Goal: Task Accomplishment & Management: Manage account settings

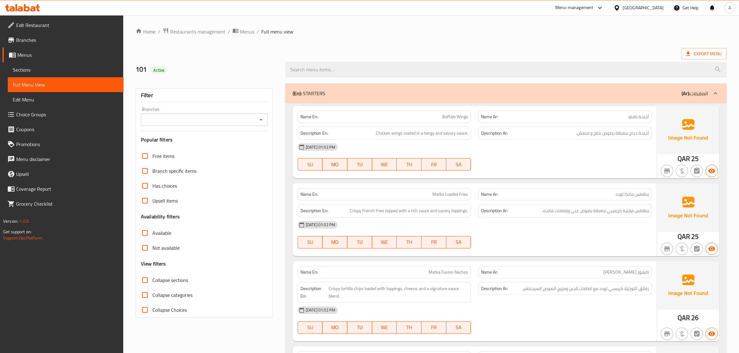
click at [207, 28] on span "Restaurants management" at bounding box center [197, 31] width 55 height 7
click at [34, 57] on span "Menus" at bounding box center [67, 54] width 101 height 7
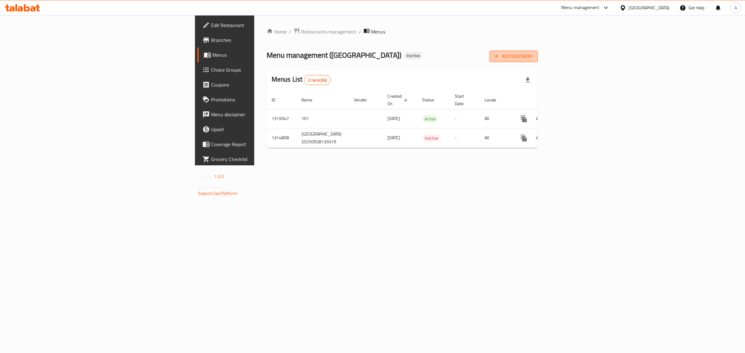
click at [537, 52] on button "Add New Menu" at bounding box center [513, 56] width 48 height 11
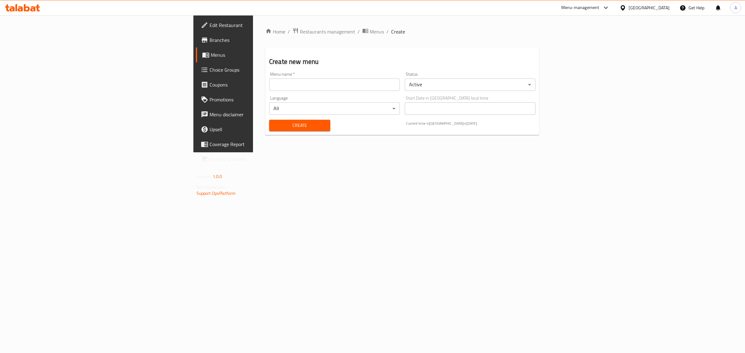
click at [384, 87] on input "text" at bounding box center [334, 85] width 131 height 12
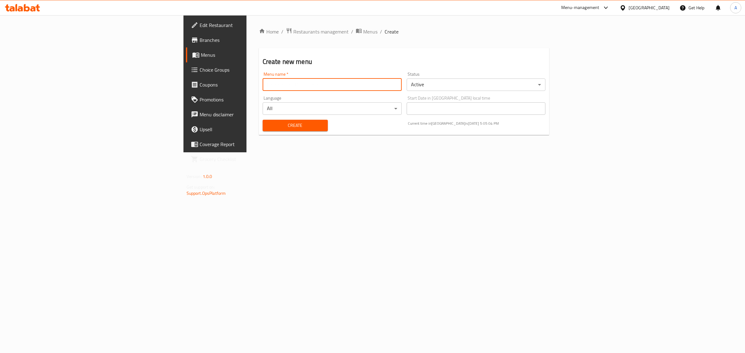
type input "1"
click at [267, 129] on span "Create" at bounding box center [294, 126] width 55 height 8
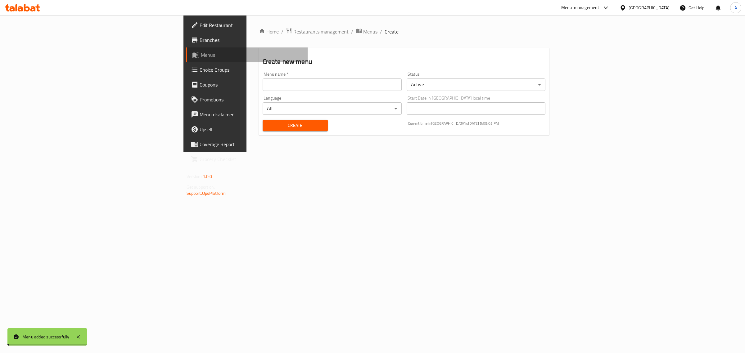
click at [201, 56] on span "Menus" at bounding box center [252, 54] width 102 height 7
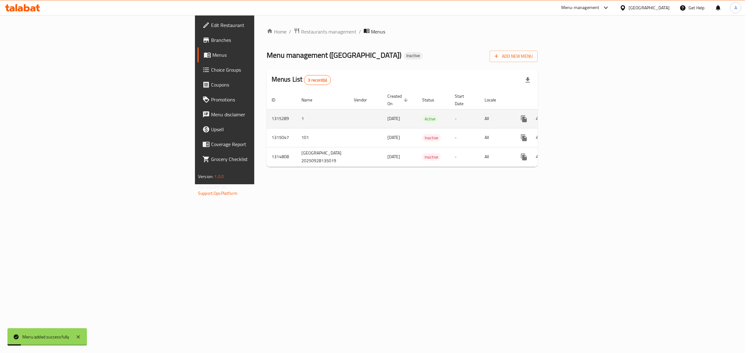
click at [576, 114] on link "enhanced table" at bounding box center [568, 118] width 15 height 15
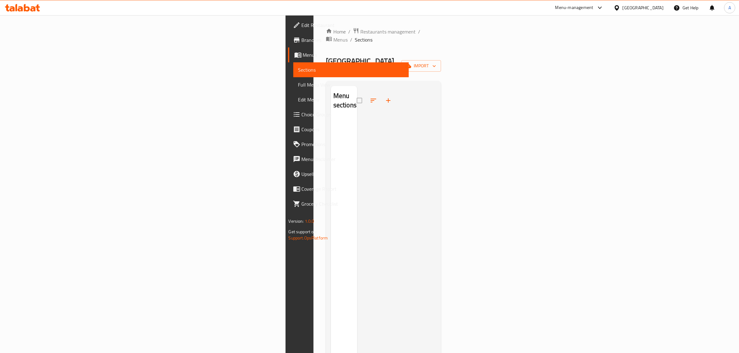
click at [302, 114] on span "Choice Groups" at bounding box center [353, 114] width 102 height 7
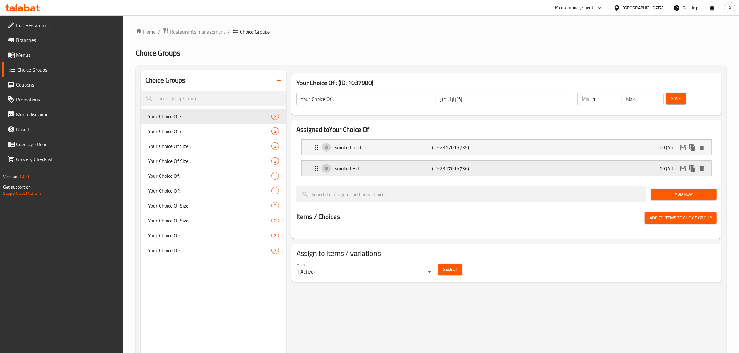
click at [334, 172] on div "smoked Hot (ID: 2317015736) 0 QAR" at bounding box center [508, 169] width 391 height 16
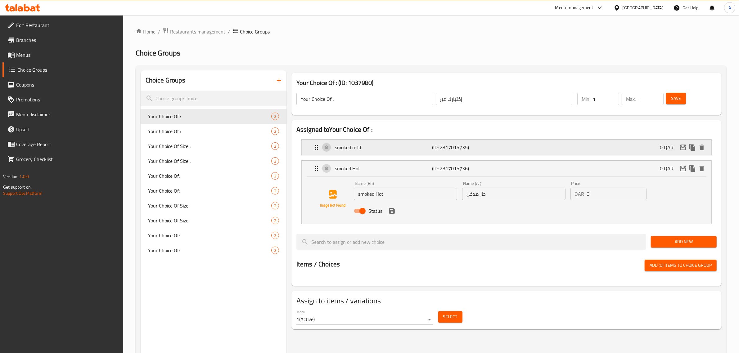
click at [356, 146] on p "smoked mild" at bounding box center [383, 147] width 97 height 7
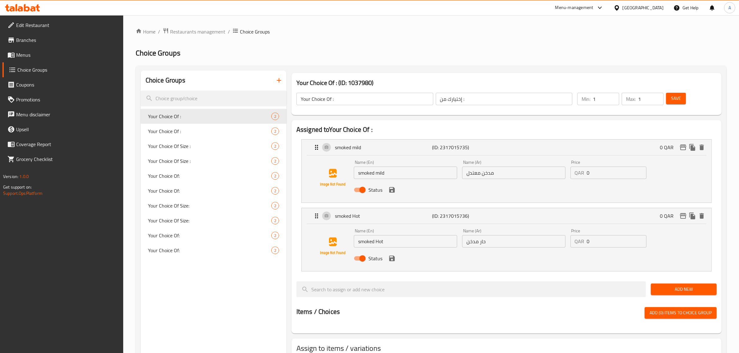
click at [343, 34] on ol "Home / Restaurants management / Choice Groups" at bounding box center [431, 32] width 591 height 8
click at [30, 55] on span "Menus" at bounding box center [67, 54] width 102 height 7
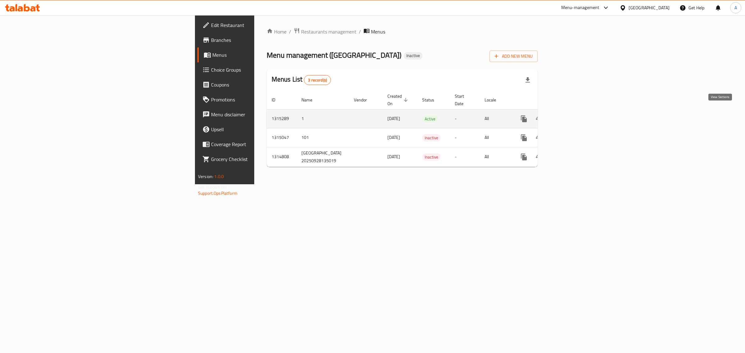
click at [572, 115] on icon "enhanced table" at bounding box center [568, 118] width 7 height 7
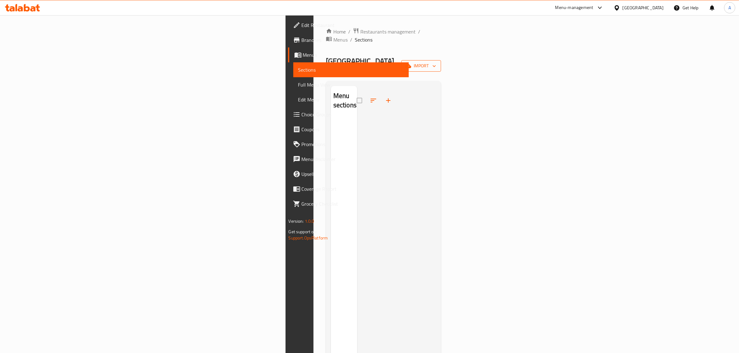
click at [436, 62] on span "import" at bounding box center [421, 66] width 30 height 8
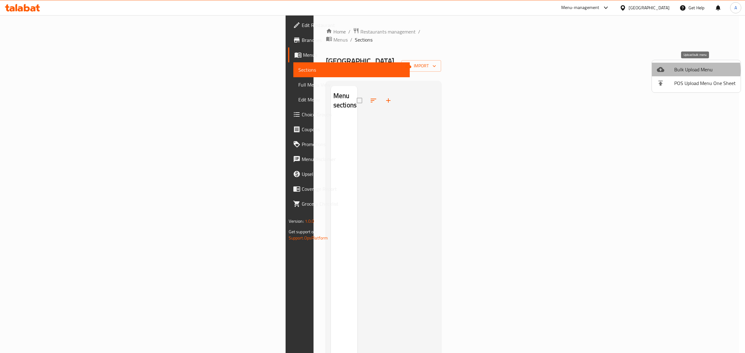
click at [688, 70] on span "Bulk Upload Menu" at bounding box center [704, 69] width 61 height 7
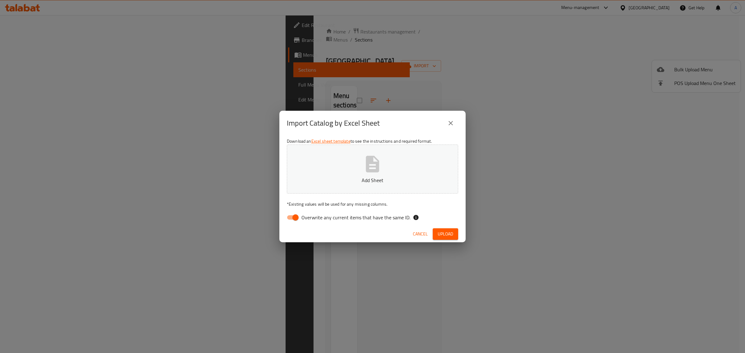
click at [321, 216] on span "Overwrite any current items that have the same ID." at bounding box center [355, 217] width 109 height 7
click at [313, 216] on input "Overwrite any current items that have the same ID." at bounding box center [295, 218] width 35 height 12
checkbox input "false"
click at [321, 177] on p "Add Sheet" at bounding box center [372, 180] width 152 height 7
click at [443, 231] on span "Upload" at bounding box center [446, 234] width 16 height 8
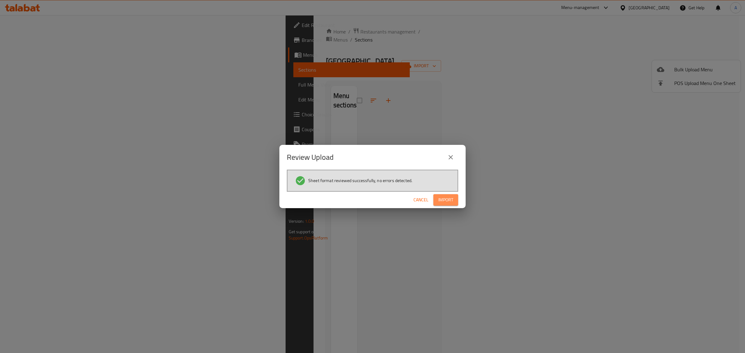
click at [439, 204] on button "Import" at bounding box center [445, 199] width 25 height 11
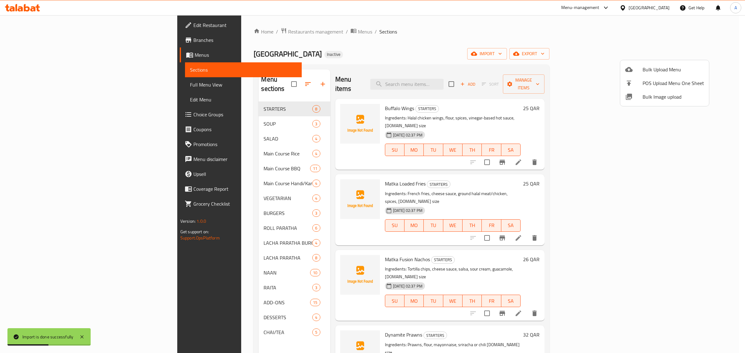
click at [406, 37] on div at bounding box center [372, 176] width 745 height 353
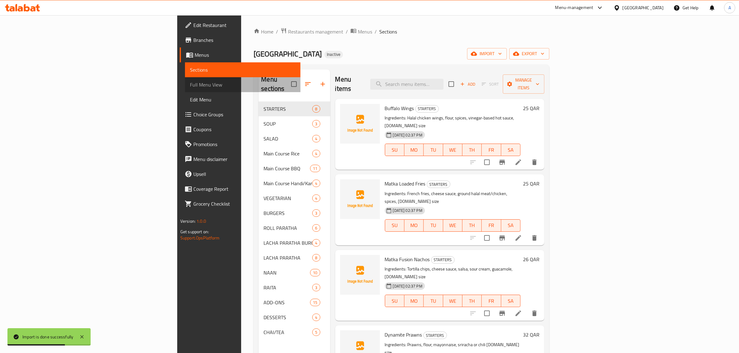
click at [190, 82] on span "Full Menu View" at bounding box center [243, 84] width 106 height 7
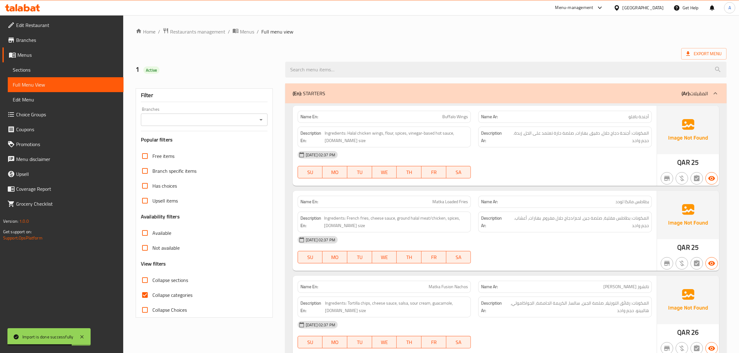
click at [173, 299] on span "Collapse categories" at bounding box center [172, 294] width 40 height 7
click at [152, 299] on input "Collapse categories" at bounding box center [144, 295] width 15 height 15
checkbox input "false"
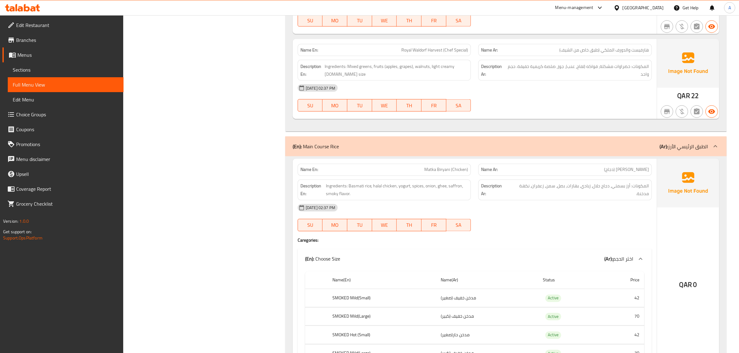
scroll to position [1378, 0]
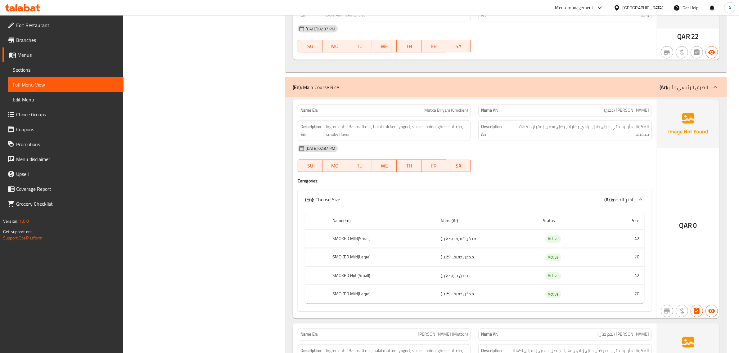
click at [433, 107] on span "Matka Biryani (Chicken)" at bounding box center [446, 110] width 44 height 7
copy span "Matka Biryani (Chicken)"
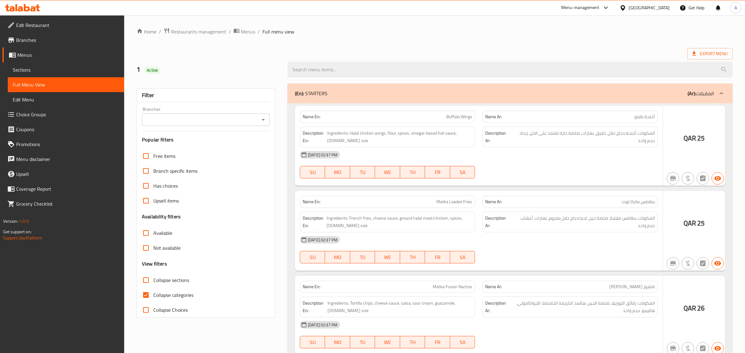
click at [46, 67] on div at bounding box center [372, 176] width 745 height 353
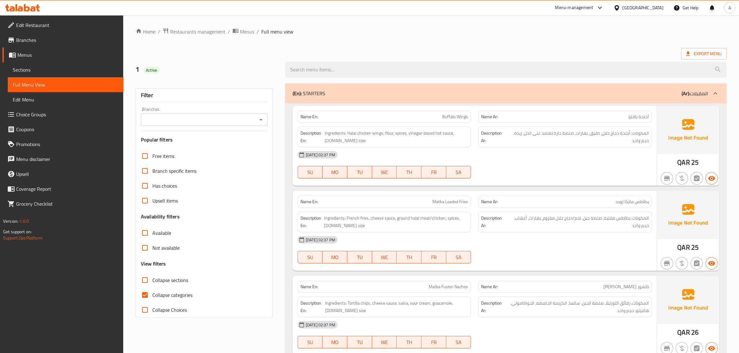
click at [46, 67] on span "Sections" at bounding box center [66, 69] width 106 height 7
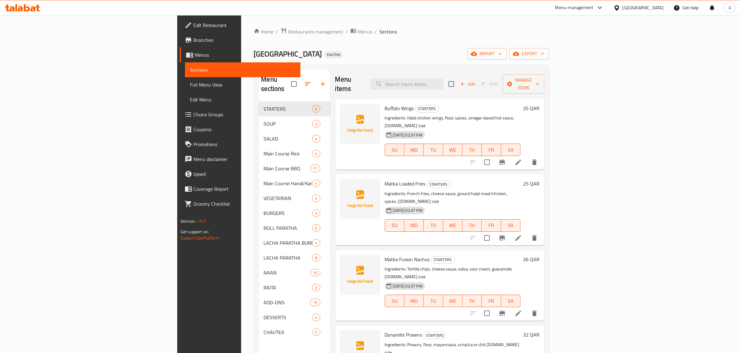
click at [478, 68] on div "Menu sections STARTERS 8 SOUP 3 SALAD 4 Main Course Rice 4 Main Course BBQ 11 M…" at bounding box center [402, 246] width 296 height 363
drag, startPoint x: 456, startPoint y: 92, endPoint x: 455, endPoint y: 84, distance: 8.3
click at [456, 101] on div "Buffalo Wings STARTERS Ingredients: Halal chicken wings, flour, spices, vinegar…" at bounding box center [452, 134] width 141 height 66
click at [443, 84] on input "search" at bounding box center [406, 84] width 73 height 11
paste input "Matka Biryani (Chicken)"
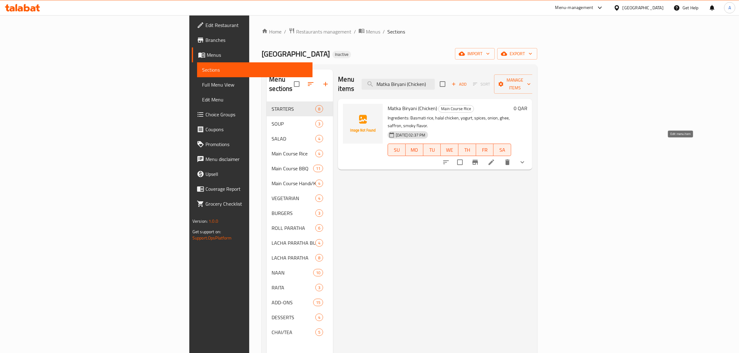
type input "Matka Biryani (Chicken)"
click at [494, 159] on icon at bounding box center [491, 162] width 6 height 6
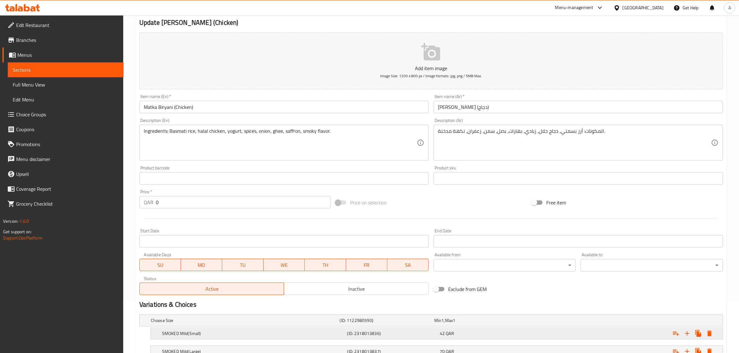
scroll to position [135, 0]
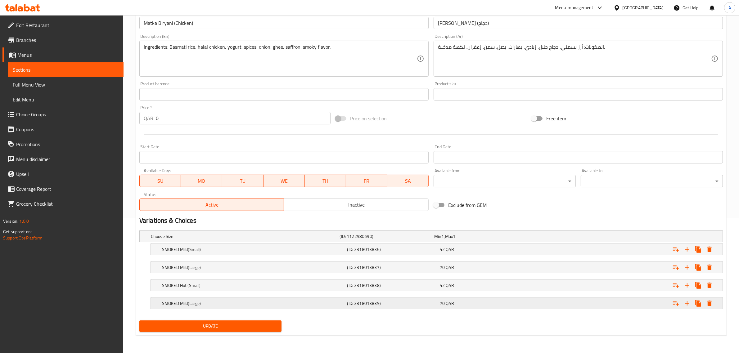
click at [431, 303] on h5 "(ID: 2318013839)" at bounding box center [392, 303] width 90 height 6
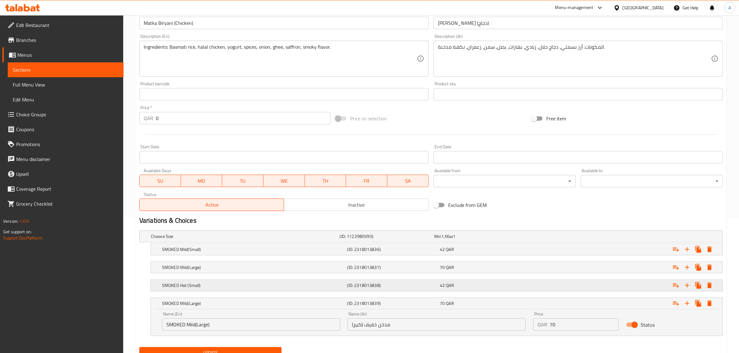
click at [411, 288] on h5 "(ID: 2318013838)" at bounding box center [392, 285] width 90 height 6
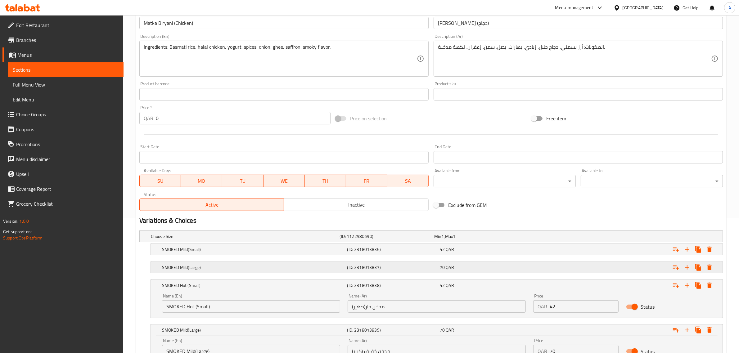
click at [391, 270] on h5 "(ID: 2318013837)" at bounding box center [392, 267] width 90 height 6
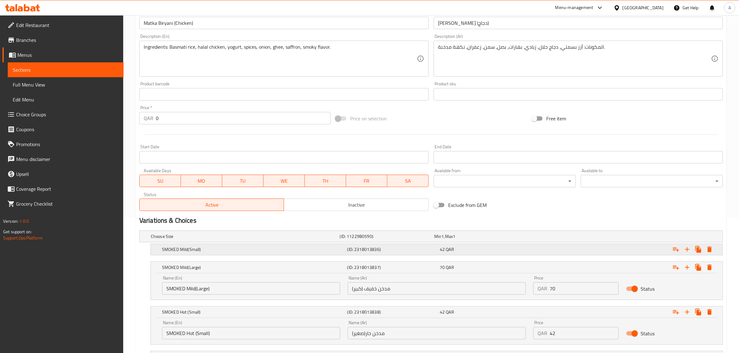
click at [382, 248] on h5 "(ID: 2318013836)" at bounding box center [392, 249] width 90 height 6
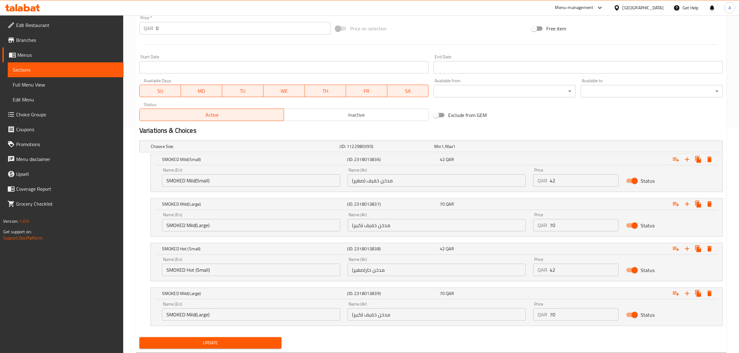
scroll to position [242, 0]
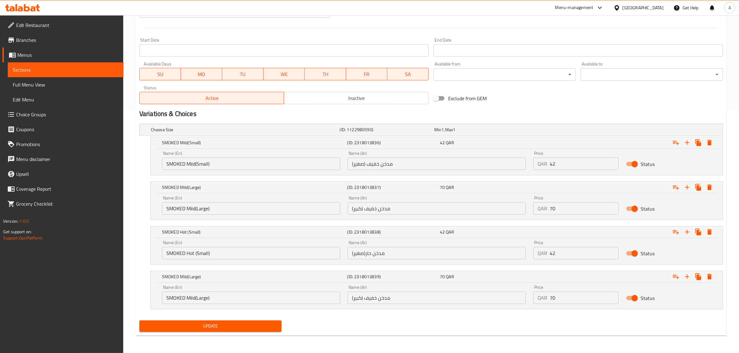
click at [371, 298] on input "مدخن خفيف (كبير)" at bounding box center [437, 298] width 178 height 12
type input "مدخن حار (كبير)"
click at [189, 298] on input "SMOKED Mild(Large)" at bounding box center [251, 298] width 178 height 12
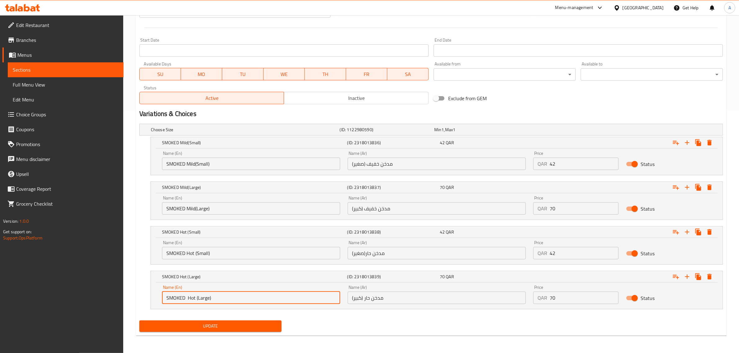
type input "SMOKED Hot (Large)"
click at [343, 325] on div "Update" at bounding box center [431, 326] width 588 height 16
click at [271, 325] on span "Update" at bounding box center [210, 326] width 132 height 8
click at [460, 326] on div "Update" at bounding box center [431, 326] width 588 height 16
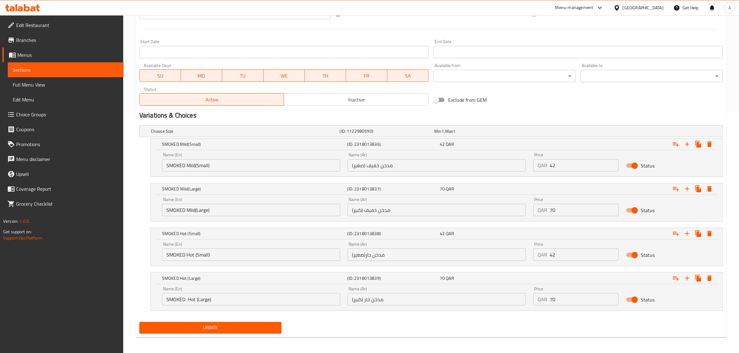
scroll to position [0, 0]
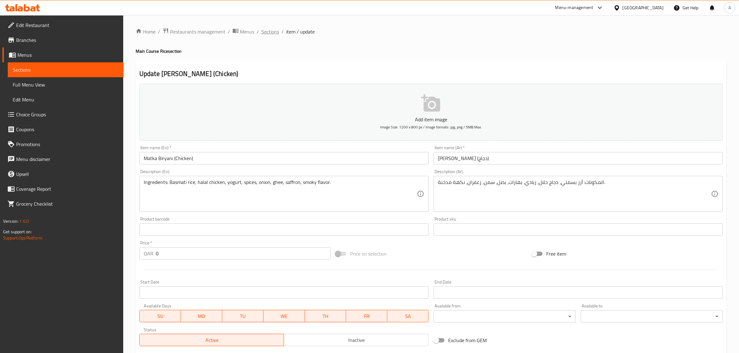
click at [271, 31] on span "Sections" at bounding box center [270, 31] width 18 height 7
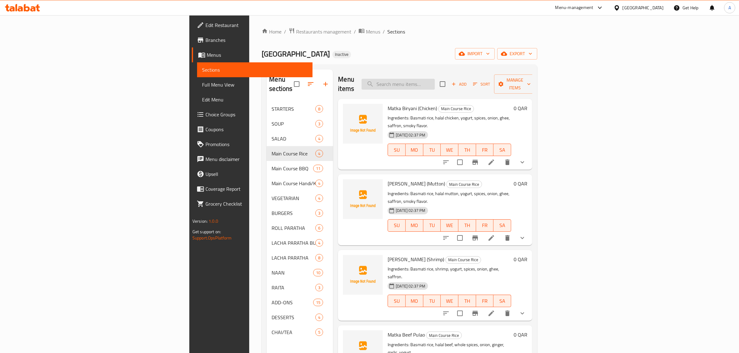
click at [435, 79] on input "search" at bounding box center [397, 84] width 73 height 11
paste input "Matka Loaded Fries"
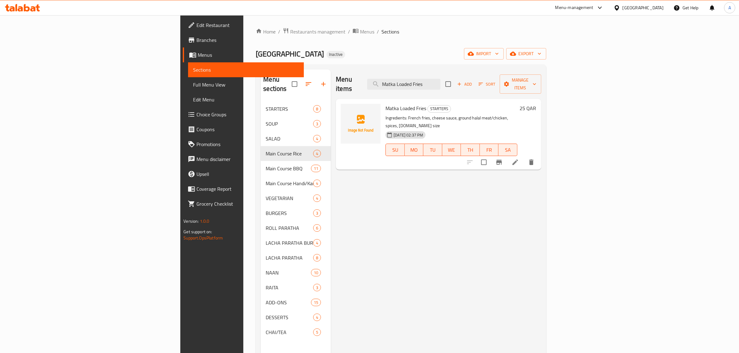
type input "Matka Loaded Fries"
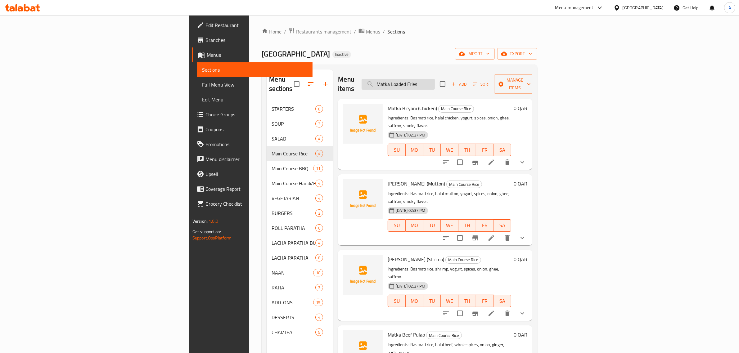
paste input "search"
paste input "Matka Loaded Fries"
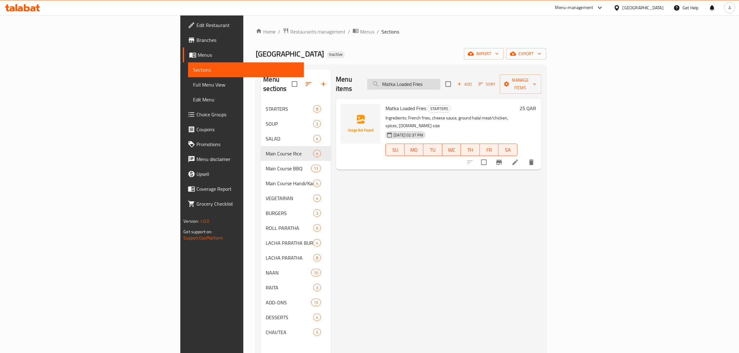
click at [440, 80] on input "Matka Loaded Fries" at bounding box center [403, 84] width 73 height 11
paste input "Dynamite Prawn"
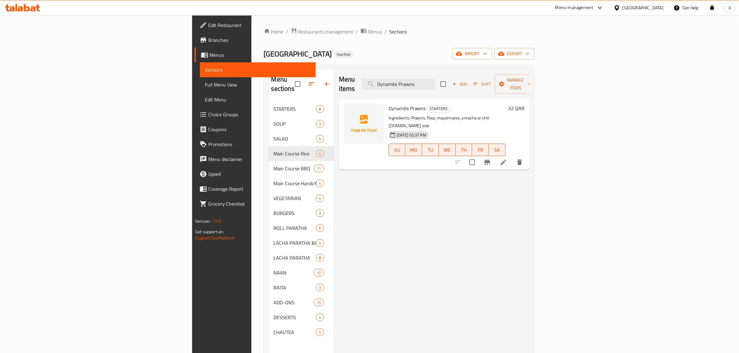
type input "Dynamite Prawns"
click at [418, 114] on p "Ingredients: Prawns, flour, mayonnaise, sriracha or chili [DOMAIN_NAME] size" at bounding box center [446, 122] width 117 height 16
copy p "sriracha"
click at [434, 114] on p "Ingredients: Prawns, flour, mayonnaise, sriracha or chili [DOMAIN_NAME] size" at bounding box center [446, 122] width 117 height 16
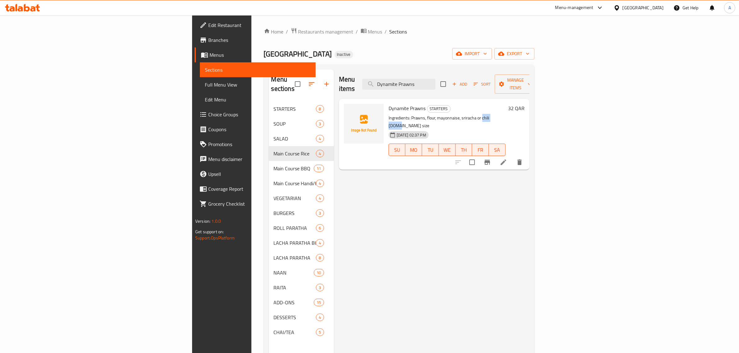
drag, startPoint x: 434, startPoint y: 110, endPoint x: 444, endPoint y: 110, distance: 10.5
click at [444, 114] on p "Ingredients: Prawns, flour, mayonnaise, sriracha or chili [DOMAIN_NAME] size" at bounding box center [446, 122] width 117 height 16
copy p "chili sauce"
click at [512, 157] on li at bounding box center [503, 162] width 17 height 11
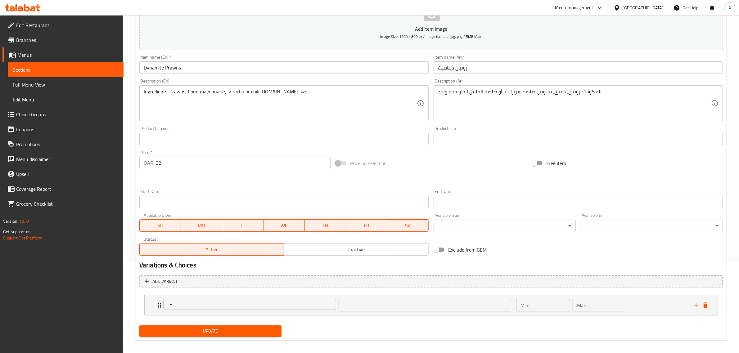
scroll to position [95, 0]
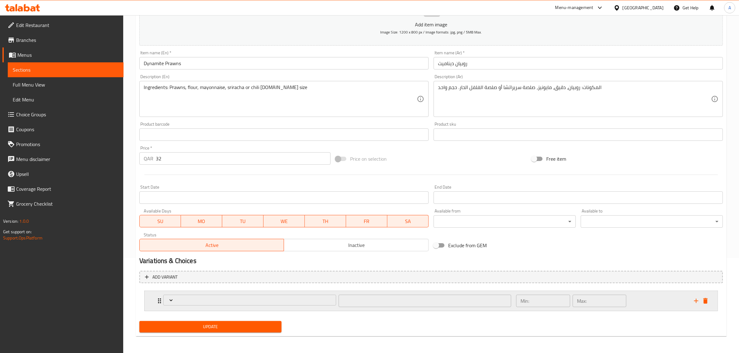
type input "اختيارك من:"
type input "1"
click at [648, 298] on div "Min: 1 ​ Max: 1 ​" at bounding box center [601, 301] width 178 height 20
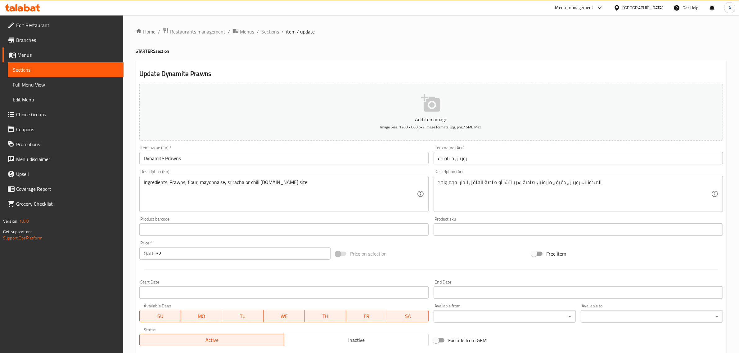
scroll to position [150, 0]
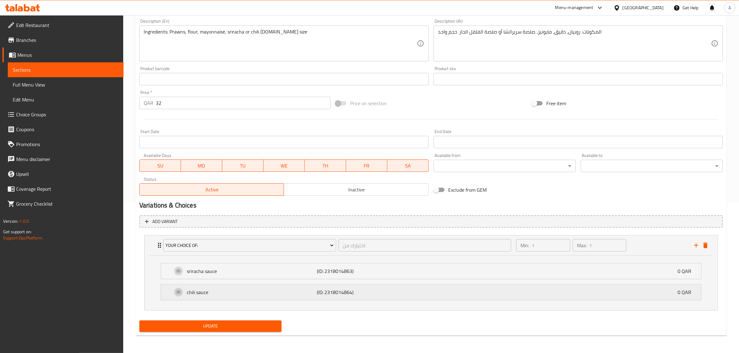
click at [376, 293] on p "(ID: 2318014864)" at bounding box center [360, 292] width 87 height 7
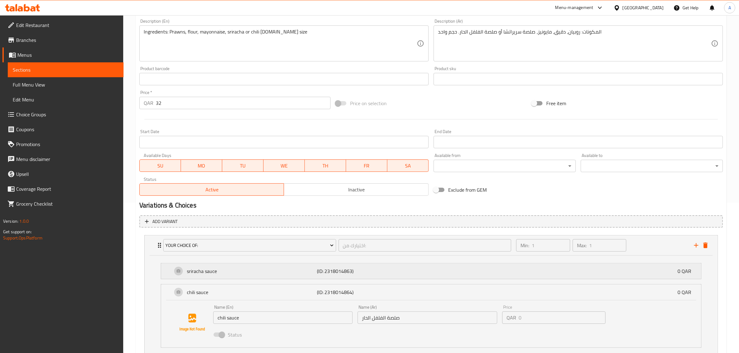
click at [368, 270] on p "(ID: 2318014863)" at bounding box center [360, 270] width 87 height 7
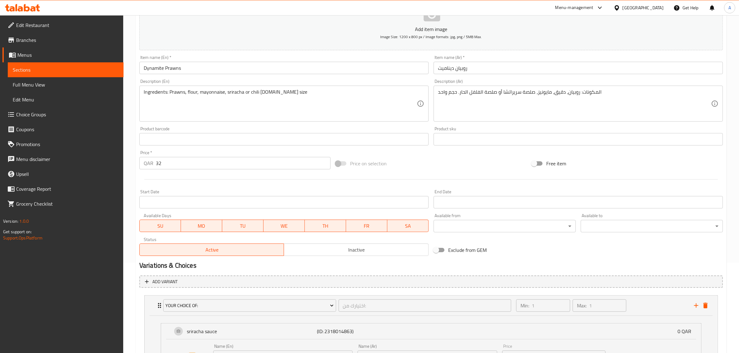
scroll to position [0, 0]
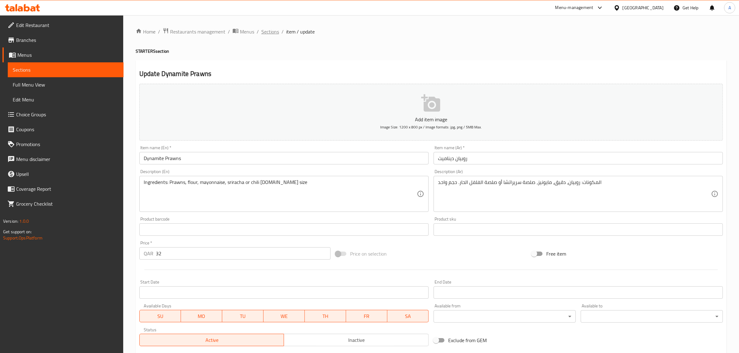
click at [261, 35] on span "Sections" at bounding box center [270, 31] width 18 height 7
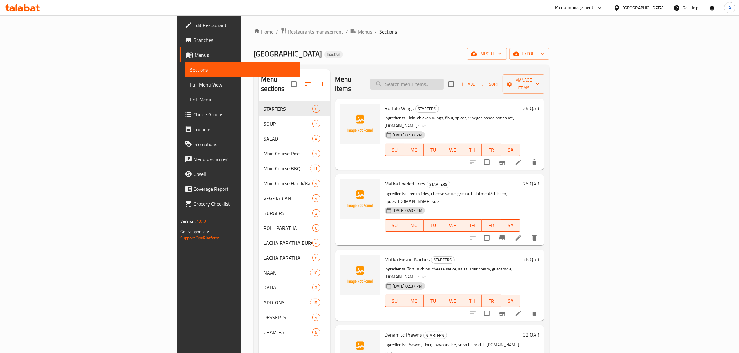
click at [462, 87] on div "Menu items Add Sort Manage items" at bounding box center [439, 84] width 209 height 29
click at [443, 82] on input "search" at bounding box center [406, 84] width 73 height 11
paste input "Dynamite Chicken"
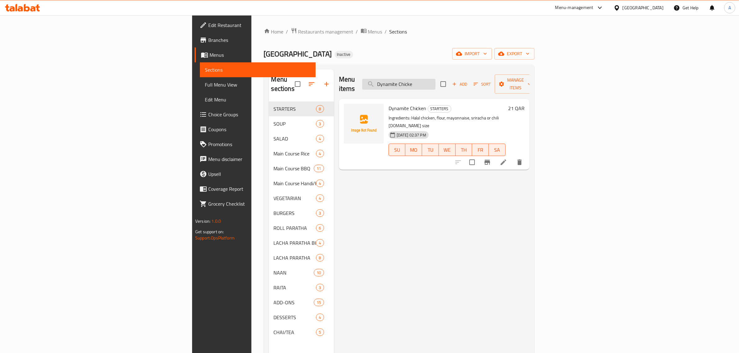
click at [435, 81] on input "Dynamite Chicke" at bounding box center [398, 84] width 73 height 11
paste input "Bihari Boti"
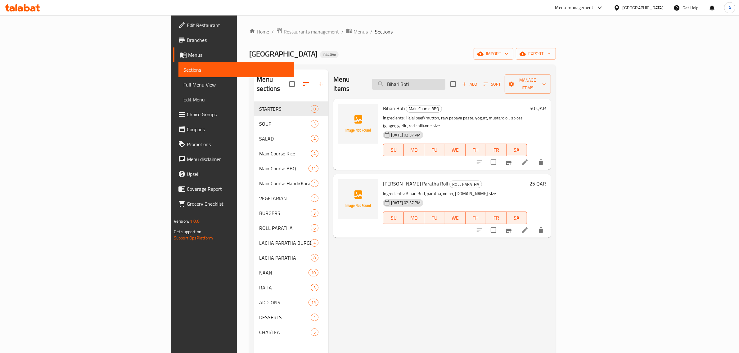
click at [445, 82] on input "Bihari Boti" at bounding box center [408, 84] width 73 height 11
paste input "Perri Perri Lava Bot"
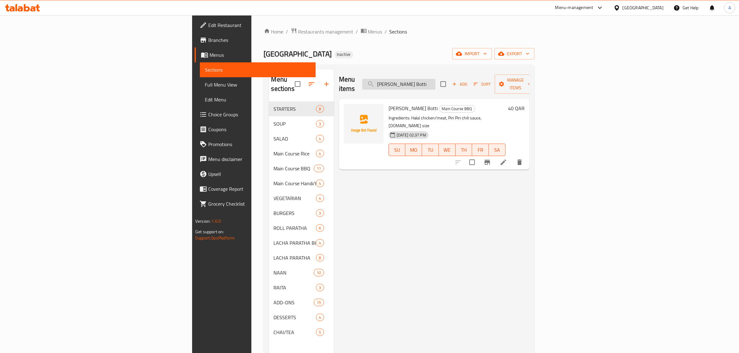
click at [435, 79] on input "[PERSON_NAME] Lava Botti" at bounding box center [398, 84] width 73 height 11
paste input "Matka Loaded Fries"
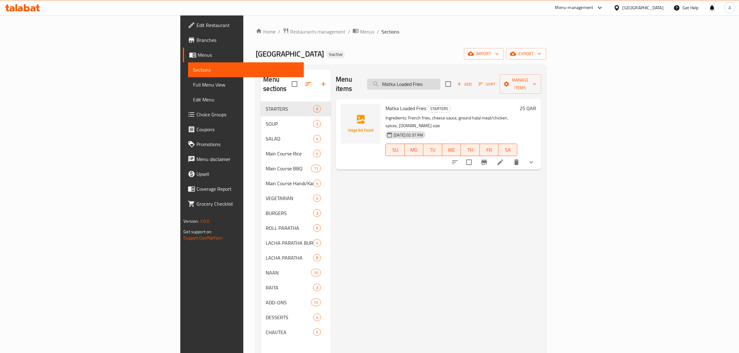
click at [440, 79] on input "Matka Loaded Fries" at bounding box center [403, 84] width 73 height 11
paste input "Bihari Boti"
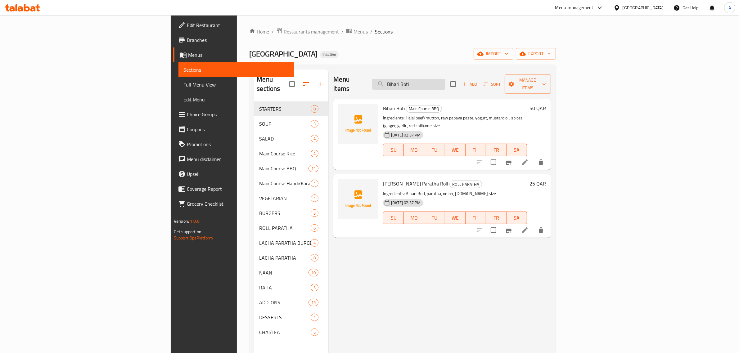
click at [445, 79] on input "Bihari Boti" at bounding box center [408, 84] width 73 height 11
paste input "Perri Perri Lava Bot"
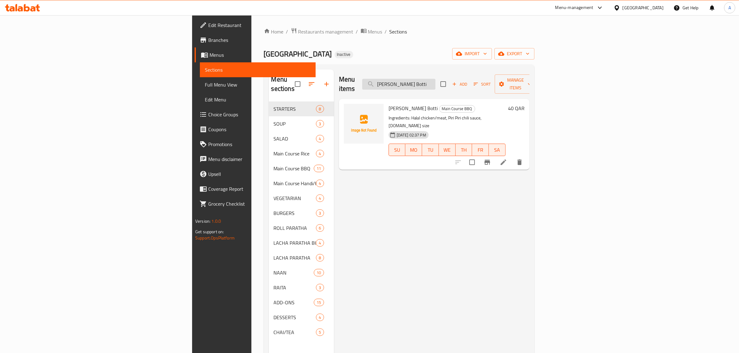
click at [435, 79] on input "[PERSON_NAME] Lava Botti" at bounding box center [398, 84] width 73 height 11
paste input "Chef Special Handi (Boneless)"
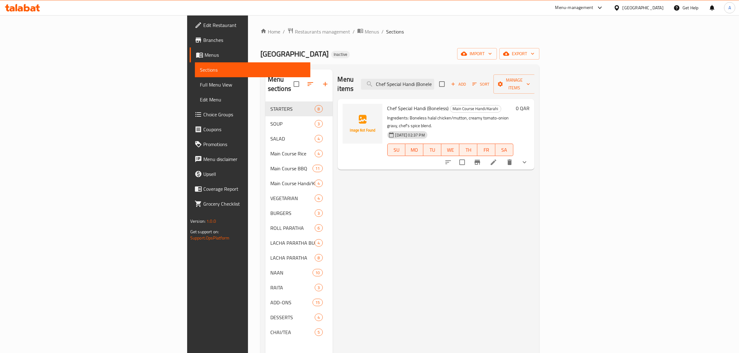
click at [436, 179] on div "Menu items Chef Special Handi (Boneless) Add Sort Manage items Chef Special Han…" at bounding box center [434, 246] width 202 height 353
click at [434, 81] on input "Chef Special Handi (Boneless)" at bounding box center [397, 84] width 73 height 11
paste input "Karachi Street Paratha Roll - Signature"
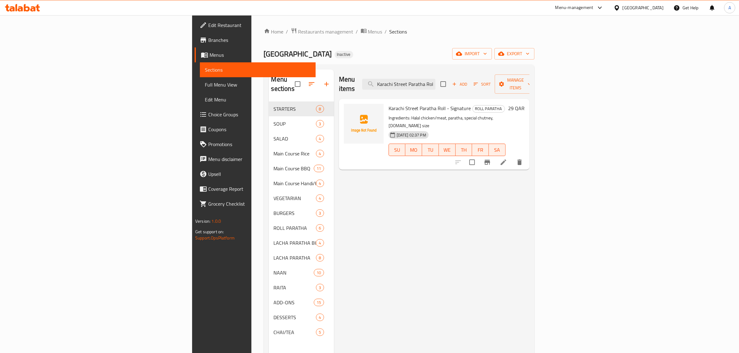
click at [483, 89] on div "Menu items Karachi Street Paratha Roll - Signature Add Sort Manage items" at bounding box center [434, 84] width 191 height 29
click at [435, 80] on input "Karachi Street Paratha Roll - Signature" at bounding box center [398, 84] width 73 height 11
paste input "Plain Paratha"
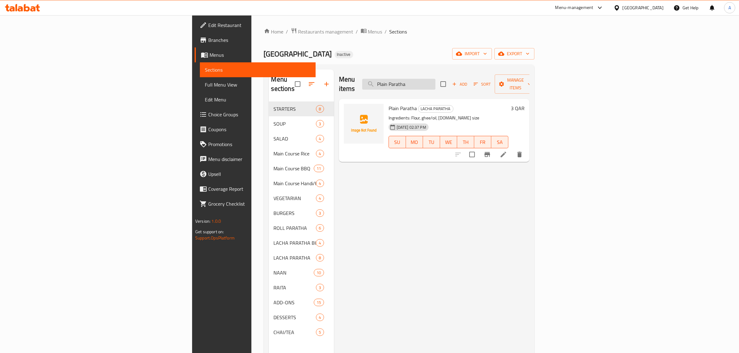
click at [435, 79] on input "Plain Paratha" at bounding box center [398, 84] width 73 height 11
paste input "Special Lacha"
click at [449, 74] on div "Menu items Special Lacha Paratha Add Sort Manage items" at bounding box center [434, 84] width 191 height 29
click at [435, 79] on input "Special Lacha Paratha" at bounding box center [398, 84] width 73 height 11
paste input "[MEDICAL_DATA] Sauce"
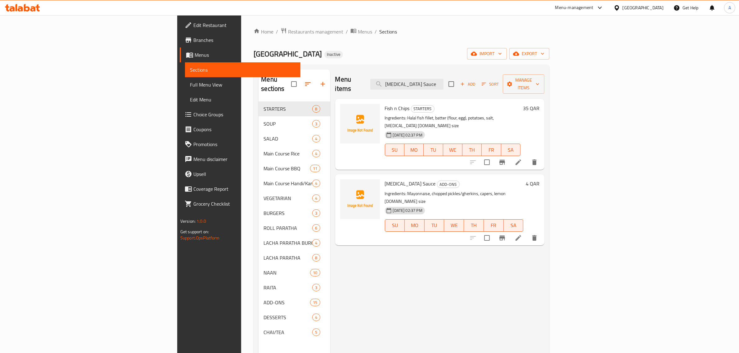
click at [416, 190] on p "Ingredients: Mayonnaise, chopped pickles/gherkins, capers, lemon [DOMAIN_NAME] …" at bounding box center [454, 198] width 139 height 16
click at [418, 204] on div "[DATE] 02:37 PM" at bounding box center [400, 210] width 36 height 12
click at [421, 190] on p "Ingredients: Mayonnaise, chopped pickles/gherkins, capers, lemon [DOMAIN_NAME] …" at bounding box center [454, 198] width 139 height 16
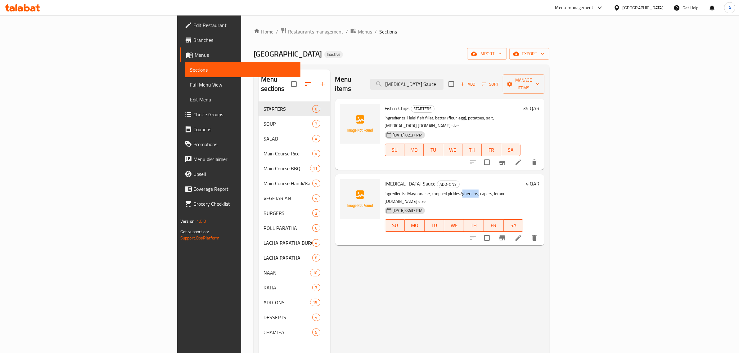
copy p "gherkins"
click at [442, 290] on div "Menu items Tartar Sauce Add Sort Manage items Fish n Chips STARTERS Ingredients…" at bounding box center [437, 246] width 214 height 353
click at [463, 87] on div "Menu items Tartar Sauce Add Sort Manage items" at bounding box center [439, 84] width 209 height 29
click at [443, 79] on input "[MEDICAL_DATA] Sauce" at bounding box center [406, 84] width 73 height 11
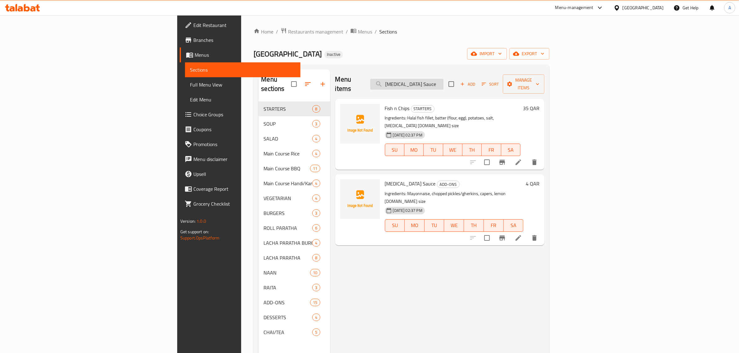
paste input "HE MATKA CHAI (SIGNATURE)"
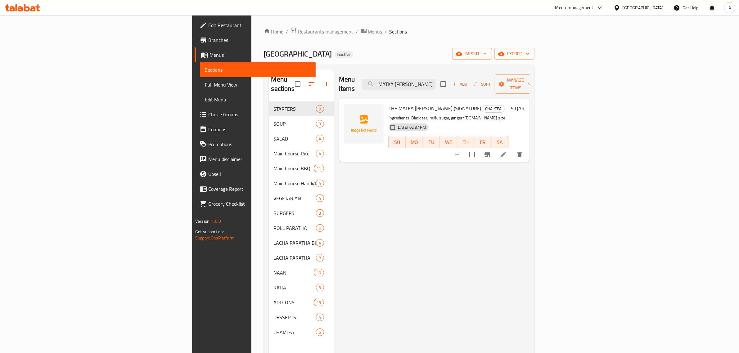
type input "THE MATKA [PERSON_NAME] (SIGNATURE)"
click at [421, 114] on p "Ingredients: Black tea, milk, sugar, ginger/[DOMAIN_NAME] size" at bounding box center [448, 118] width 120 height 8
copy p "cardamom"
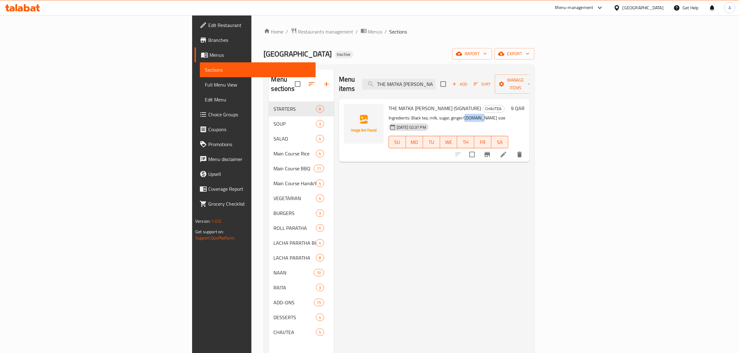
click at [512, 149] on li at bounding box center [503, 154] width 17 height 11
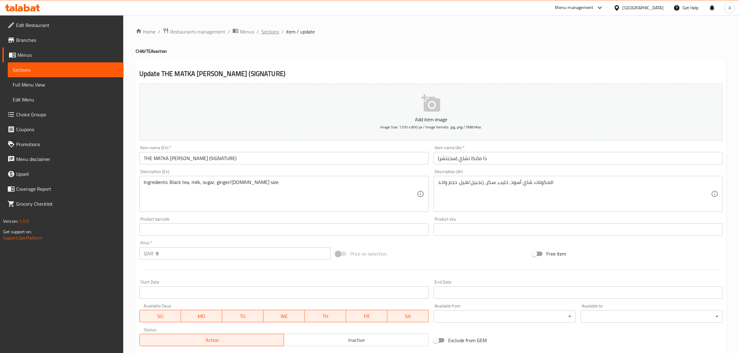
click at [273, 30] on span "Sections" at bounding box center [270, 31] width 18 height 7
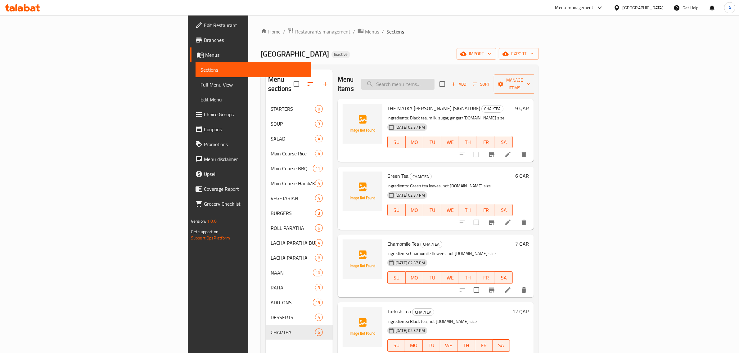
click at [434, 80] on input "search" at bounding box center [397, 84] width 73 height 11
paste input "Lemon Ginger Tea"
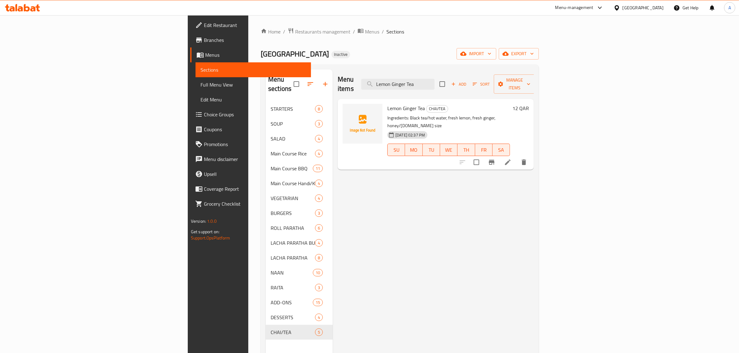
type input "Lemon Ginger Tea"
click at [466, 114] on p "Ingredients: Black tea/hot water, fresh lemon, fresh ginger, honey/[DOMAIN_NAME…" at bounding box center [448, 122] width 123 height 16
copy p "sugar"
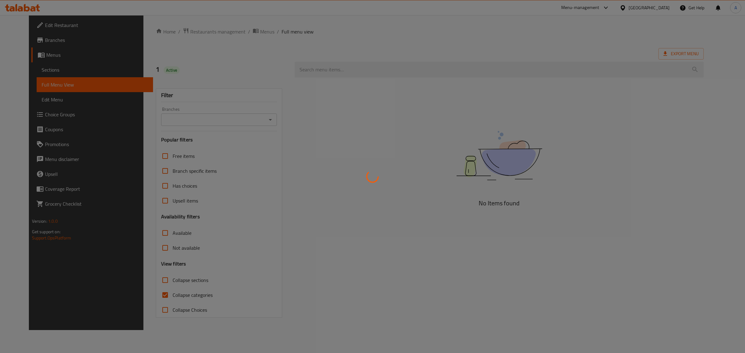
click at [145, 293] on div at bounding box center [372, 176] width 745 height 353
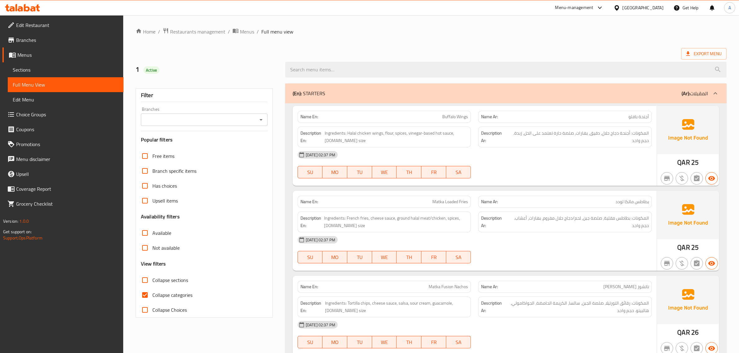
click at [165, 298] on span "Collapse categories" at bounding box center [172, 294] width 40 height 7
click at [152, 298] on input "Collapse categories" at bounding box center [144, 295] width 15 height 15
checkbox input "false"
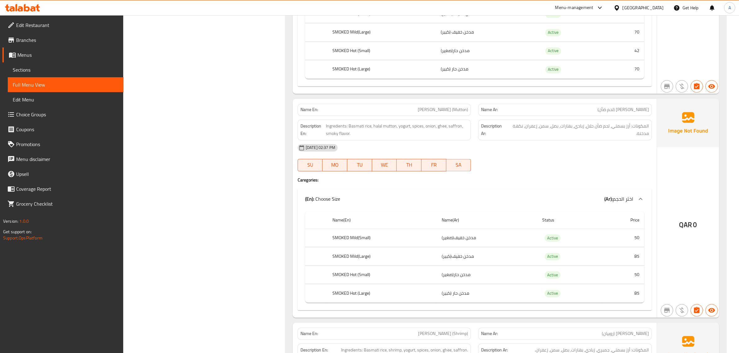
scroll to position [1604, 0]
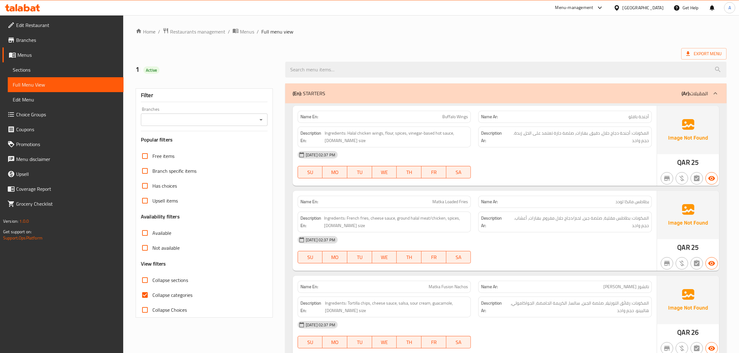
click at [160, 289] on label "Collapse categories" at bounding box center [164, 295] width 55 height 15
click at [152, 289] on input "Collapse categories" at bounding box center [144, 295] width 15 height 15
checkbox input "false"
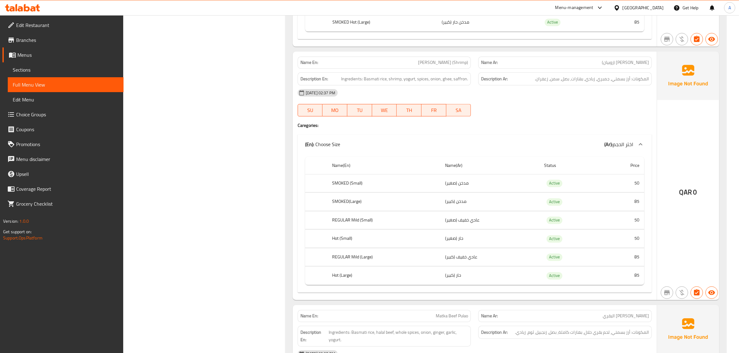
scroll to position [1876, 0]
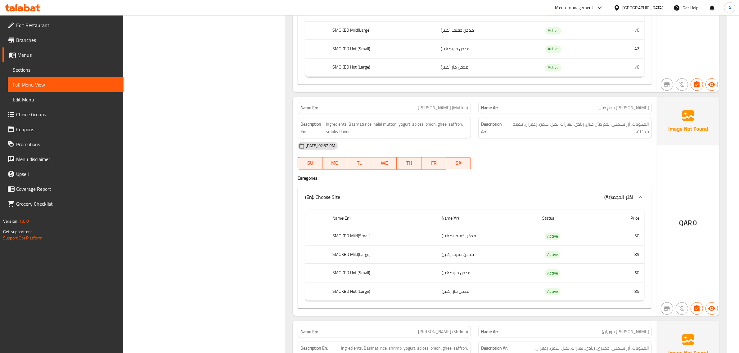
scroll to position [1604, 0]
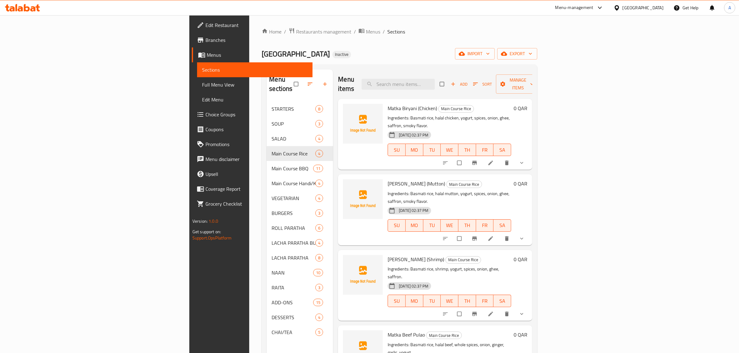
click at [205, 116] on span "Choice Groups" at bounding box center [256, 114] width 102 height 7
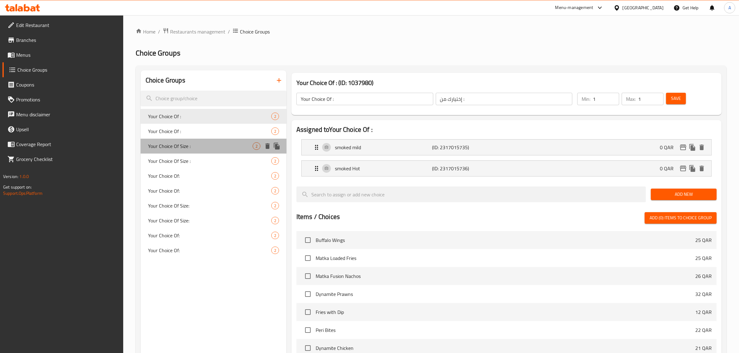
click at [209, 145] on span "Your Choice Of Size :" at bounding box center [200, 145] width 105 height 7
type input "Your Choice Of Size :"
type input "اختيارك من الحجم :"
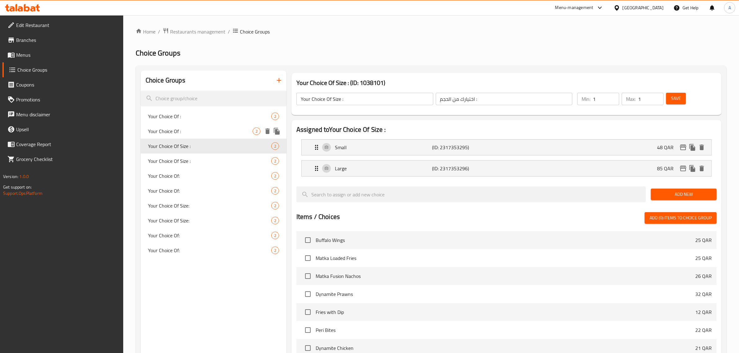
click at [202, 131] on span "Your Choice Of :" at bounding box center [200, 131] width 105 height 7
type input "Your Choice Of :"
type input "إختيارك من :"
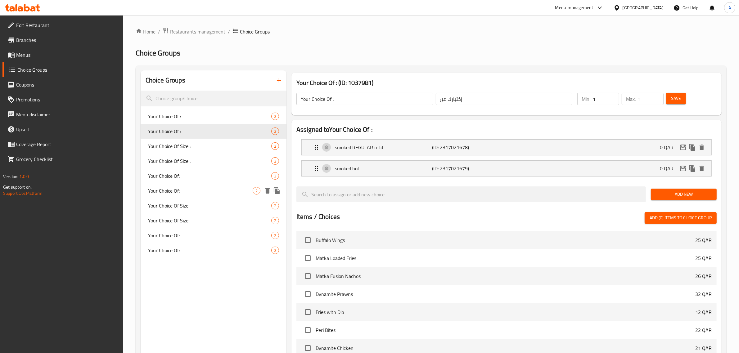
click at [209, 187] on span "Your Choice Of:" at bounding box center [200, 190] width 105 height 7
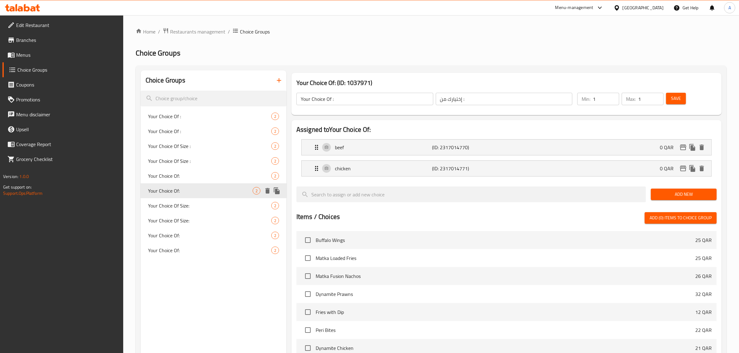
type input "Your Choice Of:"
type input "إختيارك من:"
click at [189, 214] on div "Your Choice Of Size: 2" at bounding box center [214, 220] width 146 height 15
type input "Your Choice Of Size:"
type input "إختيارك من الحجم:"
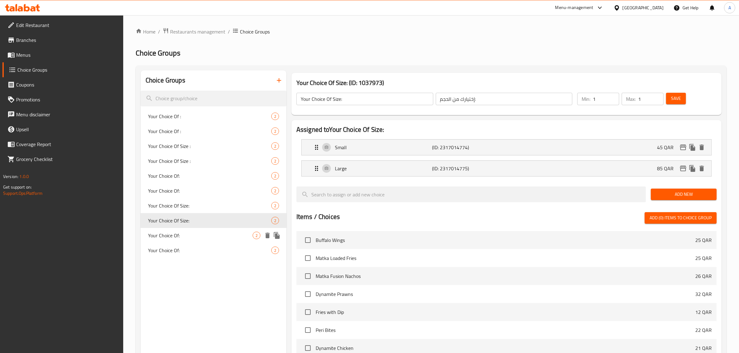
click at [187, 230] on div "Your Choice Of: 2" at bounding box center [214, 235] width 146 height 15
type input "Your Choice Of:"
type input "إختيارك من:"
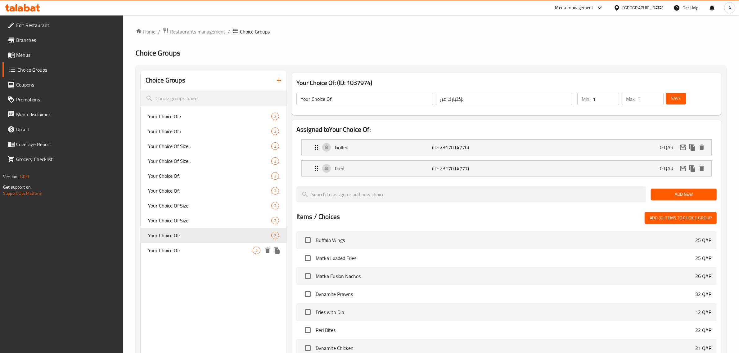
click at [188, 247] on span "Your Choice Of:" at bounding box center [200, 250] width 105 height 7
click at [196, 201] on div "Your Choice Of Size: 2" at bounding box center [214, 205] width 146 height 15
type input "Your Choice Of Size:"
type input "إختيارك من الحجم:"
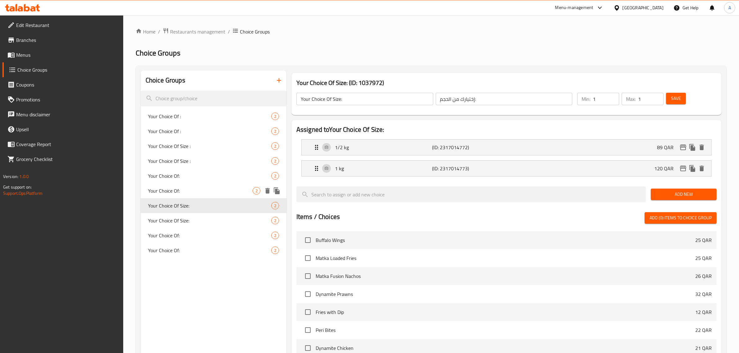
click at [188, 187] on span "Your Choice Of:" at bounding box center [200, 190] width 105 height 7
type input "Your Choice Of:"
type input "إختيارك من:"
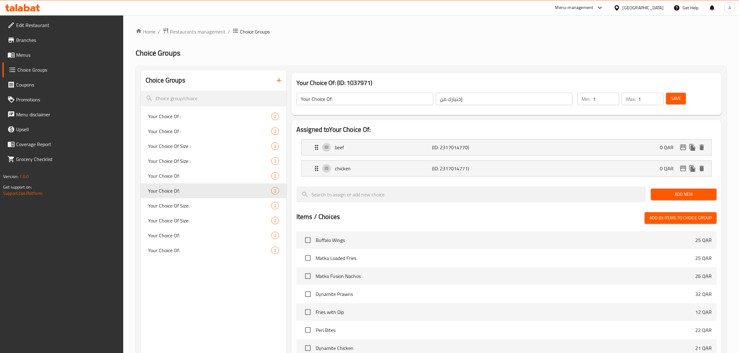
click at [278, 76] on button "button" at bounding box center [279, 80] width 15 height 15
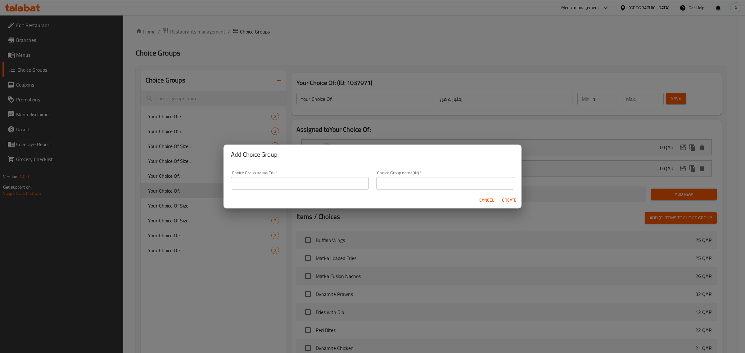
click at [264, 182] on input "text" at bounding box center [300, 183] width 138 height 12
type input "Your Choice Of:"
drag, startPoint x: 407, startPoint y: 180, endPoint x: 410, endPoint y: 191, distance: 10.8
click at [407, 180] on input "text" at bounding box center [445, 183] width 138 height 12
type input "اختيارك من:"
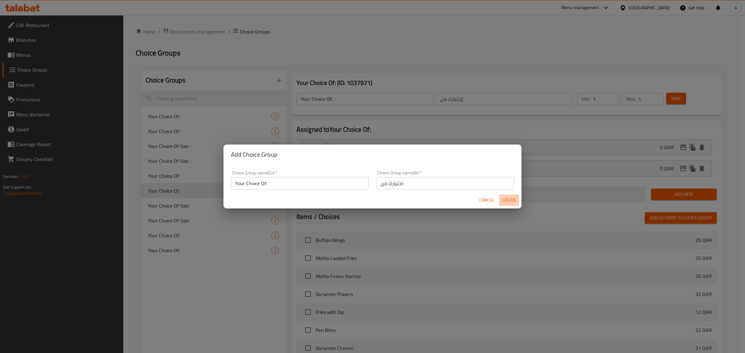
click at [505, 203] on span "Create" at bounding box center [508, 200] width 15 height 8
type input "Your Choice Of:"
type input "اختيارك من:"
type input "0"
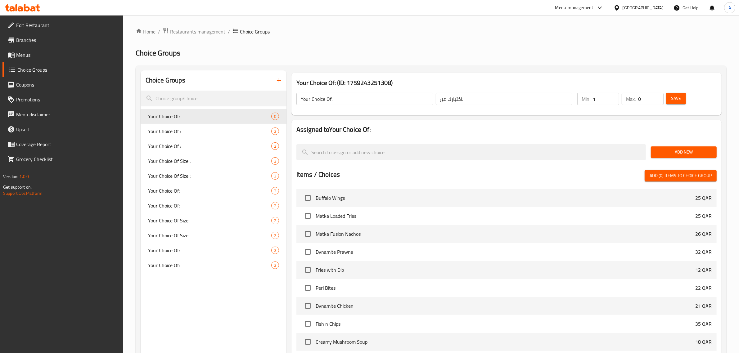
type input "1"
click at [614, 96] on input "1" at bounding box center [606, 99] width 26 height 12
type input "1"
click at [659, 95] on input "1" at bounding box center [650, 99] width 25 height 12
click at [692, 154] on span "Add New" at bounding box center [684, 152] width 56 height 8
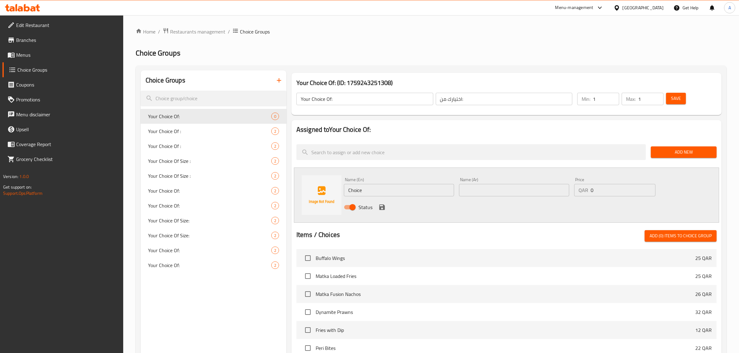
click at [391, 192] on input "Choice" at bounding box center [399, 190] width 110 height 12
type input "Meat"
drag, startPoint x: 488, startPoint y: 190, endPoint x: 410, endPoint y: 221, distance: 83.6
click at [488, 190] on input "text" at bounding box center [514, 190] width 110 height 12
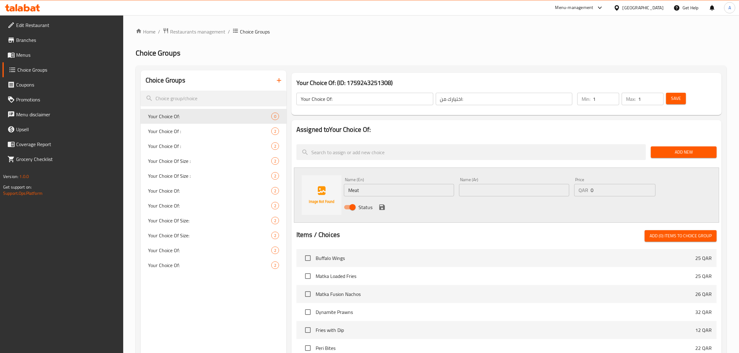
paste input "لحم"
type input "لحم"
click at [384, 208] on icon "save" at bounding box center [382, 207] width 6 height 6
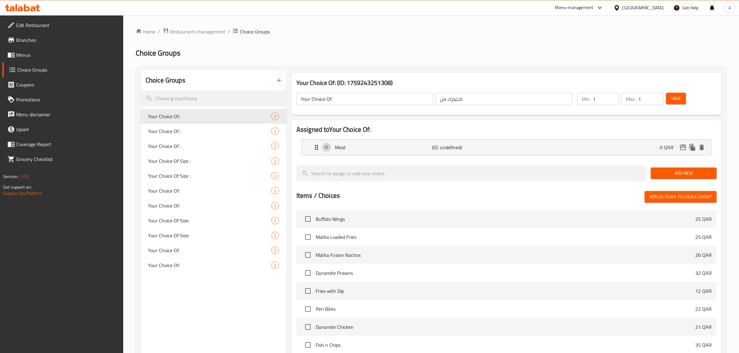
click at [674, 173] on span "Add New" at bounding box center [684, 173] width 56 height 8
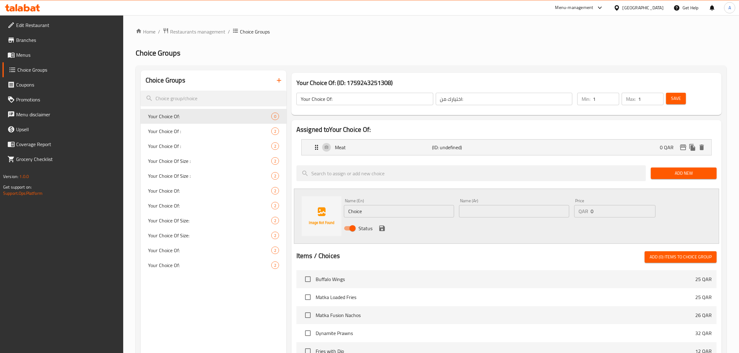
click at [377, 208] on input "Choice" at bounding box center [399, 211] width 110 height 12
type input "Chicken"
click at [504, 213] on input "text" at bounding box center [514, 211] width 110 height 12
paste input "دجاج"
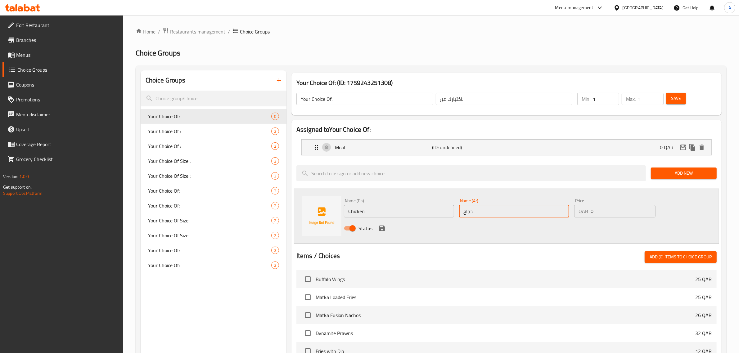
type input "دجاج"
drag, startPoint x: 458, startPoint y: 236, endPoint x: 406, endPoint y: 238, distance: 52.8
click at [458, 236] on div "Status" at bounding box center [513, 228] width 345 height 17
click at [379, 228] on icon "save" at bounding box center [382, 229] width 6 height 6
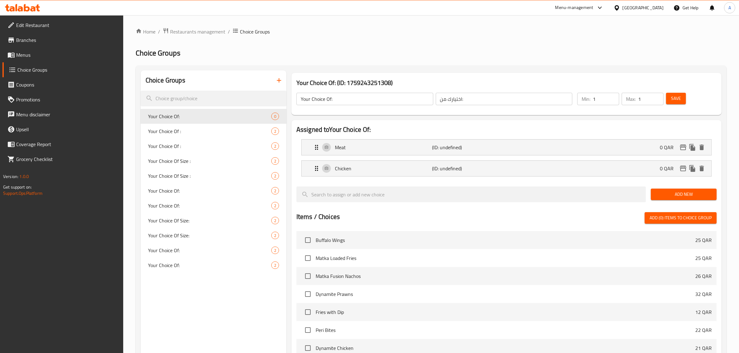
click at [686, 96] on button "Save" at bounding box center [676, 98] width 20 height 11
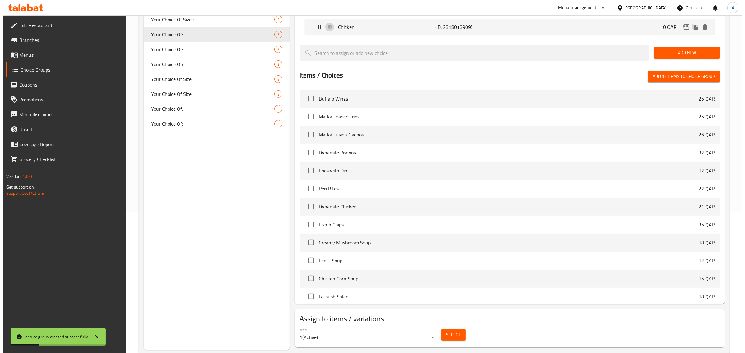
scroll to position [156, 0]
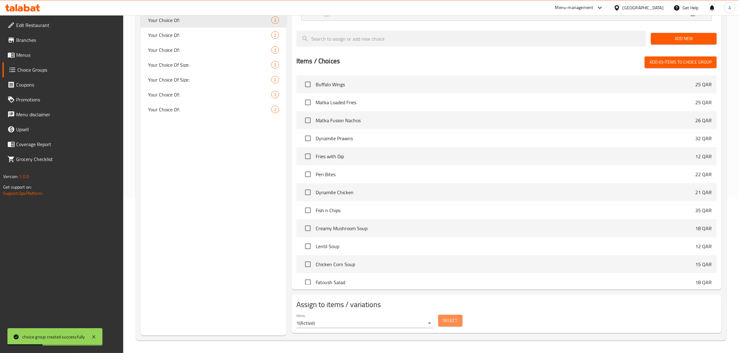
click at [445, 324] on span "Select" at bounding box center [450, 321] width 14 height 8
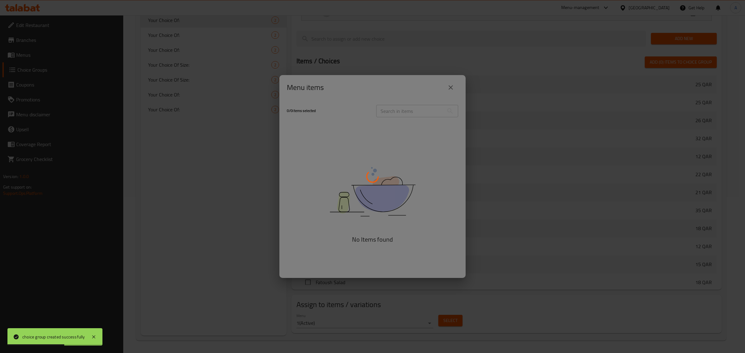
click at [392, 88] on div at bounding box center [372, 176] width 745 height 353
click at [357, 98] on div at bounding box center [372, 176] width 745 height 353
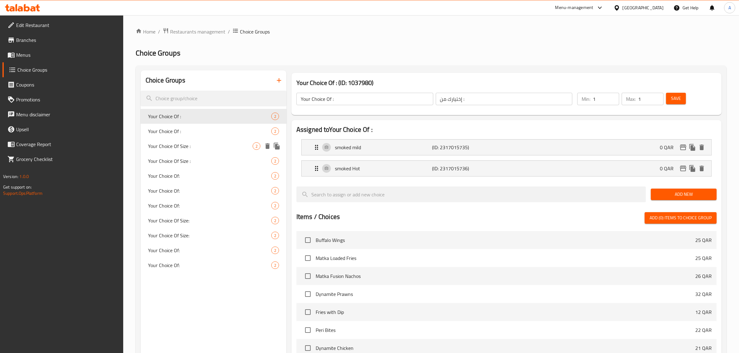
click at [198, 128] on span "Your Choice Of :" at bounding box center [209, 131] width 123 height 7
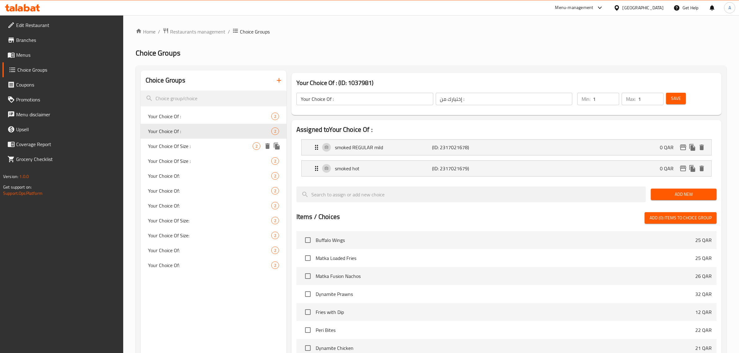
click at [195, 148] on span "Your Choice Of Size :" at bounding box center [200, 145] width 105 height 7
type input "Your Choice Of Size :"
type input "اختيارك من الحجم :"
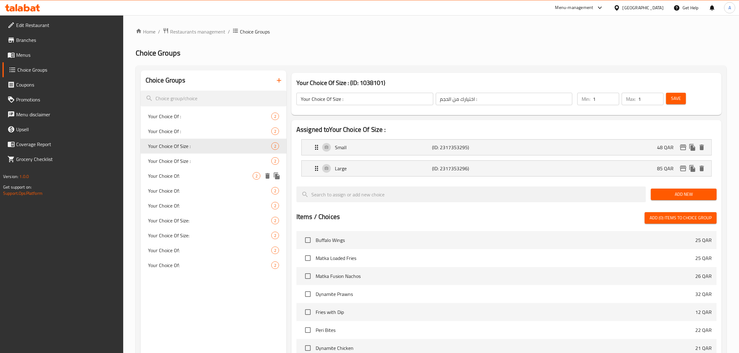
click at [194, 169] on div "Your Choice Of: 2" at bounding box center [214, 175] width 146 height 15
type input "Your Choice Of:"
type input "اختيارك من:"
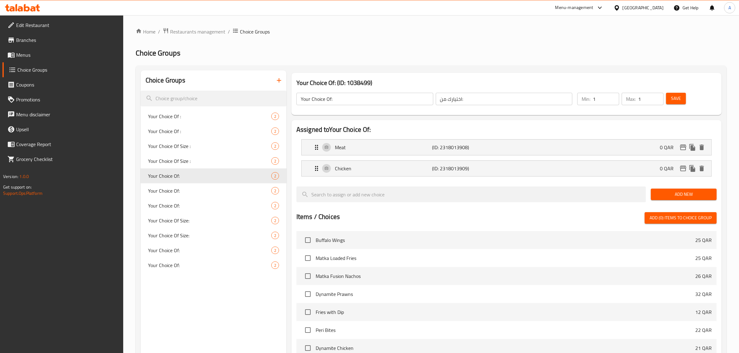
scroll to position [156, 0]
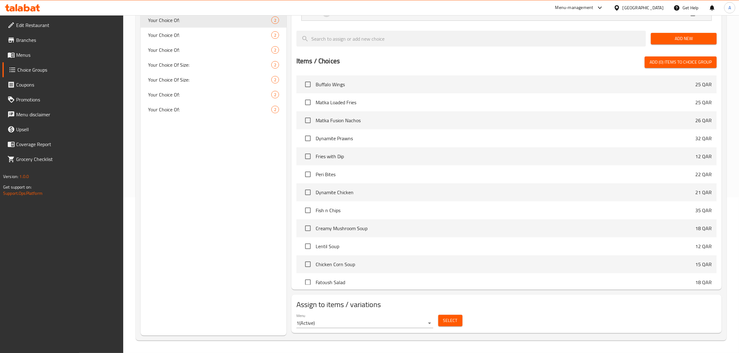
click at [460, 327] on div "Select" at bounding box center [450, 320] width 29 height 16
click at [453, 323] on span "Select" at bounding box center [450, 321] width 14 height 8
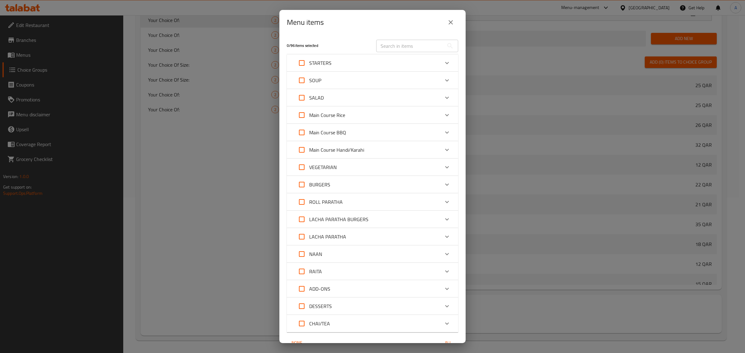
click at [409, 47] on input "text" at bounding box center [410, 46] width 68 height 12
paste input "Matka Loaded Fries"
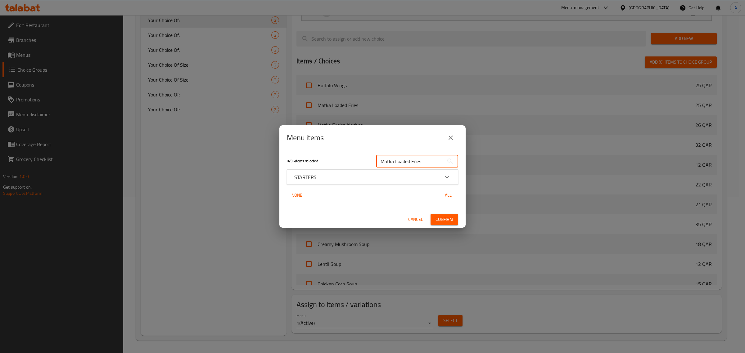
type input "Matka Loaded Fries"
click at [331, 181] on div "STARTERS" at bounding box center [366, 176] width 145 height 7
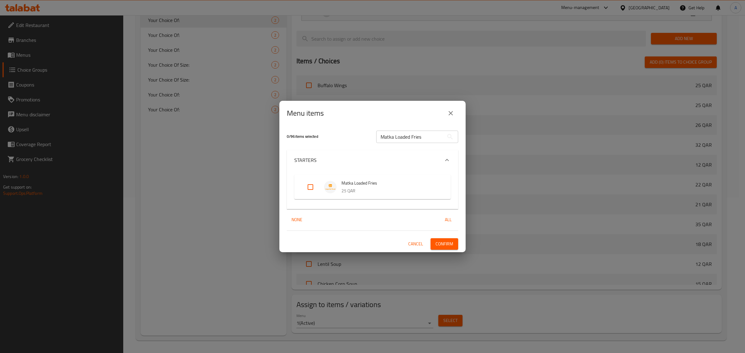
click at [310, 195] on input "Expand" at bounding box center [310, 187] width 15 height 15
checkbox input "true"
click at [443, 248] on span "Confirm" at bounding box center [444, 244] width 18 height 8
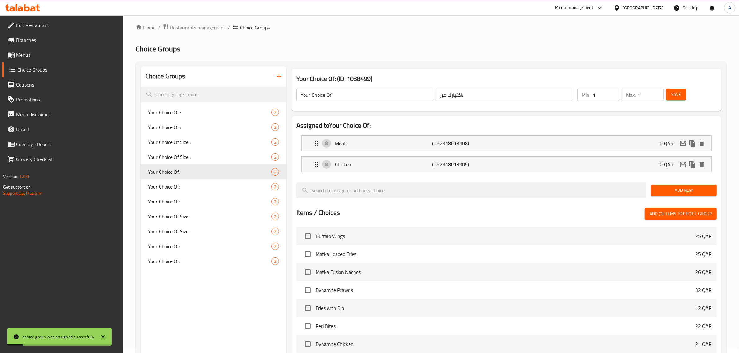
scroll to position [0, 0]
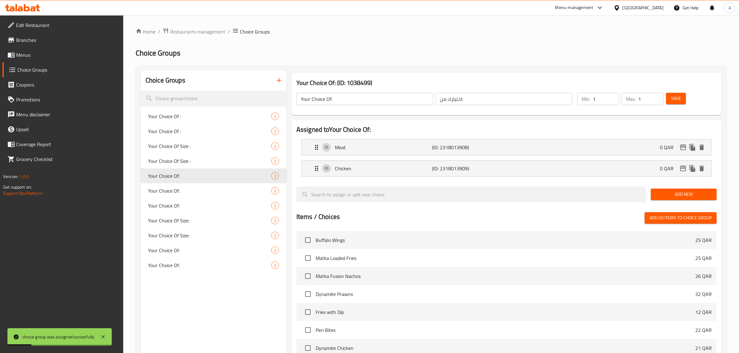
click at [278, 83] on icon "button" at bounding box center [278, 80] width 7 height 7
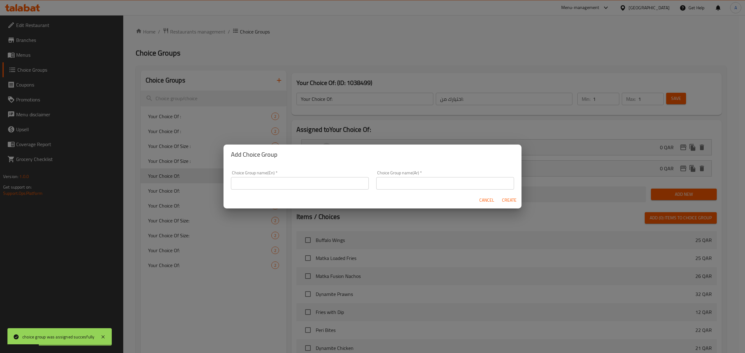
click at [276, 187] on input "text" at bounding box center [300, 183] width 138 height 12
type input "Your Choice Of:"
drag, startPoint x: 395, startPoint y: 192, endPoint x: 393, endPoint y: 187, distance: 5.8
click at [395, 192] on div "Cancel Create" at bounding box center [372, 200] width 298 height 16
click at [392, 188] on input "text" at bounding box center [445, 183] width 138 height 12
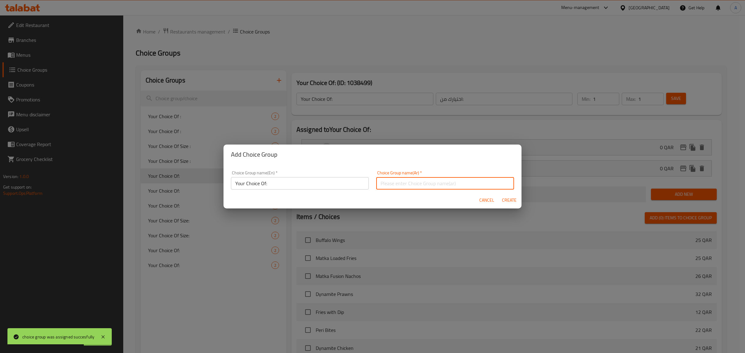
type input "اختيارك من:"
click at [506, 202] on span "Create" at bounding box center [508, 200] width 15 height 8
type input "Your Choice Of:"
type input "0"
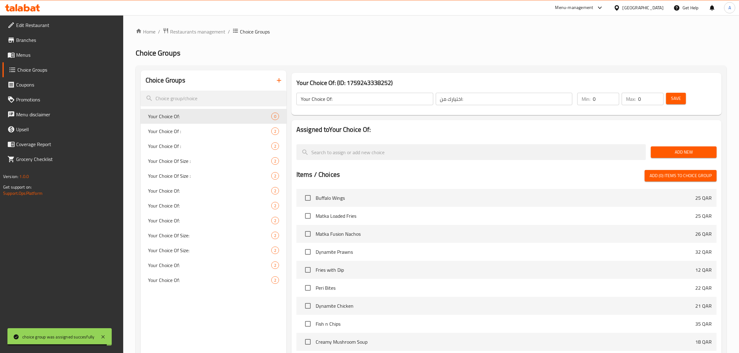
click at [489, 50] on h2 "Choice Groups" at bounding box center [431, 53] width 591 height 10
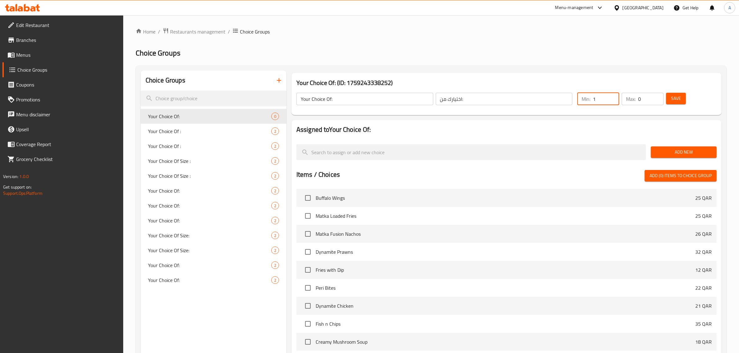
type input "1"
click at [612, 95] on input "1" at bounding box center [606, 99] width 26 height 12
type input "1"
click at [659, 94] on input "1" at bounding box center [650, 99] width 25 height 12
click at [674, 153] on span "Add New" at bounding box center [684, 152] width 56 height 8
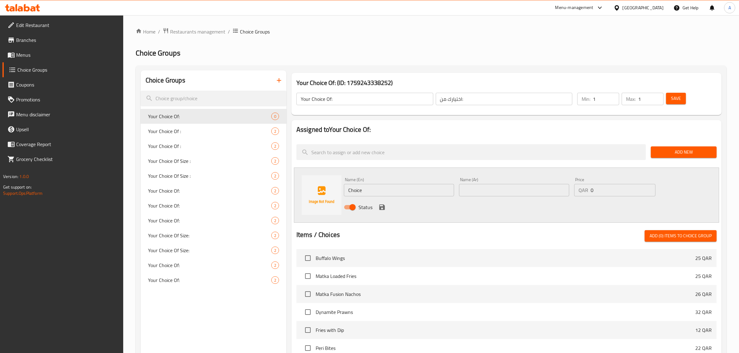
click at [372, 189] on input "Choice" at bounding box center [399, 190] width 110 height 12
click at [368, 187] on input "Choice" at bounding box center [399, 190] width 110 height 12
paste input "sriracha"
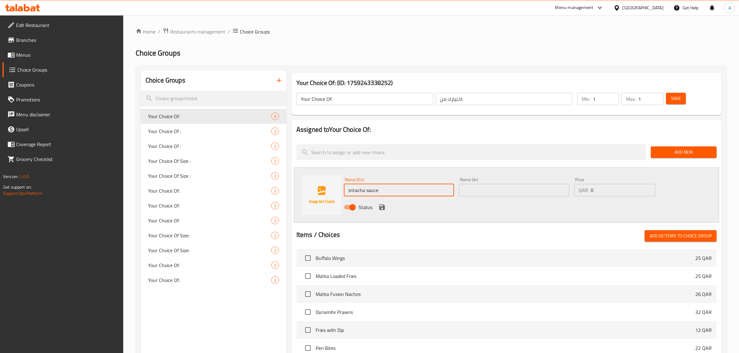
type input "sriracha sauce"
click at [492, 187] on input "text" at bounding box center [514, 190] width 110 height 12
paste input "صلصة سريراتشا"
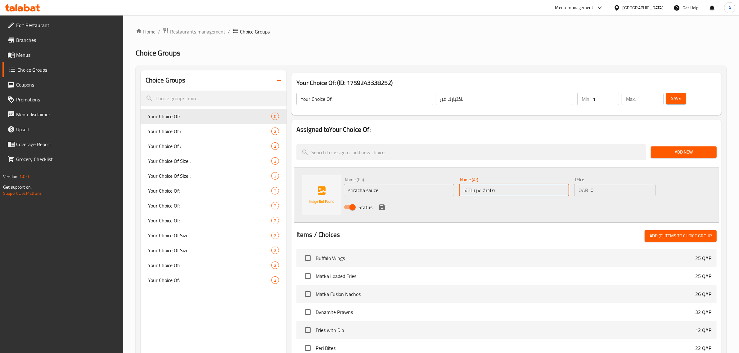
type input "صلصة سريراتشا"
click at [377, 207] on button "save" at bounding box center [381, 207] width 9 height 9
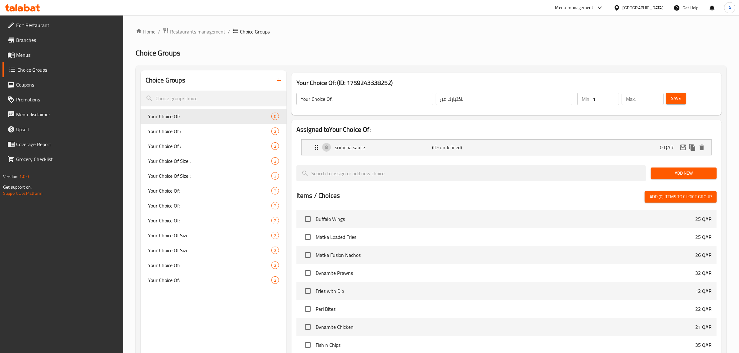
click at [680, 179] on button "Add New" at bounding box center [684, 173] width 66 height 11
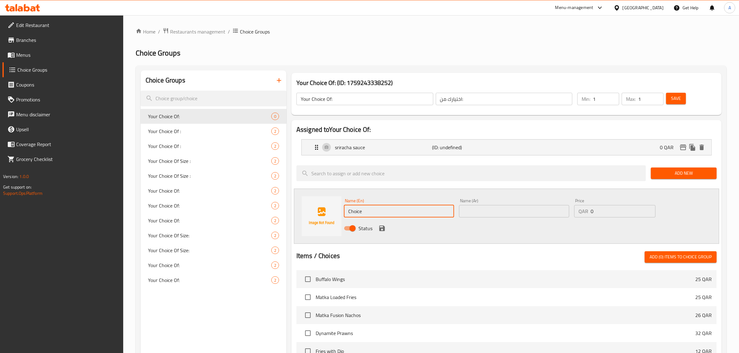
click at [372, 210] on input "Choice" at bounding box center [399, 211] width 110 height 12
paste input "chili sau"
type input "chili sauce"
click at [489, 215] on input "text" at bounding box center [514, 211] width 110 height 12
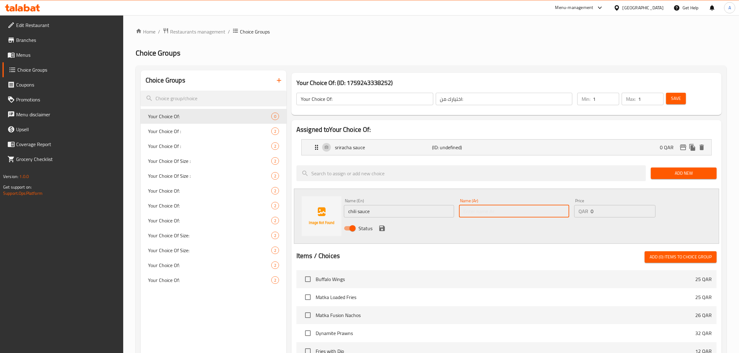
paste input "صلصة الفلفل الحار"
type input "صلصة الفلفل الحار"
click at [379, 227] on icon "save" at bounding box center [381, 228] width 7 height 7
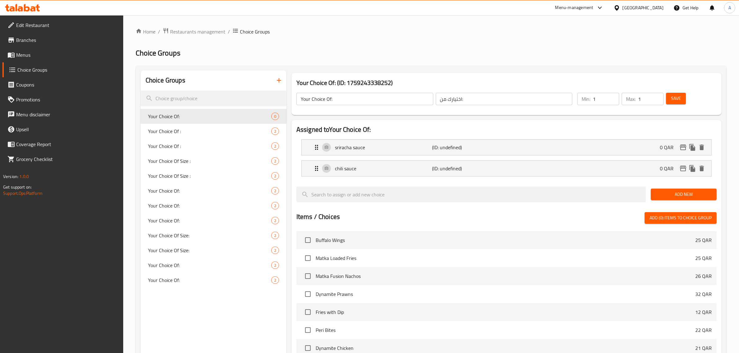
click at [672, 97] on span "Save" at bounding box center [676, 99] width 10 height 8
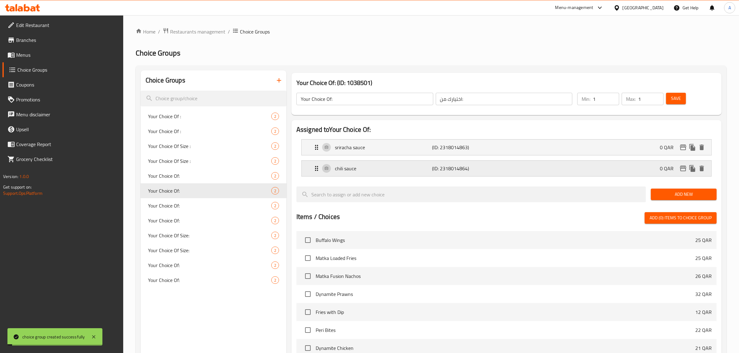
drag, startPoint x: 422, startPoint y: 37, endPoint x: 409, endPoint y: 175, distance: 139.3
click at [422, 37] on div "Home / Restaurants management / Choice Groups Choice Groups Choice Groups Your …" at bounding box center [431, 262] width 591 height 469
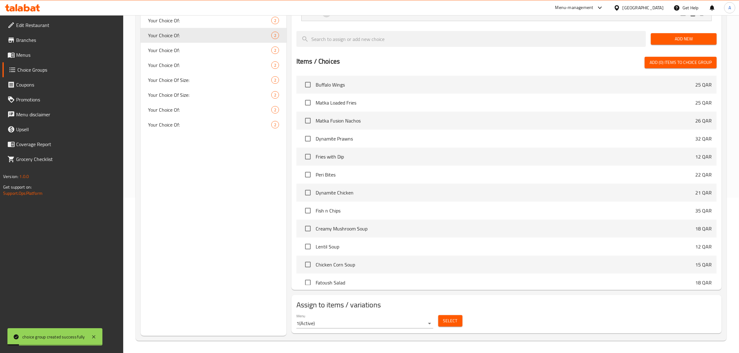
scroll to position [156, 0]
click at [452, 317] on span "Select" at bounding box center [450, 321] width 14 height 8
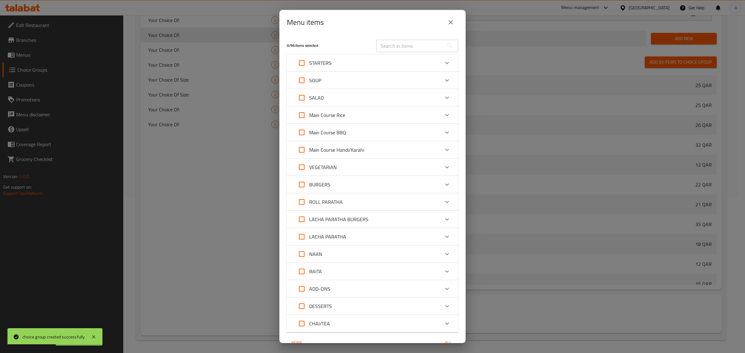
click at [392, 47] on input "text" at bounding box center [410, 46] width 68 height 12
paste input "Dynamite Prawns"
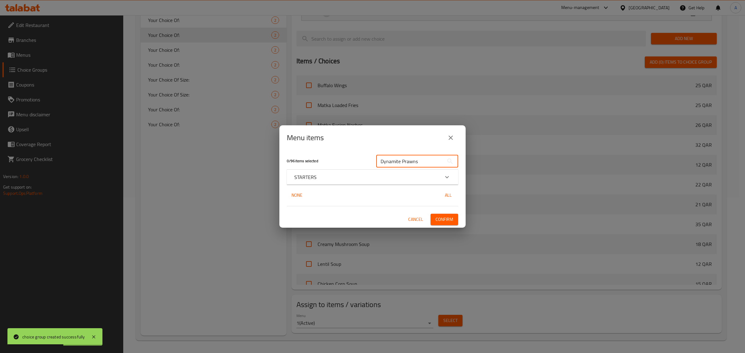
type input "Dynamite Prawns"
click at [329, 174] on div "STARTERS" at bounding box center [366, 176] width 145 height 7
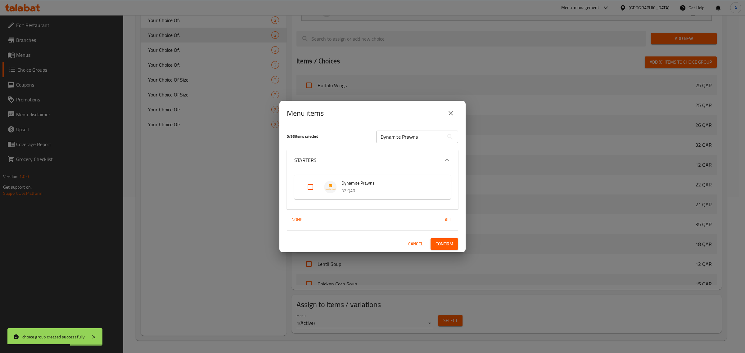
click at [297, 189] on div "Dynamite Prawns 32 QAR" at bounding box center [372, 187] width 156 height 24
click at [305, 190] on input "Expand" at bounding box center [310, 187] width 15 height 15
checkbox input "true"
click at [438, 242] on span "Confirm" at bounding box center [444, 244] width 18 height 8
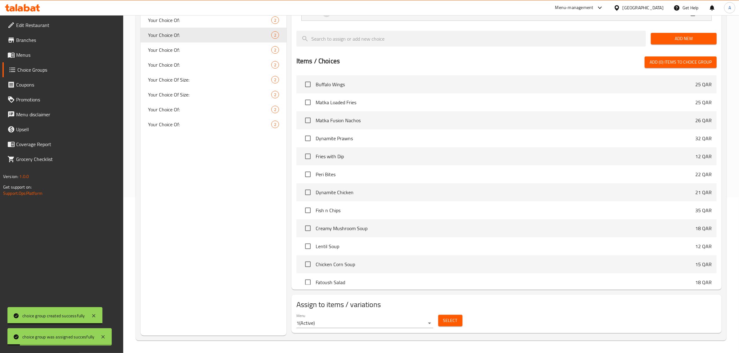
click at [231, 190] on div "Choice Groups Your Choice Of : 2 Your Choice Of : 2 Your Choice Of Size : 2 You…" at bounding box center [214, 125] width 146 height 421
click at [447, 318] on span "Select" at bounding box center [450, 321] width 14 height 8
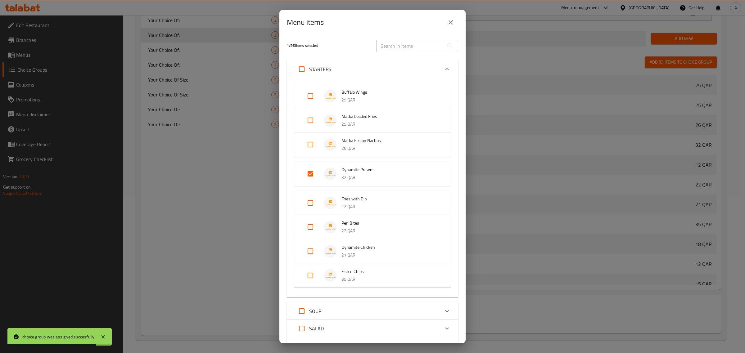
click at [403, 38] on div "​" at bounding box center [416, 46] width 89 height 20
click at [403, 41] on input "text" at bounding box center [410, 46] width 68 height 12
paste input "Dynamite Chicken"
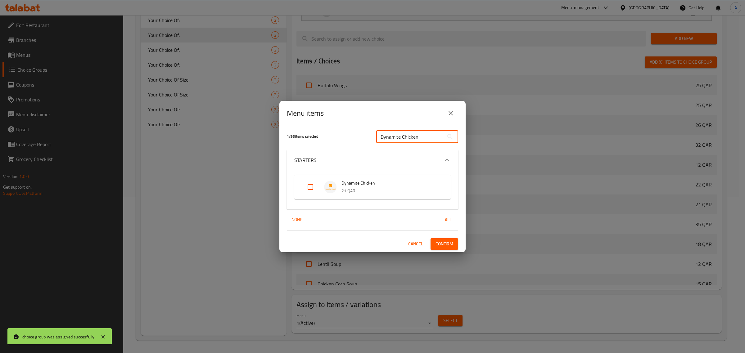
type input "Dynamite Chicken"
click at [311, 186] on input "Expand" at bounding box center [310, 187] width 15 height 15
checkbox input "true"
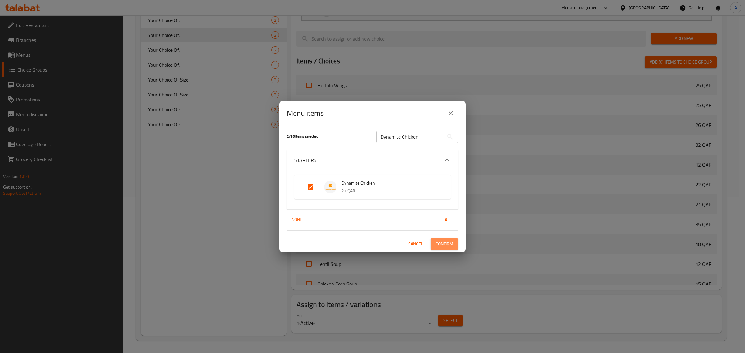
click at [445, 246] on span "Confirm" at bounding box center [444, 244] width 18 height 8
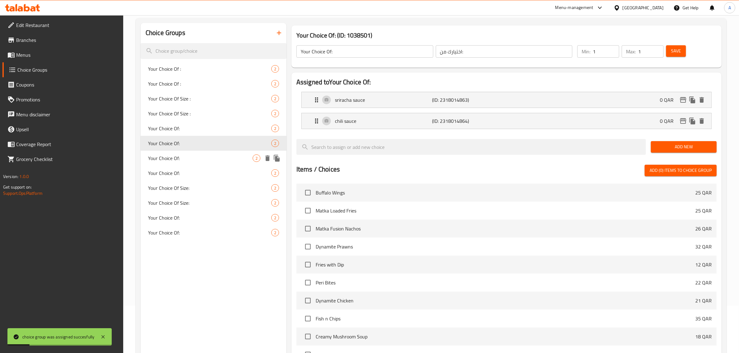
scroll to position [39, 0]
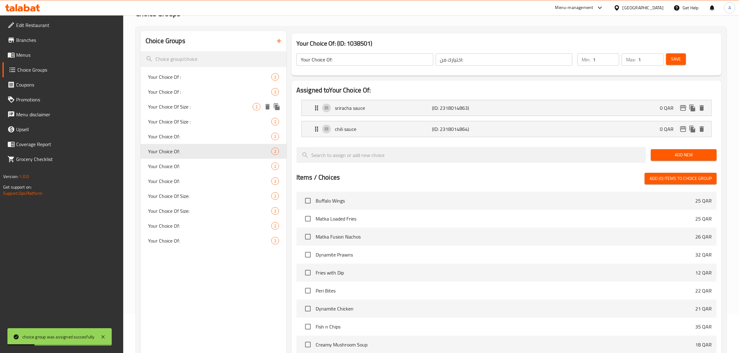
click at [207, 99] on div "Your Choice Of Size : 2" at bounding box center [214, 106] width 146 height 15
type input "Your Choice Of Size :"
type input "اختيارك من الحجم :"
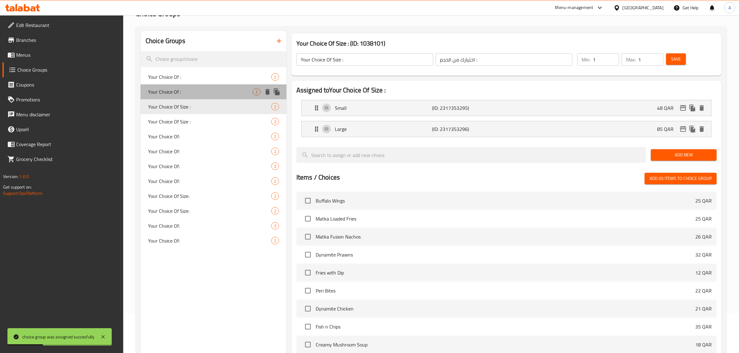
click at [201, 92] on span "Your Choice Of :" at bounding box center [200, 91] width 105 height 7
type input "Your Choice Of :"
type input "إختيارك من :"
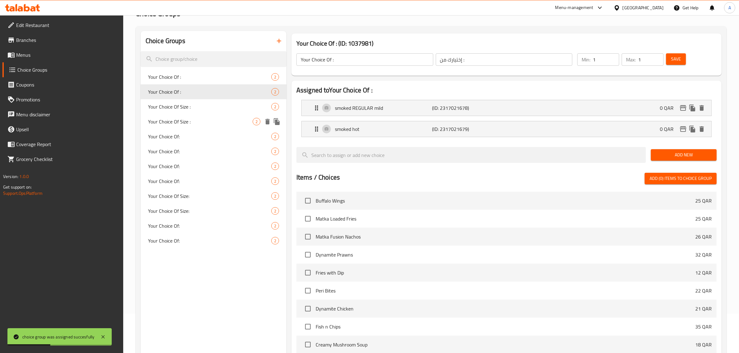
click at [179, 119] on span "Your Choice Of Size :" at bounding box center [200, 121] width 105 height 7
type input "Your Choice Of Size :"
type input "اختيارك من الحجم :"
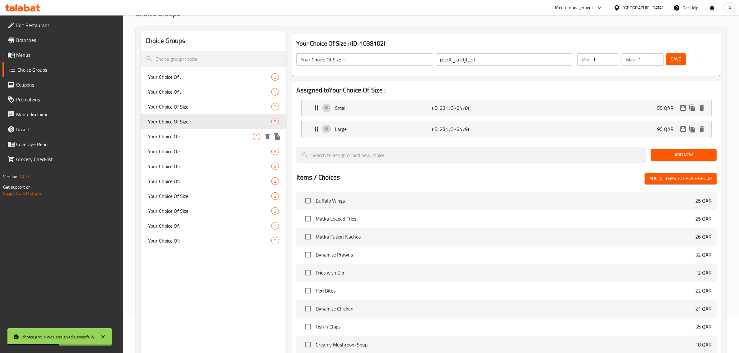
click at [184, 133] on span "Your Choice Of:" at bounding box center [200, 136] width 105 height 7
type input "Your Choice Of:"
type input "اختيارك من:"
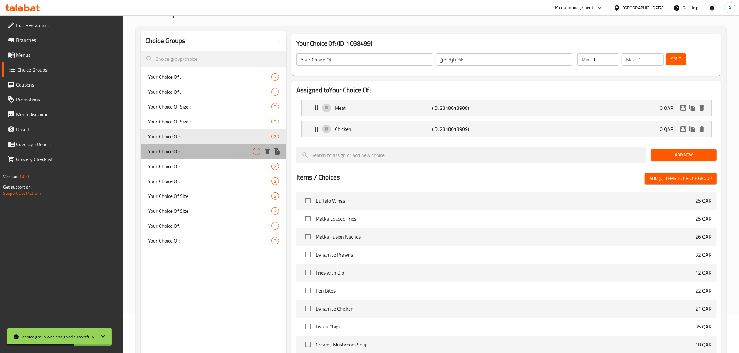
click at [184, 148] on span "Your Choice Of:" at bounding box center [200, 151] width 105 height 7
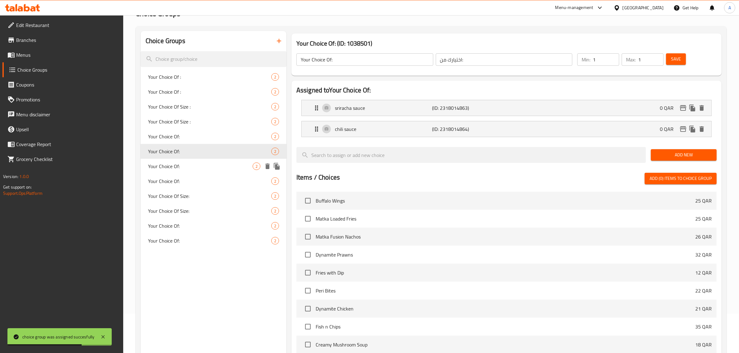
click at [187, 164] on span "Your Choice Of:" at bounding box center [200, 166] width 105 height 7
type input "Your Choice Of:"
type input "إختيارك من:"
click at [240, 317] on div "Choice Groups Your Choice Of : 2 Your Choice Of : 2 Your Choice Of Size : 2 You…" at bounding box center [214, 241] width 146 height 421
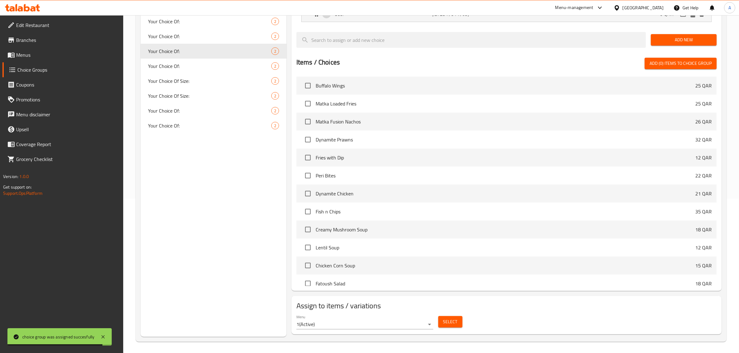
scroll to position [156, 0]
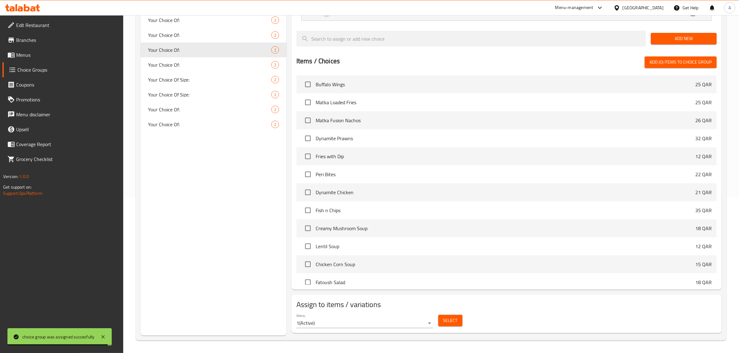
click at [450, 324] on span "Select" at bounding box center [450, 321] width 14 height 8
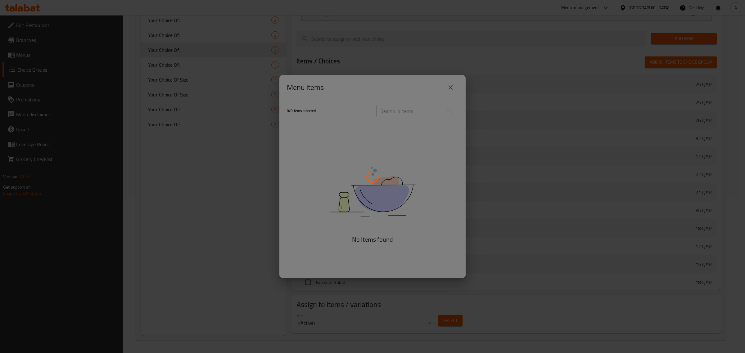
click at [393, 84] on div at bounding box center [372, 176] width 745 height 353
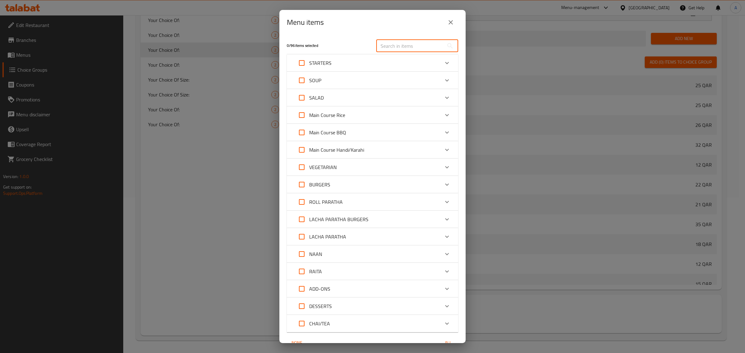
click at [386, 44] on input "text" at bounding box center [410, 46] width 68 height 12
paste input "Bihari Boti"
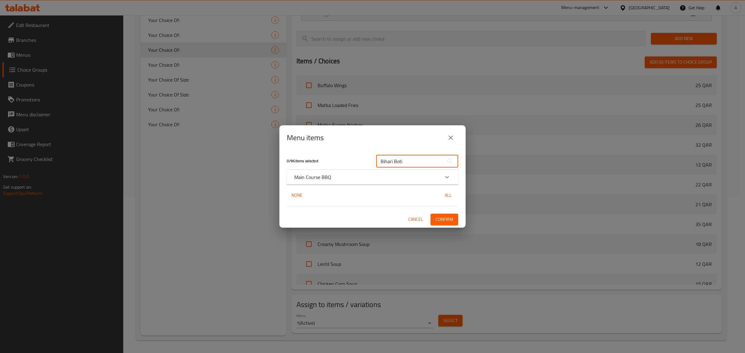
type input "Bihari Boti"
click at [313, 176] on p "Main Course BBQ" at bounding box center [312, 176] width 37 height 7
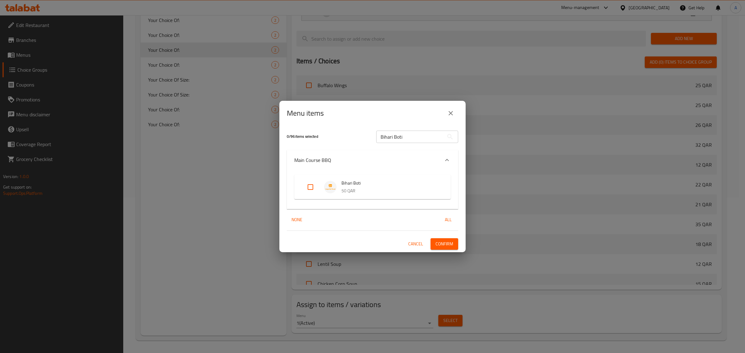
click at [310, 186] on input "Expand" at bounding box center [310, 187] width 15 height 15
checkbox input "true"
click at [451, 248] on button "Confirm" at bounding box center [444, 243] width 28 height 11
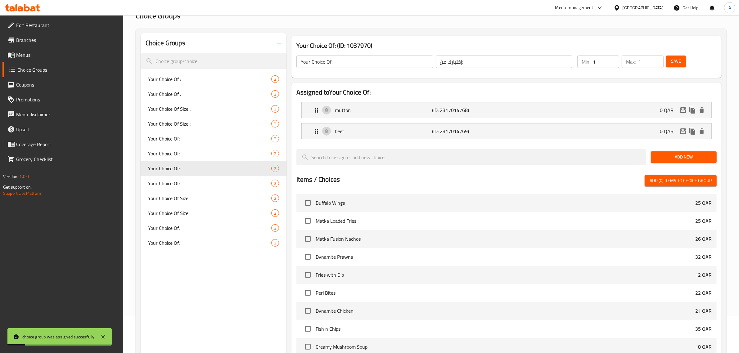
scroll to position [1, 0]
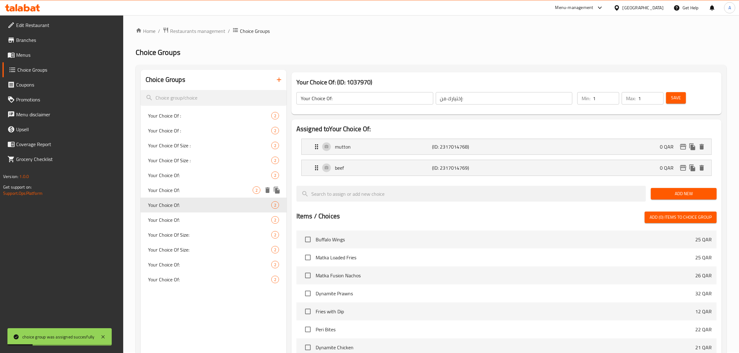
click at [188, 186] on span "Your Choice Of:" at bounding box center [200, 189] width 105 height 7
type input "Your Choice Of:"
type input "اختيارك من:"
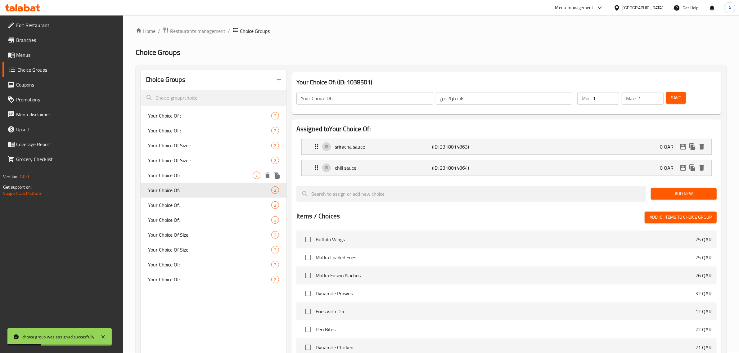
click at [189, 172] on span "Your Choice Of:" at bounding box center [200, 175] width 105 height 7
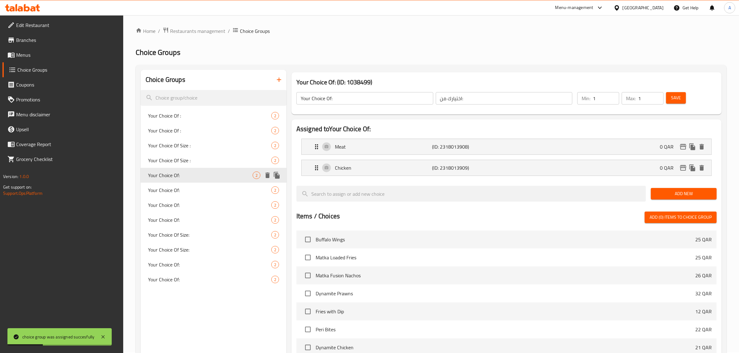
type input "Your Choice Of:"
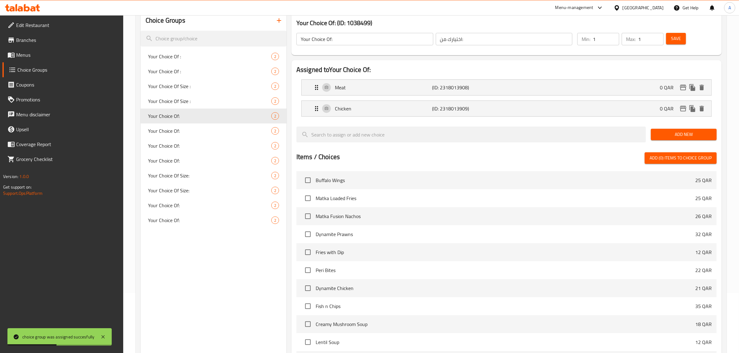
scroll to position [156, 0]
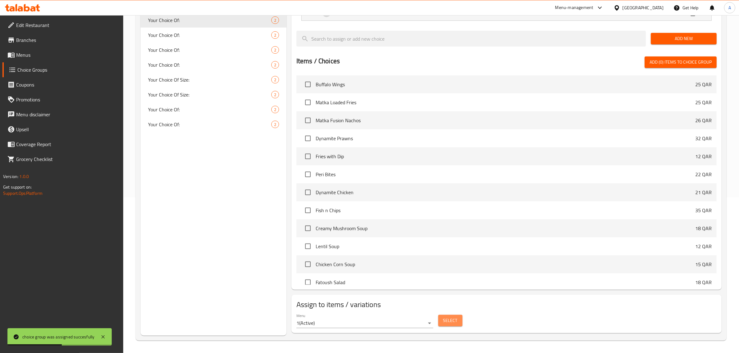
click at [449, 323] on span "Select" at bounding box center [450, 321] width 14 height 8
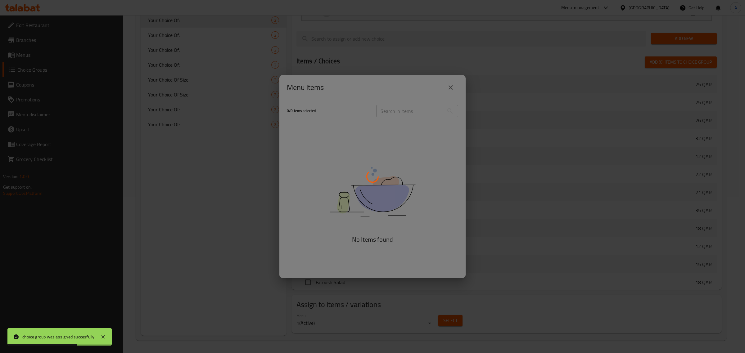
click at [393, 79] on div at bounding box center [372, 176] width 745 height 353
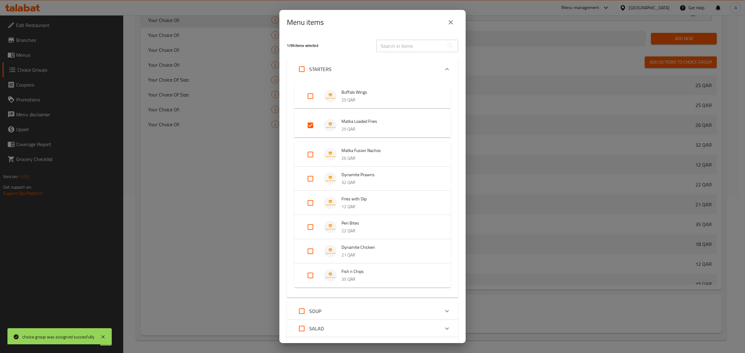
click at [401, 42] on input "text" at bounding box center [410, 46] width 68 height 12
paste input "[PERSON_NAME] Lava Botti"
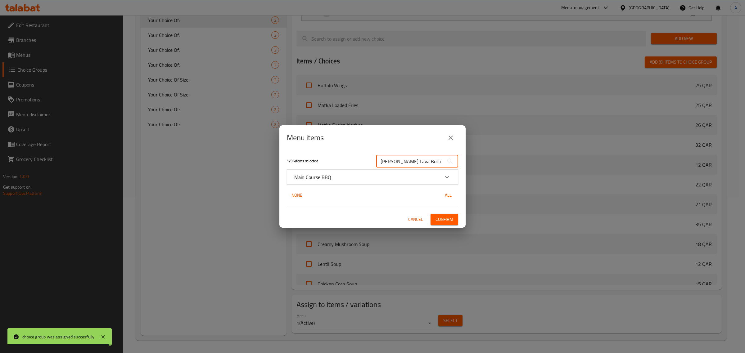
type input "[PERSON_NAME] Lava Botti"
click at [320, 175] on p "Main Course BBQ" at bounding box center [312, 176] width 37 height 7
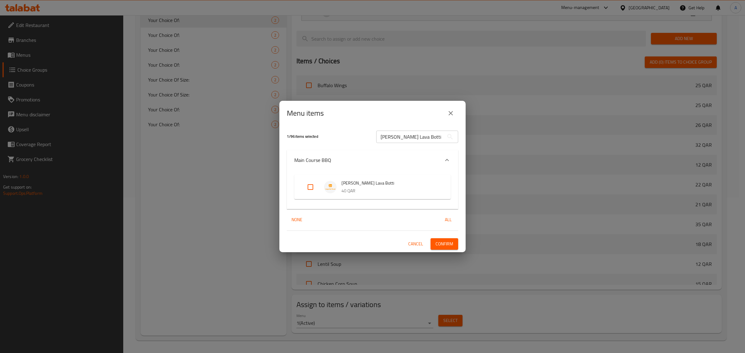
click at [312, 186] on input "Expand" at bounding box center [310, 187] width 15 height 15
checkbox input "true"
click at [447, 112] on icon "close" at bounding box center [450, 113] width 7 height 7
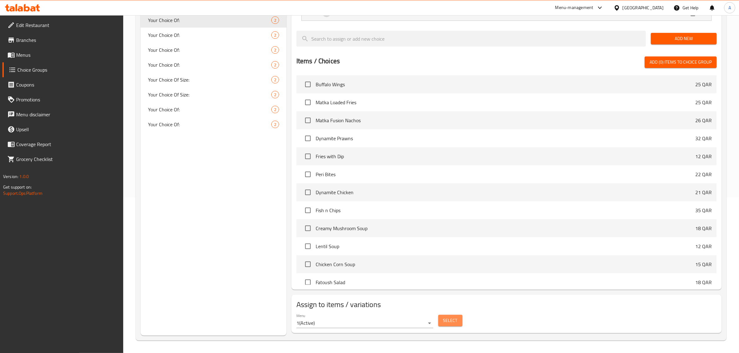
click at [452, 319] on span "Select" at bounding box center [450, 321] width 14 height 8
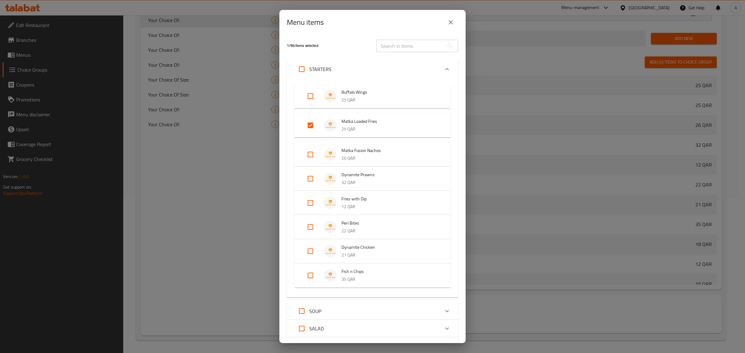
click at [387, 41] on input "text" at bounding box center [410, 46] width 68 height 12
paste input "[PERSON_NAME] Lava Botti"
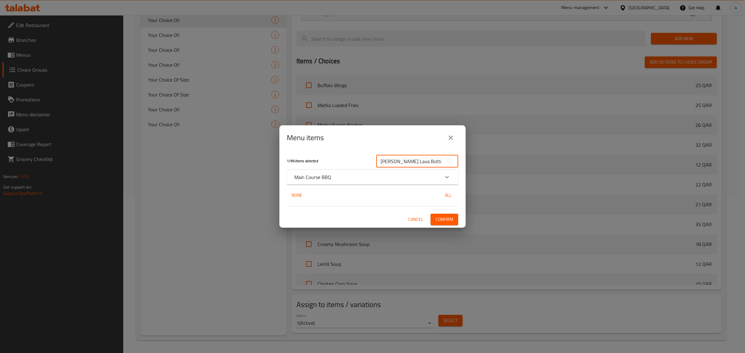
type input "[PERSON_NAME] Lava Botti"
click at [320, 174] on p "Main Course BBQ" at bounding box center [312, 176] width 37 height 7
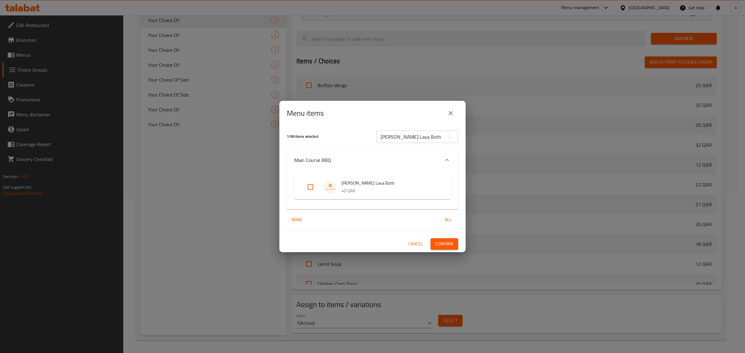
click at [304, 185] on input "Expand" at bounding box center [310, 187] width 15 height 15
click at [313, 189] on input "Expand" at bounding box center [310, 187] width 15 height 15
checkbox input "true"
click at [440, 240] on span "Confirm" at bounding box center [444, 244] width 18 height 8
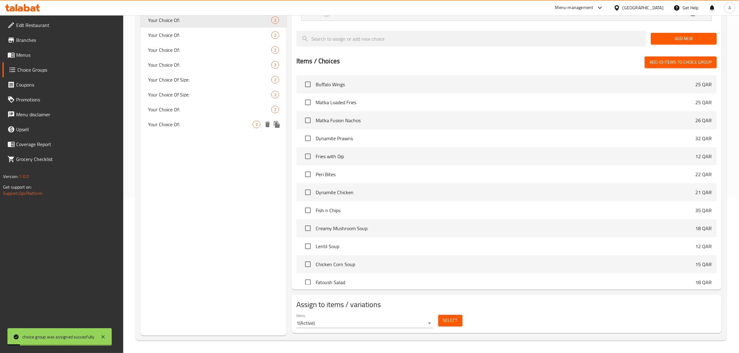
click at [189, 123] on span "Your Choice Of:" at bounding box center [200, 124] width 105 height 7
type input "Your Choice Of:"
type input "إختيارك من:"
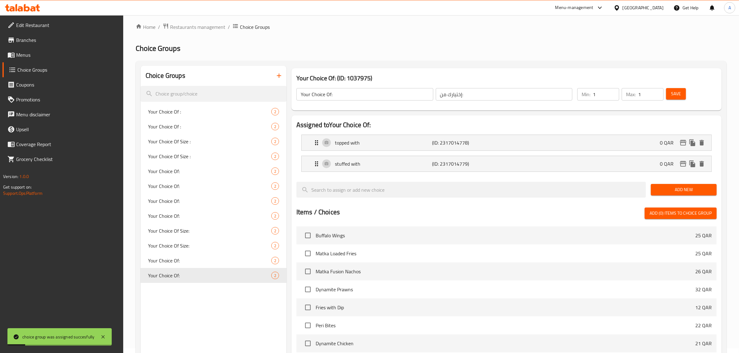
scroll to position [1, 0]
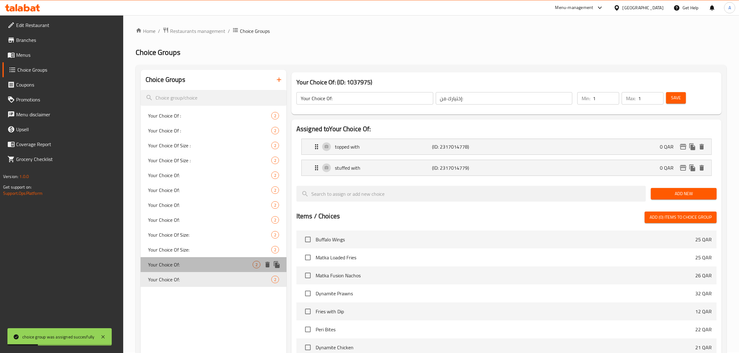
click at [209, 265] on span "Your Choice Of:" at bounding box center [200, 264] width 105 height 7
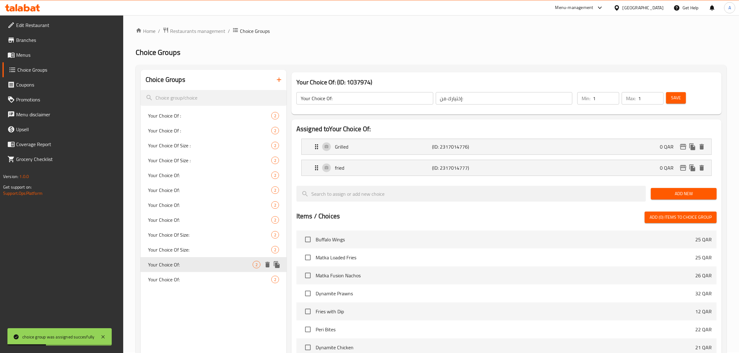
click at [204, 253] on div "Your Choice Of Size: 2" at bounding box center [214, 249] width 146 height 15
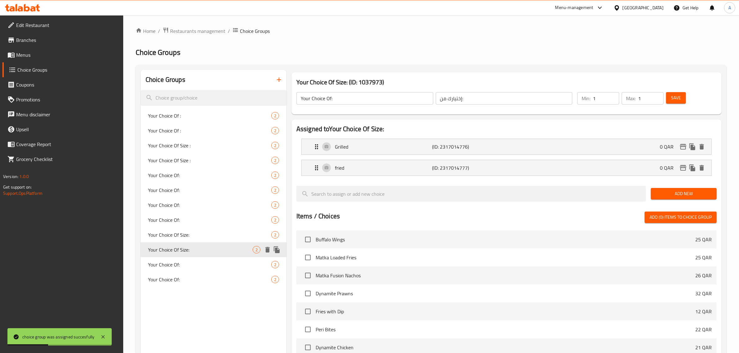
type input "Your Choice Of Size:"
type input "إختيارك من الحجم:"
click at [195, 237] on span "Your Choice Of Size:" at bounding box center [200, 234] width 105 height 7
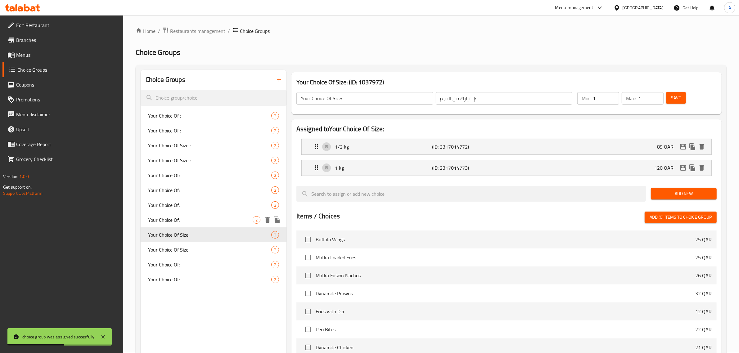
click at [193, 223] on span "Your Choice Of:" at bounding box center [200, 219] width 105 height 7
type input "Your Choice Of:"
type input "إختيارك من:"
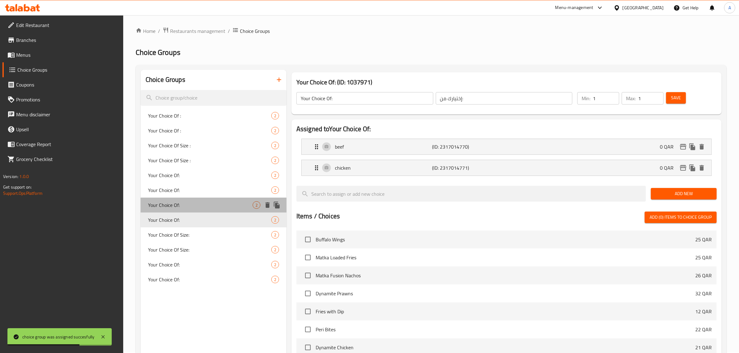
click at [193, 205] on span "Your Choice Of:" at bounding box center [200, 204] width 105 height 7
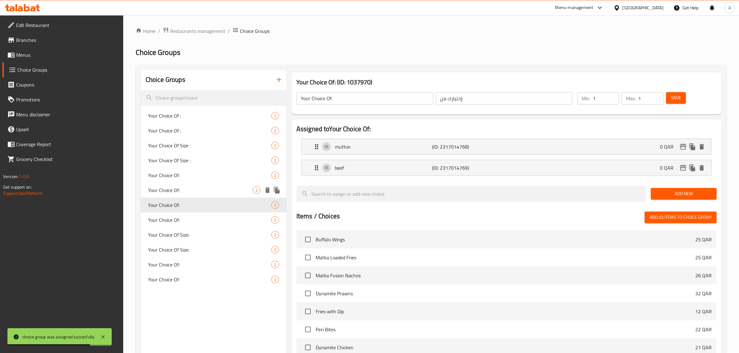
click at [182, 187] on span "Your Choice Of:" at bounding box center [200, 189] width 105 height 7
type input "Your Choice Of:"
type input "اختيارك من:"
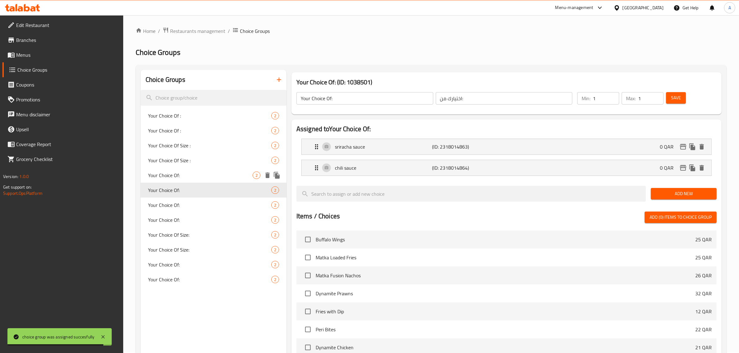
click at [186, 173] on span "Your Choice Of:" at bounding box center [200, 175] width 105 height 7
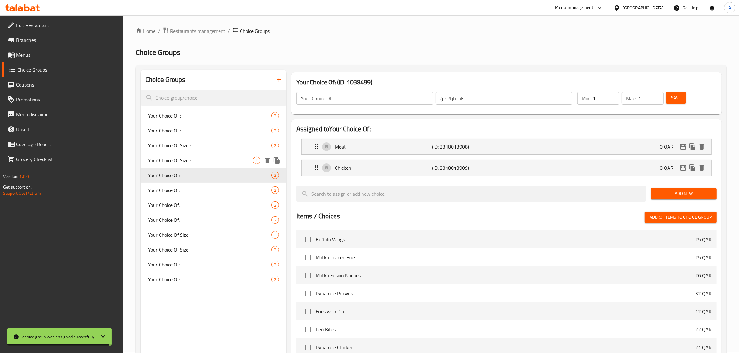
click at [196, 159] on span "Your Choice Of Size :" at bounding box center [200, 160] width 105 height 7
type input "Your Choice Of Size :"
type input "اختيارك من الحجم :"
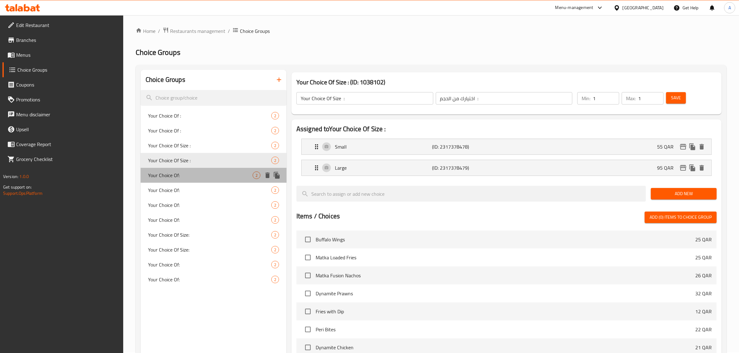
click at [196, 177] on span "Your Choice Of:" at bounding box center [200, 175] width 105 height 7
type input "Your Choice Of:"
type input "اختيارك من:"
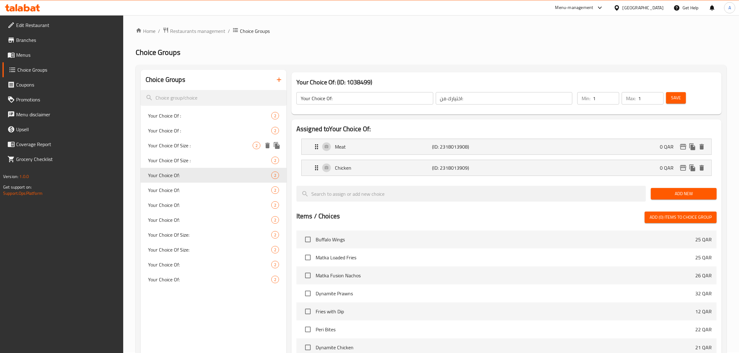
click at [195, 151] on div "Your Choice Of Size : 2" at bounding box center [214, 145] width 146 height 15
type input "Your Choice Of Size :"
type input "اختيارك من الحجم :"
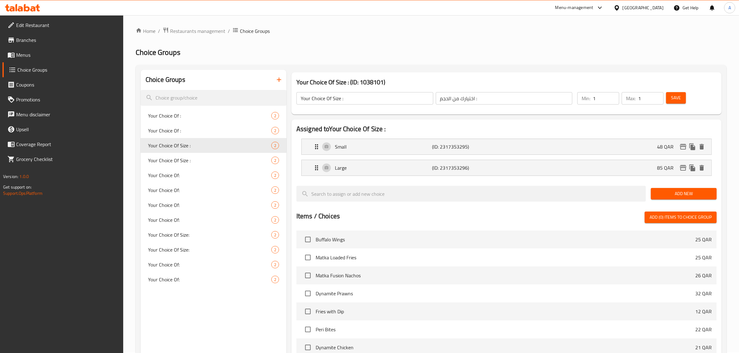
click at [279, 83] on icon "button" at bounding box center [278, 79] width 7 height 7
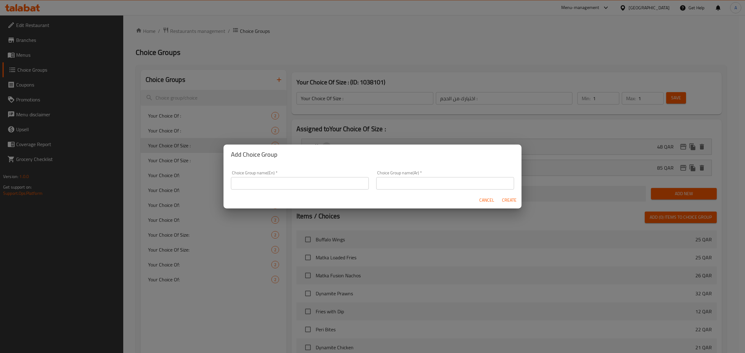
drag, startPoint x: 326, startPoint y: 179, endPoint x: 327, endPoint y: 190, distance: 10.9
click at [326, 179] on input "text" at bounding box center [300, 183] width 138 height 12
type input "Your Choice Of:"
drag, startPoint x: 388, startPoint y: 190, endPoint x: 411, endPoint y: 193, distance: 22.9
click at [388, 190] on div "Choice Group name(Ar)   * Choice Group name(Ar) *" at bounding box center [444, 180] width 145 height 26
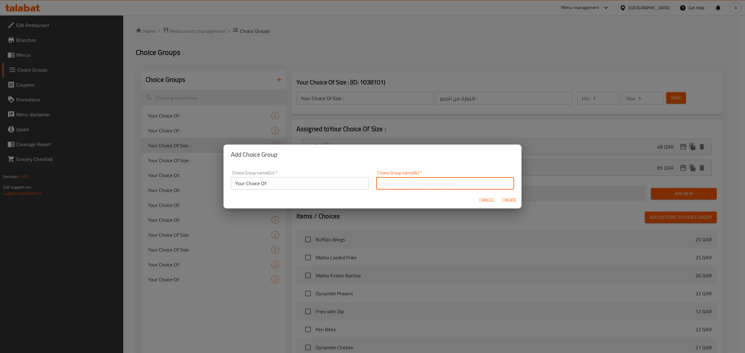
click at [421, 179] on input "text" at bounding box center [445, 183] width 138 height 12
type input "اختيارك من:"
click at [518, 200] on button "Create" at bounding box center [509, 200] width 20 height 11
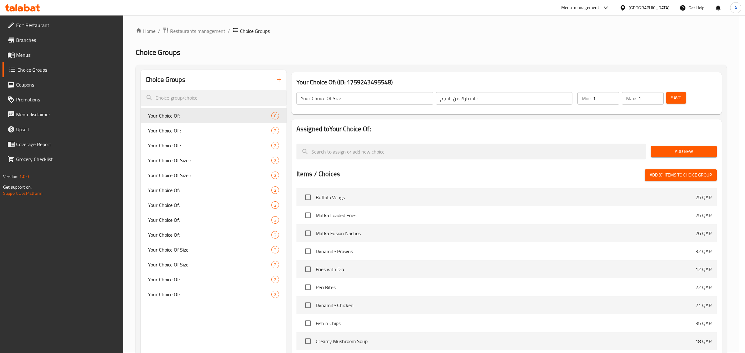
type input "Your Choice Of:"
type input "اختيارك من:"
type input "0"
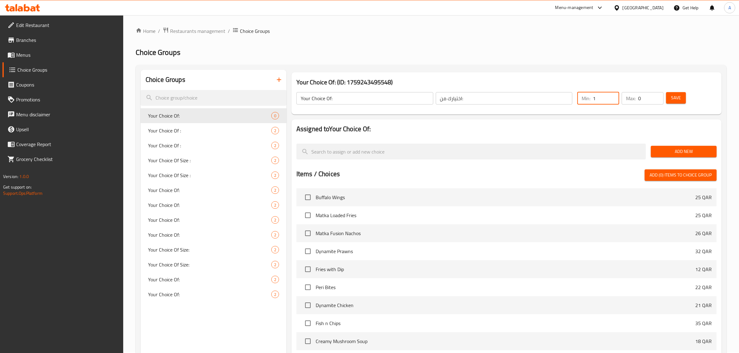
type input "1"
click at [611, 97] on input "1" at bounding box center [606, 98] width 26 height 12
type input "1"
click at [656, 98] on input "1" at bounding box center [650, 98] width 25 height 12
click at [683, 150] on span "Add New" at bounding box center [684, 152] width 56 height 8
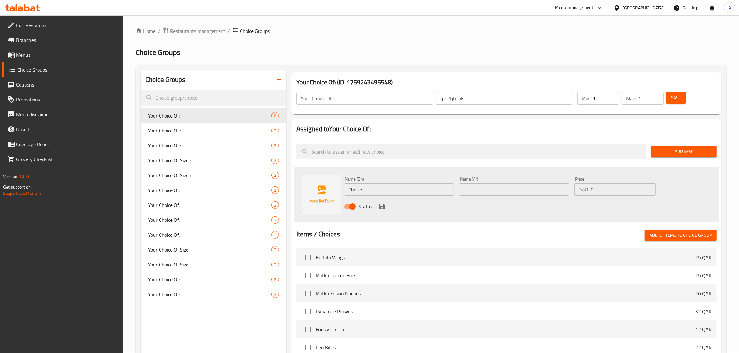
click at [392, 188] on input "Choice" at bounding box center [399, 189] width 110 height 12
type input "Chicken"
click at [530, 189] on input "text" at bounding box center [514, 189] width 110 height 12
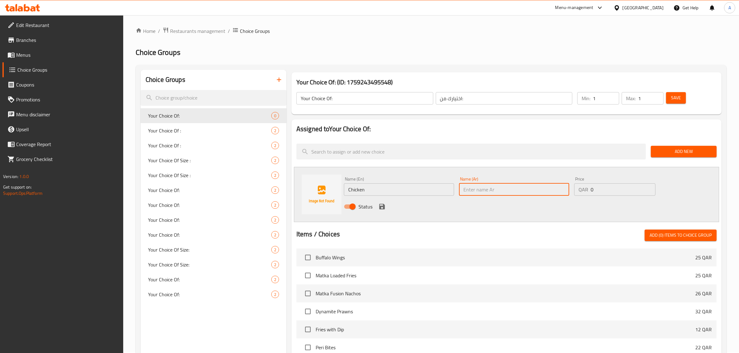
paste input "دجاج"
type input "دجاج"
click at [379, 206] on icon "save" at bounding box center [382, 207] width 6 height 6
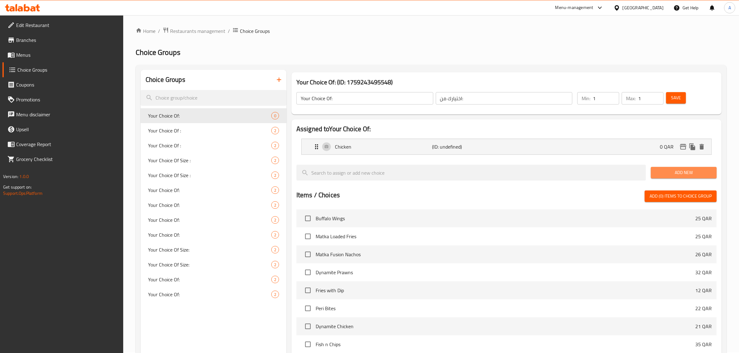
click at [694, 172] on span "Add New" at bounding box center [684, 173] width 56 height 8
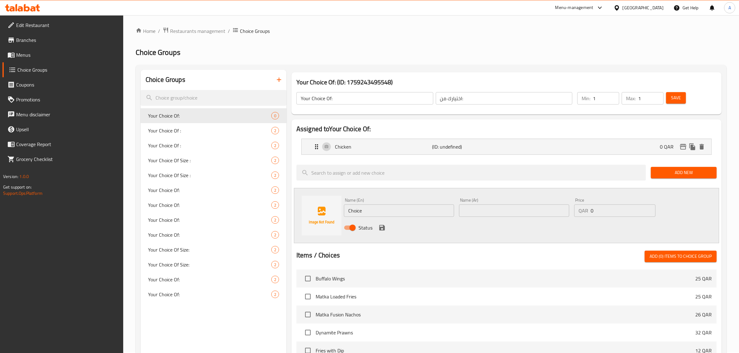
click at [355, 213] on input "Choice" at bounding box center [399, 210] width 110 height 12
type input "Mutton"
drag, startPoint x: 490, startPoint y: 214, endPoint x: 486, endPoint y: 215, distance: 4.1
click at [490, 214] on input "text" at bounding box center [514, 210] width 110 height 12
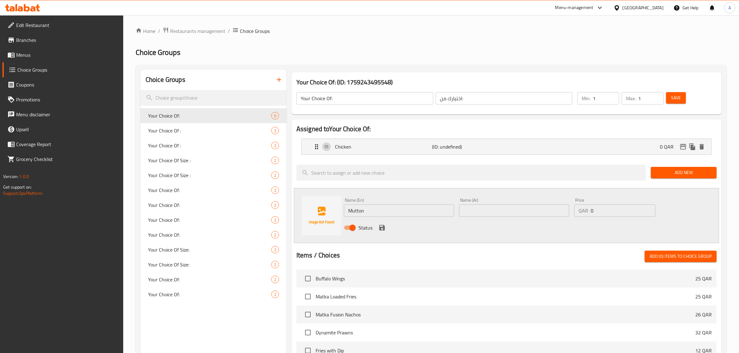
paste input "لحم الضأن"
type input "لحم الضأن"
click at [380, 231] on icon "save" at bounding box center [381, 227] width 7 height 7
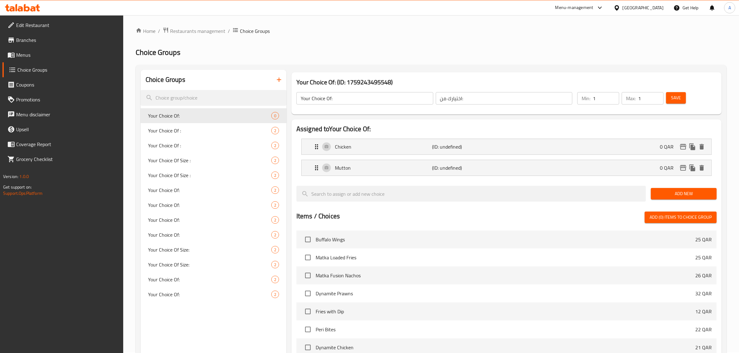
click at [682, 100] on button "Save" at bounding box center [676, 97] width 20 height 11
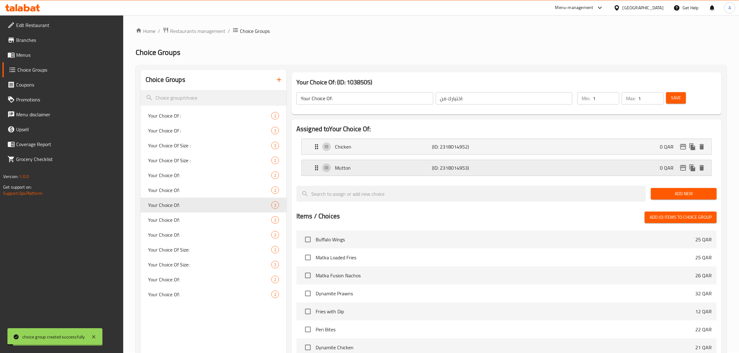
drag, startPoint x: 416, startPoint y: 42, endPoint x: 328, endPoint y: 173, distance: 157.3
click at [416, 42] on div "Home / Restaurants management / Choice Groups Choice Groups Choice Groups Your …" at bounding box center [431, 261] width 591 height 469
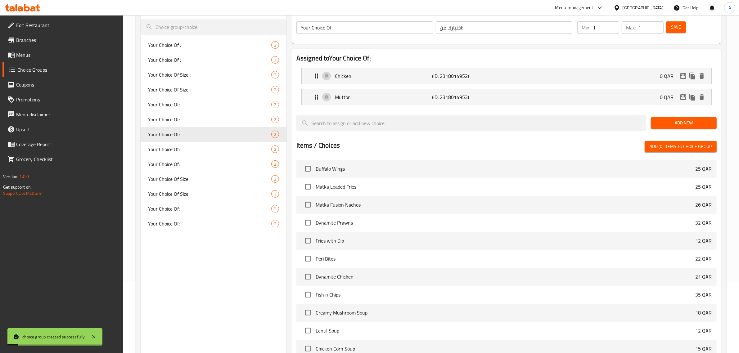
scroll to position [156, 0]
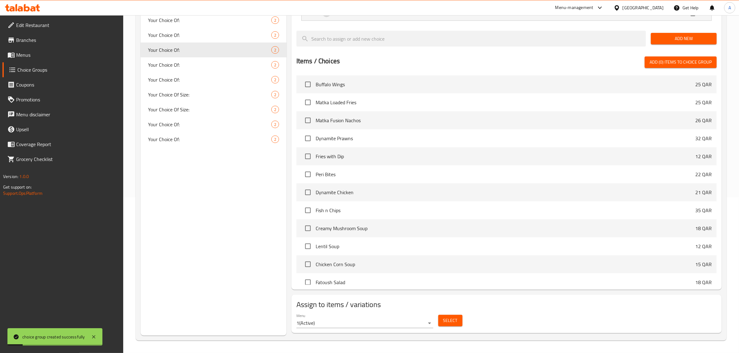
click at [449, 324] on span "Select" at bounding box center [450, 321] width 14 height 8
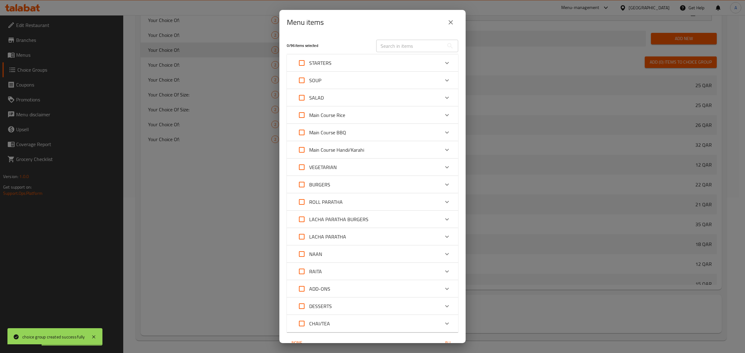
click at [415, 41] on input "text" at bounding box center [410, 46] width 68 height 12
paste input "Chef Special Handi (Boneless)"
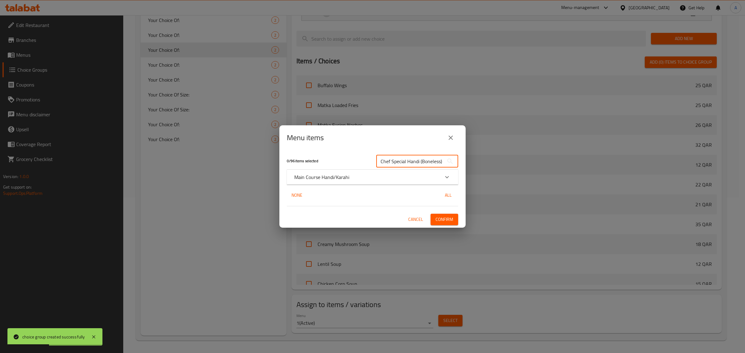
type input "Chef Special Handi (Boneless)"
click at [325, 177] on p "Main Course Handi/Karahi" at bounding box center [321, 176] width 55 height 7
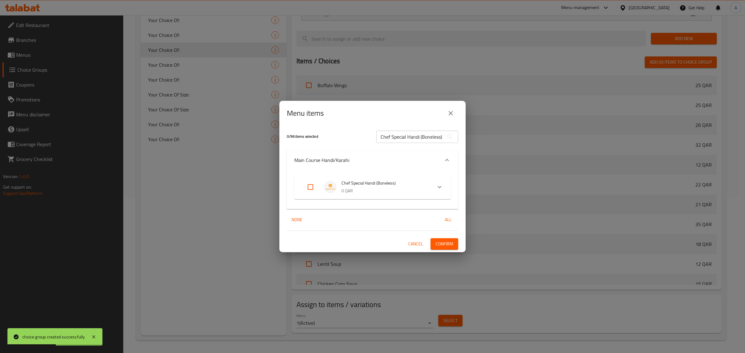
click at [308, 186] on input "Expand" at bounding box center [310, 187] width 15 height 15
checkbox input "true"
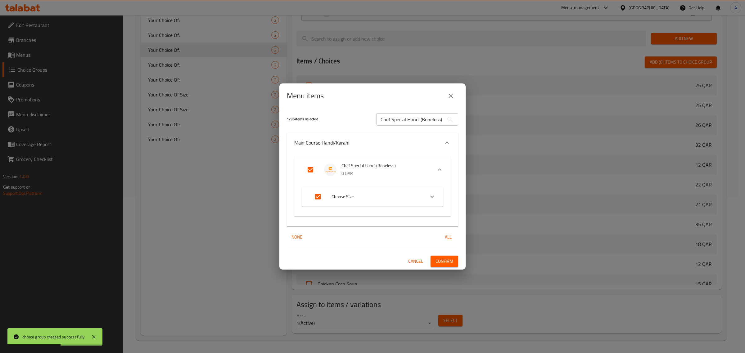
click at [447, 263] on span "Confirm" at bounding box center [444, 262] width 18 height 8
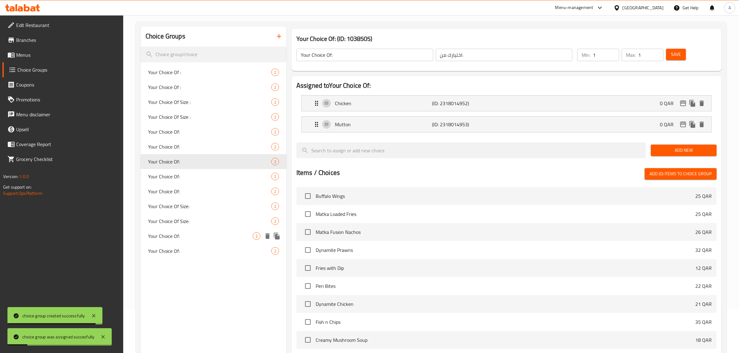
scroll to position [39, 0]
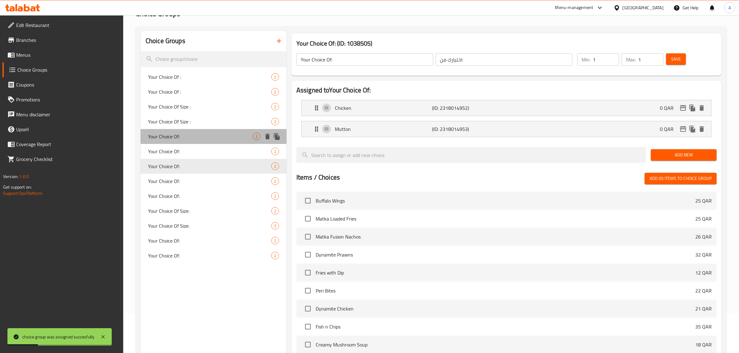
click at [193, 136] on span "Your Choice Of:" at bounding box center [200, 136] width 105 height 7
type input "Your Choice Of:"
type input "اختيارك من:"
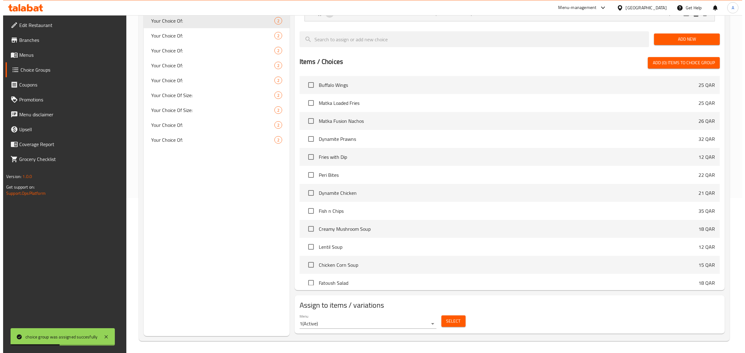
scroll to position [156, 0]
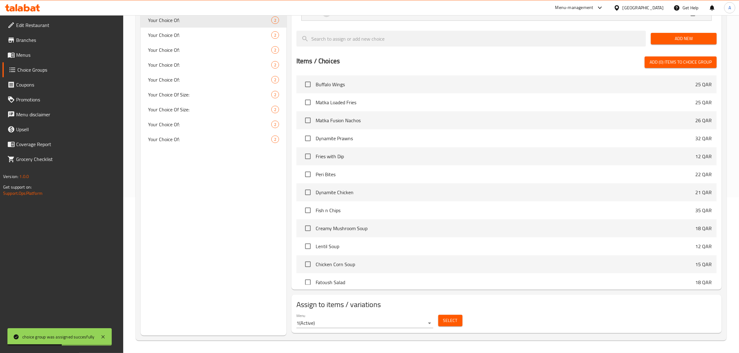
click at [447, 316] on button "Select" at bounding box center [450, 320] width 24 height 11
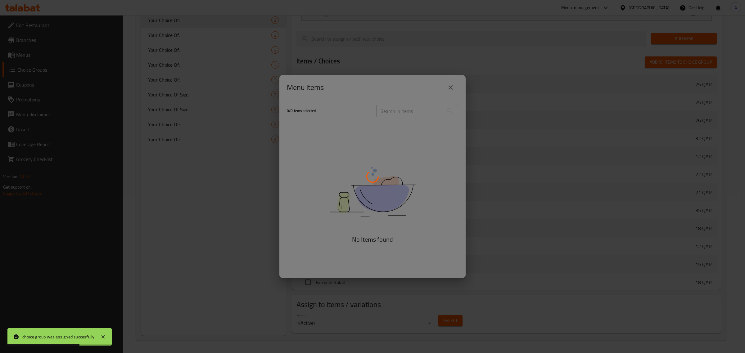
click at [406, 85] on div at bounding box center [372, 176] width 745 height 353
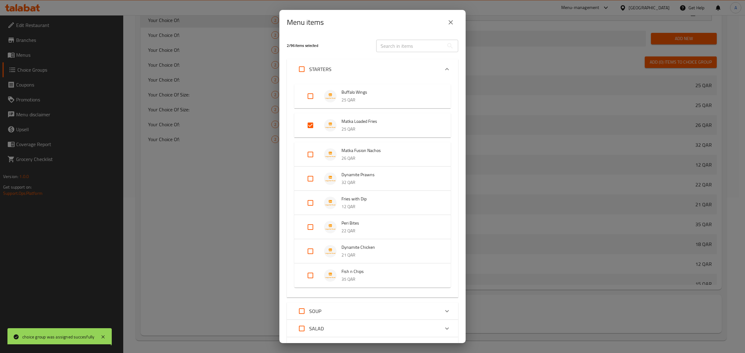
click at [397, 42] on input "text" at bounding box center [410, 46] width 68 height 12
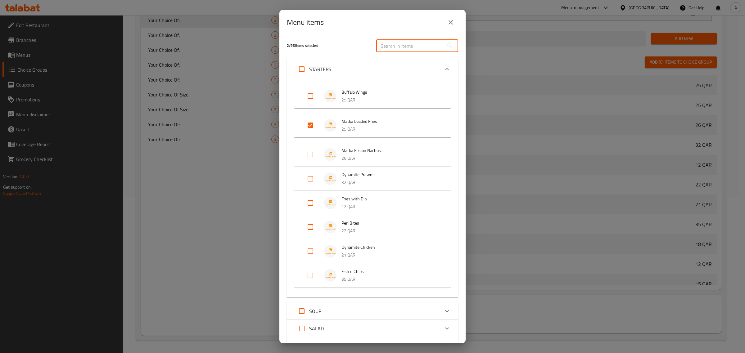
paste input "Karachi Street Paratha Roll - Signature"
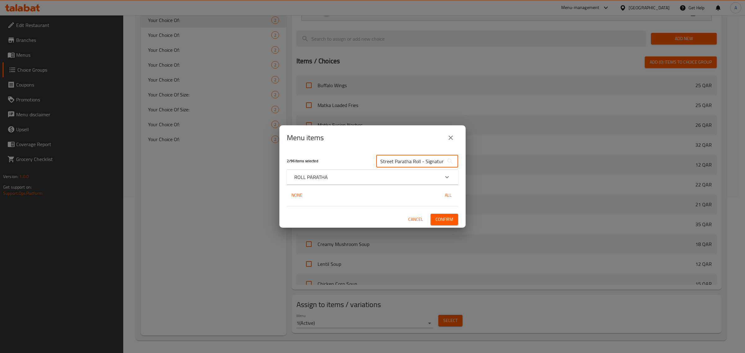
type input "Karachi Street Paratha Roll - Signature"
click at [335, 174] on div "ROLL PARATHA" at bounding box center [366, 176] width 145 height 7
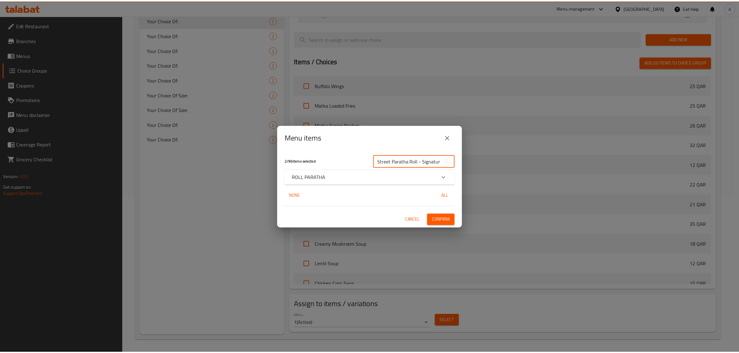
scroll to position [0, 0]
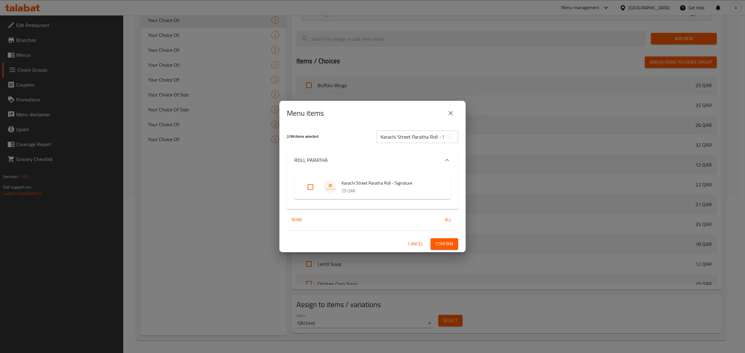
click at [309, 188] on input "Expand" at bounding box center [310, 187] width 15 height 15
checkbox input "true"
click at [438, 242] on span "Confirm" at bounding box center [444, 244] width 18 height 8
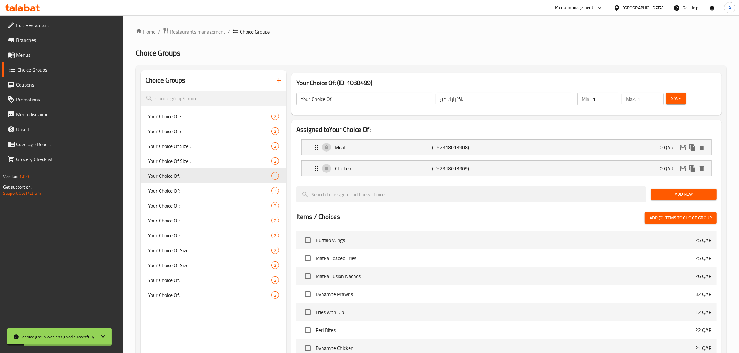
click at [283, 75] on button "button" at bounding box center [279, 80] width 15 height 15
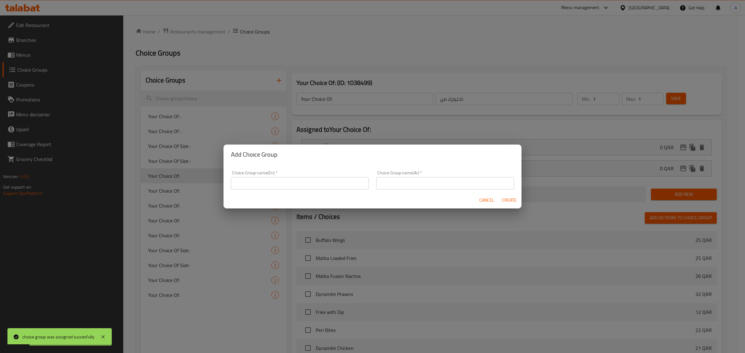
click at [326, 174] on div "Choice Group name(En)   * Choice Group name(En) *" at bounding box center [300, 180] width 138 height 19
click at [321, 188] on input "text" at bounding box center [300, 183] width 138 height 12
type input "Your Choice Of:"
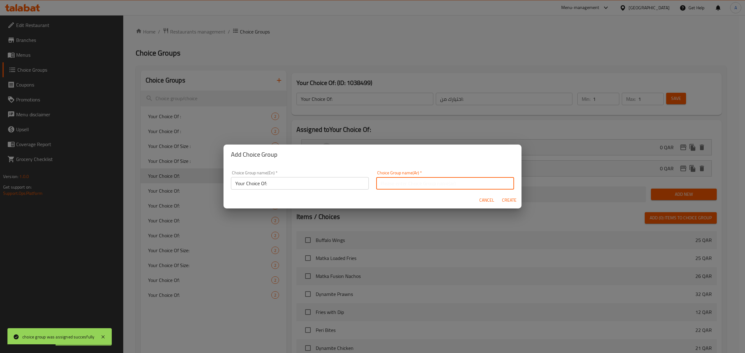
click at [412, 182] on input "text" at bounding box center [445, 183] width 138 height 12
type input "اختيارك من:"
click at [509, 202] on span "Create" at bounding box center [508, 200] width 15 height 8
type input "Your Choice Of:"
type input "اختيارك من:"
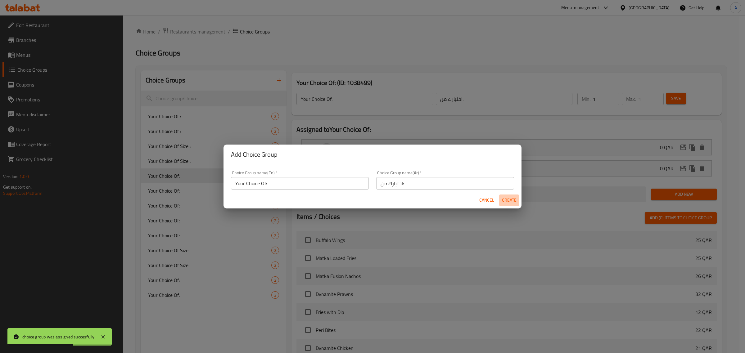
type input "0"
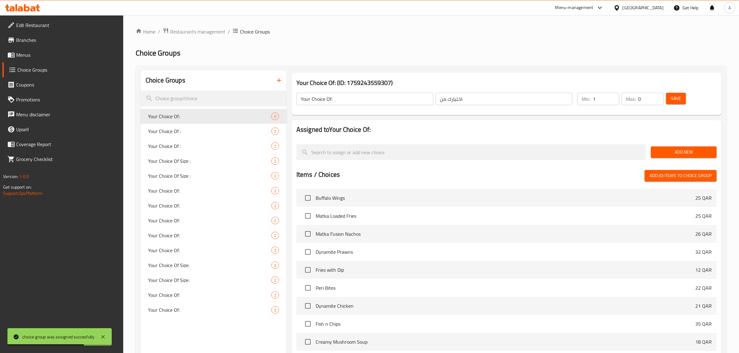
type input "1"
click at [612, 98] on input "1" at bounding box center [606, 99] width 26 height 12
type input "1"
click at [656, 97] on input "1" at bounding box center [650, 99] width 25 height 12
click at [677, 97] on span "Save" at bounding box center [676, 99] width 10 height 8
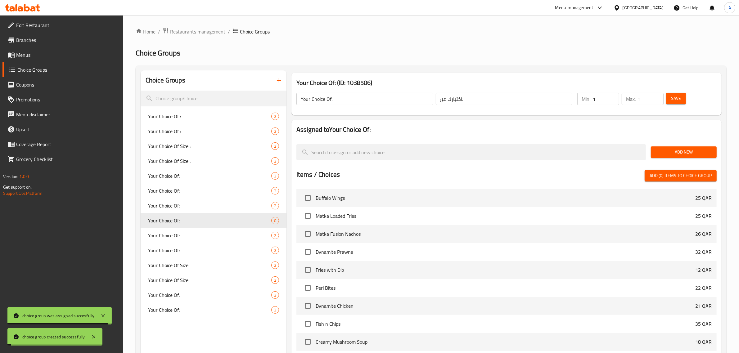
click at [678, 154] on span "Add New" at bounding box center [684, 152] width 56 height 8
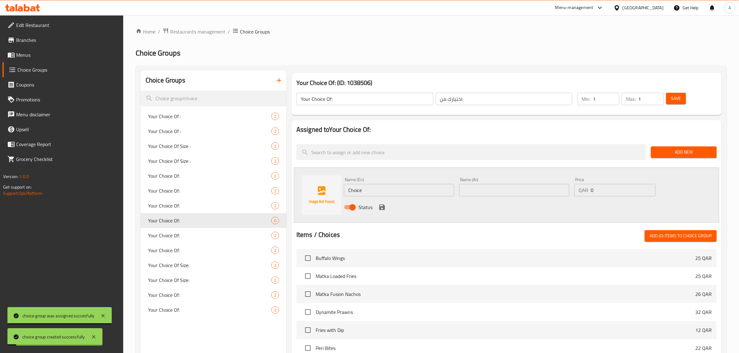
click at [389, 191] on input "Choice" at bounding box center [399, 190] width 110 height 12
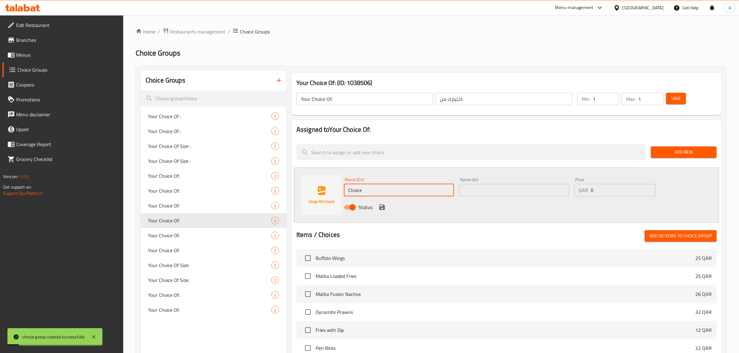
click at [389, 191] on input "Choice" at bounding box center [399, 190] width 110 height 12
type input "Ghee"
drag, startPoint x: 478, startPoint y: 190, endPoint x: 453, endPoint y: 202, distance: 27.2
click at [478, 190] on input "text" at bounding box center [514, 190] width 110 height 12
paste input "السمن"
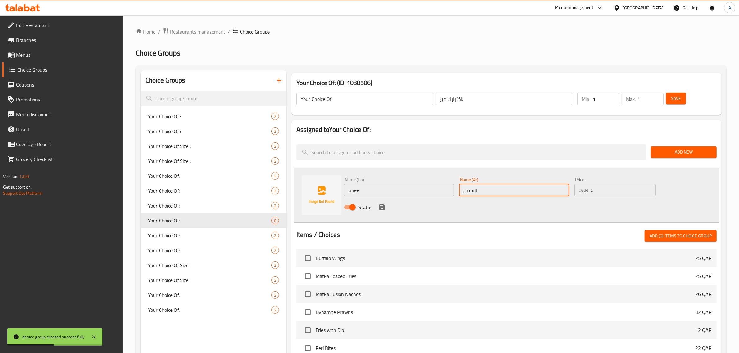
type input "السمن"
click at [381, 208] on icon "save" at bounding box center [381, 207] width 7 height 7
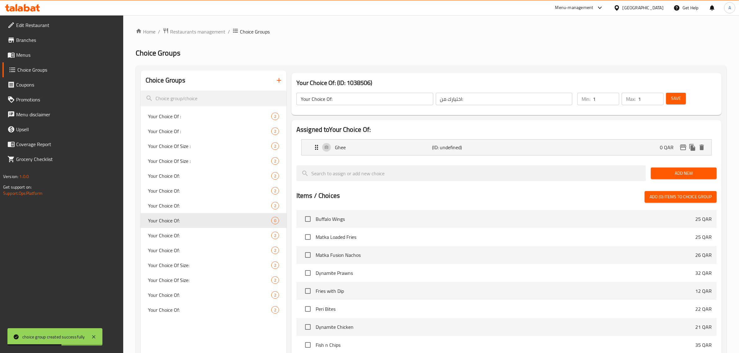
click at [666, 174] on span "Add New" at bounding box center [684, 173] width 56 height 8
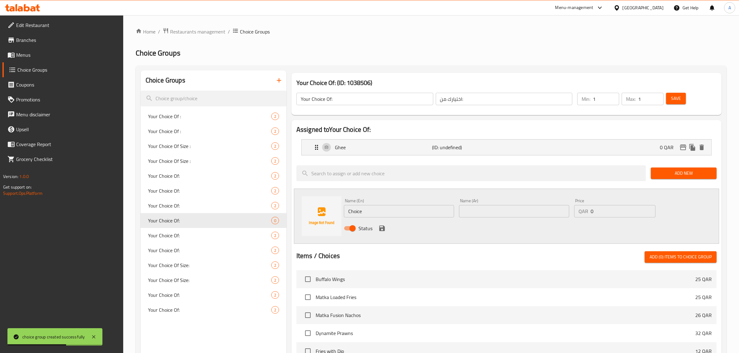
click at [392, 203] on div "Name (En) Choice Name (En)" at bounding box center [399, 208] width 110 height 19
click at [383, 214] on input "Choice" at bounding box center [399, 211] width 110 height 12
type input "Oil"
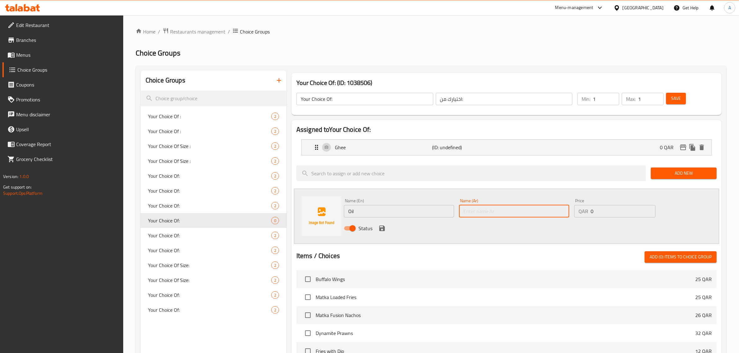
click at [472, 213] on input "text" at bounding box center [514, 211] width 110 height 12
paste input "زيت"
type input "الزيت"
click at [381, 229] on icon "save" at bounding box center [382, 229] width 6 height 6
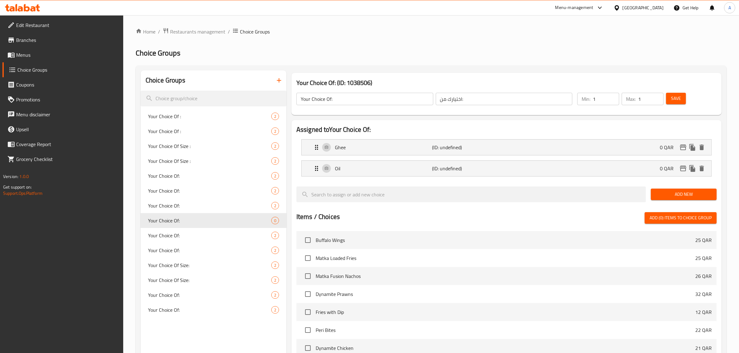
click at [675, 97] on span "Save" at bounding box center [676, 99] width 10 height 8
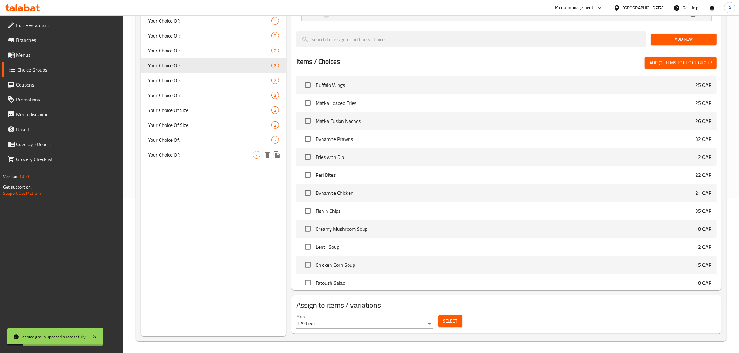
scroll to position [156, 0]
click at [446, 317] on span "Select" at bounding box center [450, 321] width 14 height 8
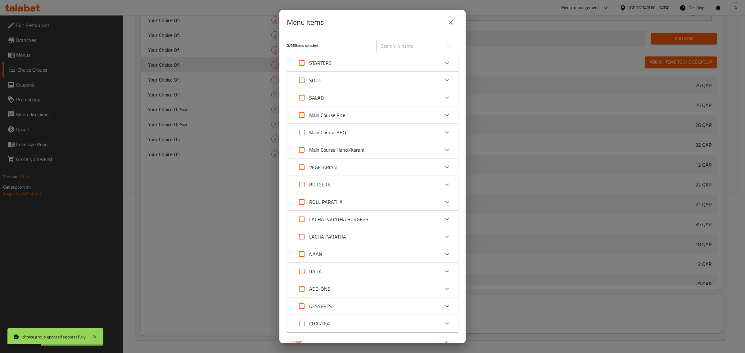
click at [388, 33] on div "Menu items" at bounding box center [372, 22] width 186 height 25
click at [389, 42] on input "text" at bounding box center [410, 46] width 68 height 12
paste input "Plain Paratha"
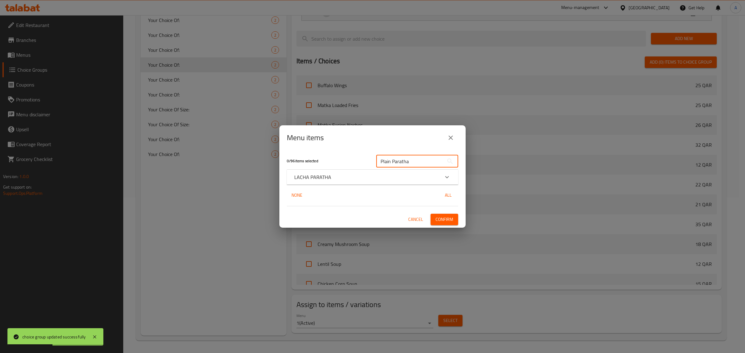
type input "Plain Paratha"
click at [337, 185] on div "0 / 96 items selected Plain Paratha ​ LACHA PARATHA Plain Paratha 3 QAR None Al…" at bounding box center [372, 189] width 186 height 78
click at [333, 175] on div "LACHA PARATHA" at bounding box center [366, 176] width 145 height 7
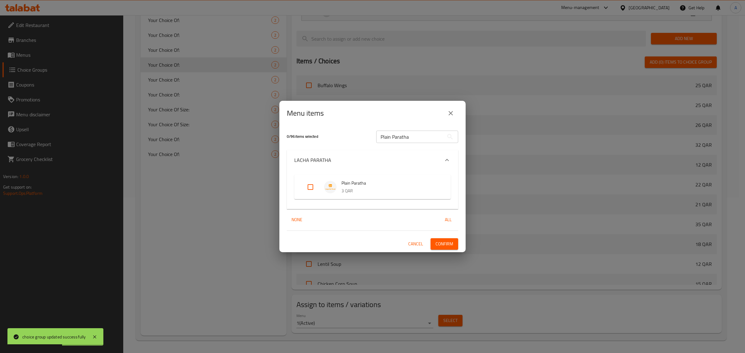
click at [318, 186] on div "Expand" at bounding box center [315, 187] width 17 height 15
click at [309, 188] on input "Expand" at bounding box center [310, 187] width 15 height 15
checkbox input "true"
click at [444, 243] on span "Confirm" at bounding box center [444, 244] width 18 height 8
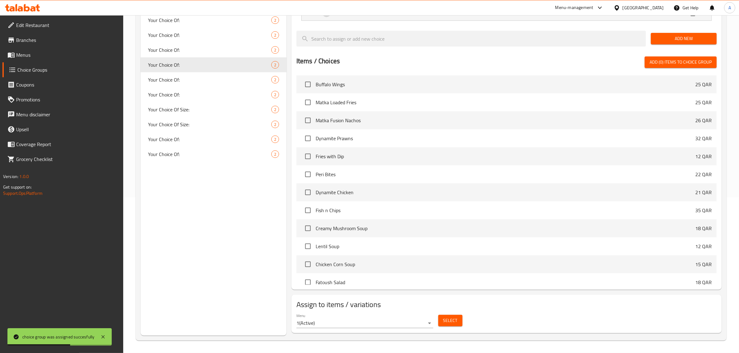
click at [453, 320] on span "Select" at bounding box center [450, 321] width 14 height 8
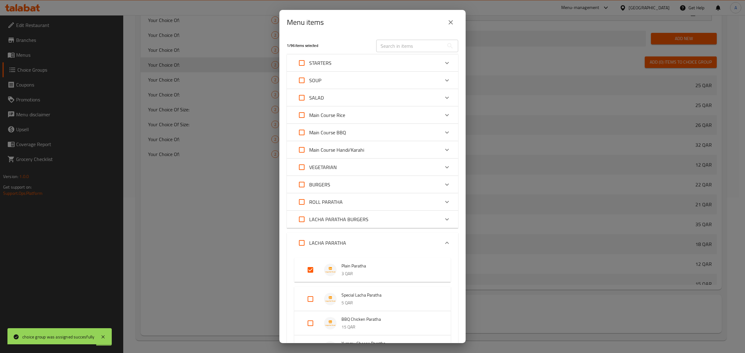
click at [395, 47] on input "text" at bounding box center [410, 46] width 68 height 12
paste input "Special Lacha Paratha"
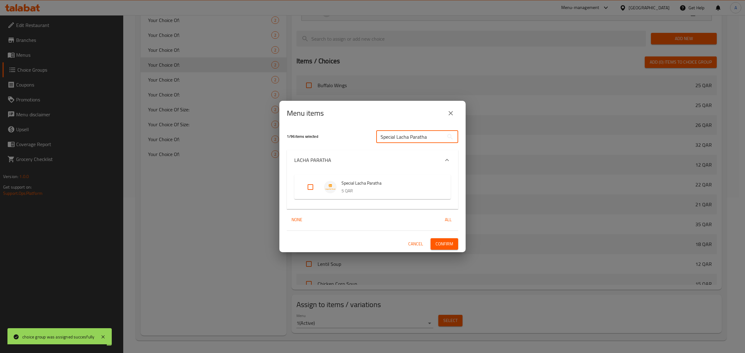
type input "Special Lacha Paratha"
click at [340, 183] on div "Expand" at bounding box center [332, 187] width 17 height 12
click at [319, 186] on div "Expand" at bounding box center [315, 187] width 17 height 15
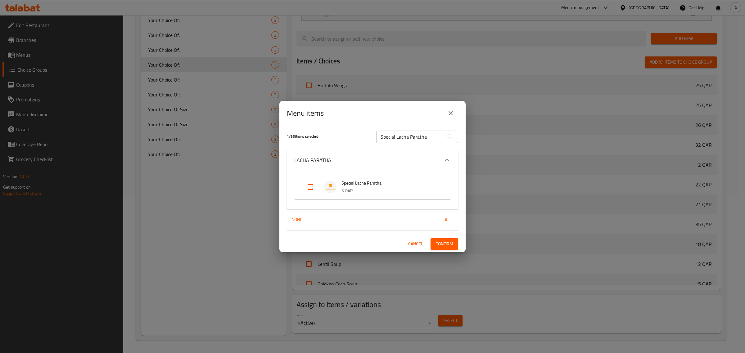
click at [314, 192] on input "Expand" at bounding box center [310, 187] width 15 height 15
checkbox input "true"
click at [459, 245] on div "2 / 96 items selected Special Lacha Paratha ​ LACHA PARATHA Special Lacha Parat…" at bounding box center [372, 189] width 186 height 127
click at [452, 241] on span "Confirm" at bounding box center [444, 244] width 18 height 8
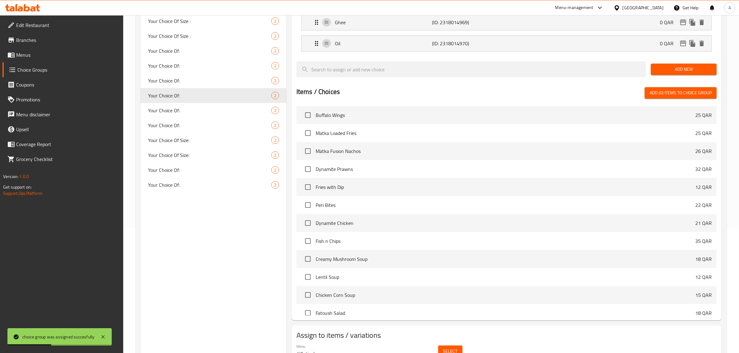
scroll to position [0, 0]
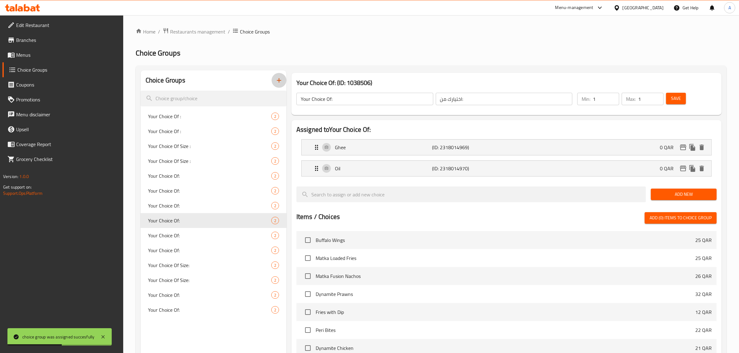
click at [282, 78] on icon "button" at bounding box center [278, 80] width 7 height 7
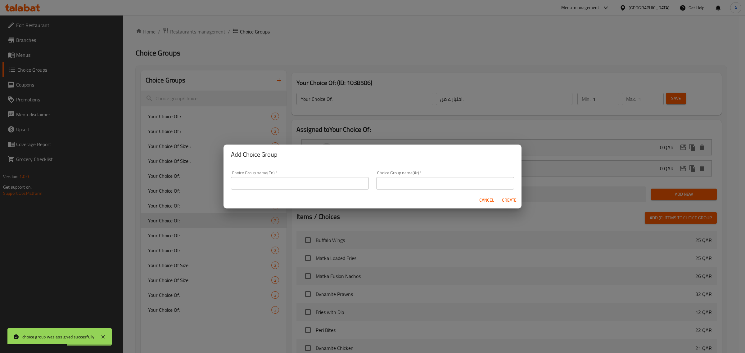
click at [330, 181] on input "text" at bounding box center [300, 183] width 138 height 12
type input "Your Choice Of:"
drag, startPoint x: 401, startPoint y: 184, endPoint x: 406, endPoint y: 190, distance: 7.9
click at [401, 184] on input "text" at bounding box center [445, 183] width 138 height 12
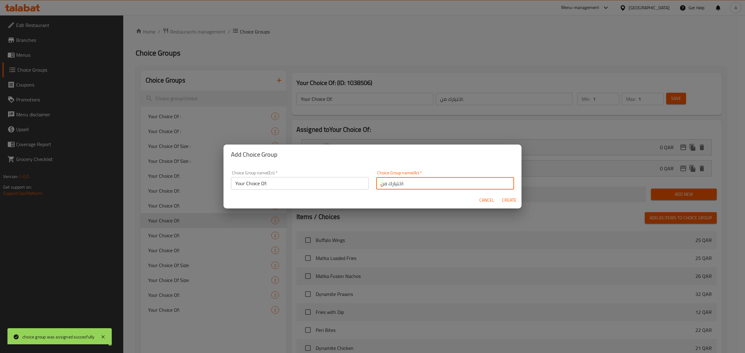
type input "اختيارك من:"
click at [511, 199] on span "Create" at bounding box center [508, 200] width 15 height 8
type input "Your Choice Of:"
type input "اختيارك من:"
type input "0"
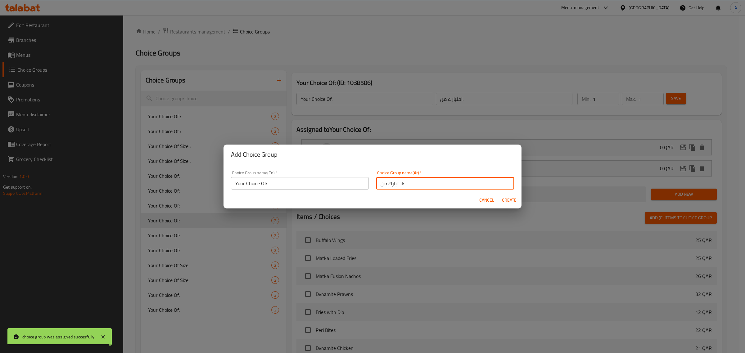
type input "0"
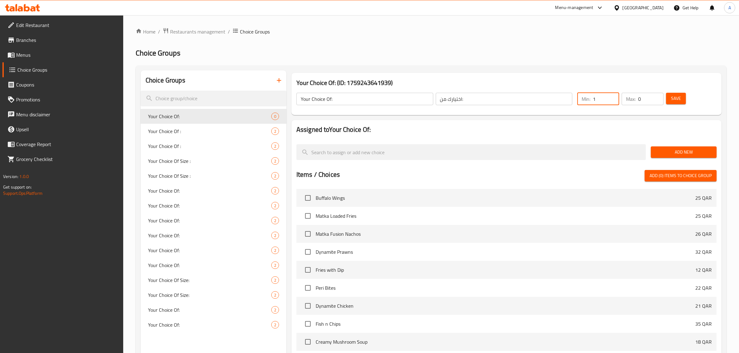
type input "1"
click at [612, 97] on input "1" at bounding box center [606, 99] width 26 height 12
type input "1"
click at [658, 97] on input "1" at bounding box center [650, 99] width 25 height 12
click at [571, 47] on div "Home / Restaurants management / Choice Groups Choice Groups Choice Groups Your …" at bounding box center [431, 241] width 591 height 427
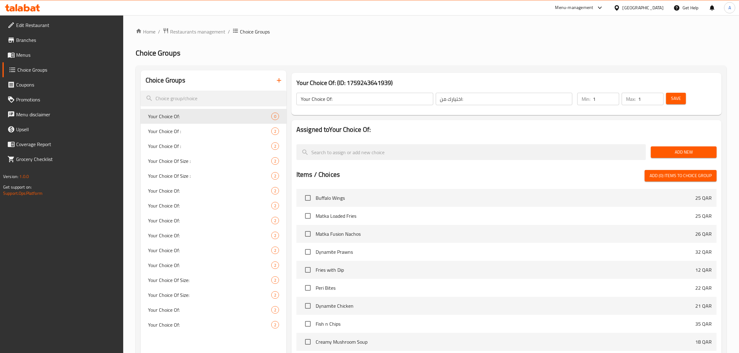
click at [689, 151] on span "Add New" at bounding box center [684, 152] width 56 height 8
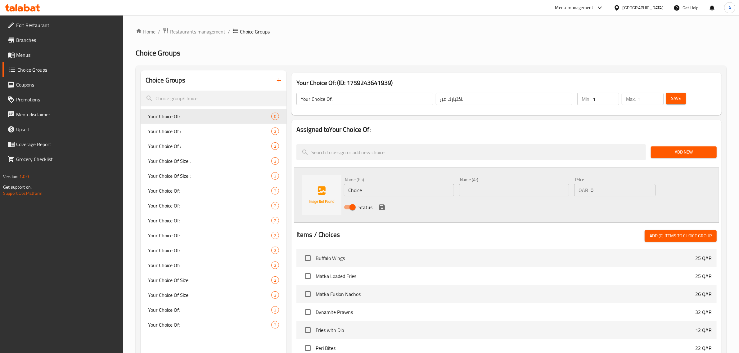
click at [369, 193] on input "Choice" at bounding box center [399, 190] width 110 height 12
type input "Pickles"
click at [480, 190] on input "text" at bounding box center [514, 190] width 110 height 12
paste input "مخللات"
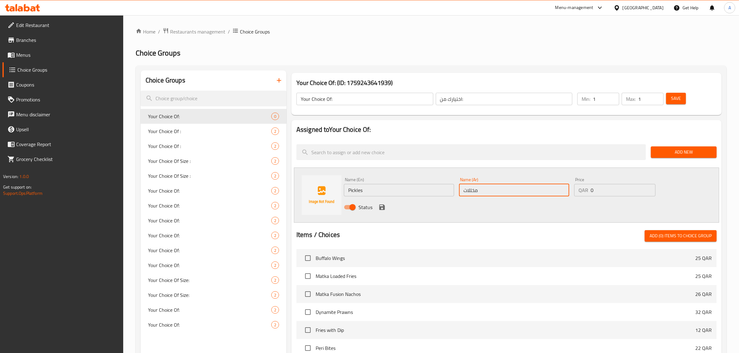
type input "مخللات"
click at [383, 206] on icon "save" at bounding box center [382, 207] width 6 height 6
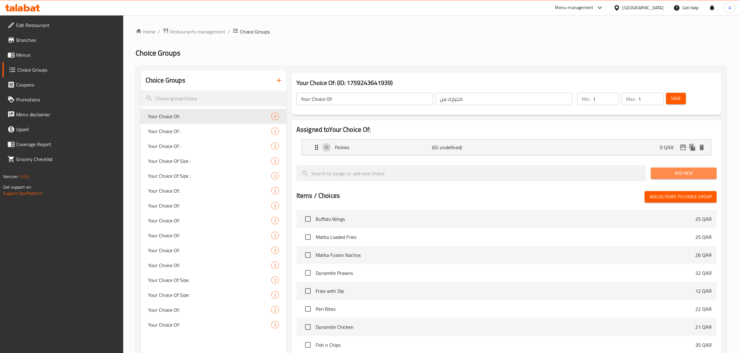
click at [682, 169] on span "Add New" at bounding box center [684, 173] width 56 height 8
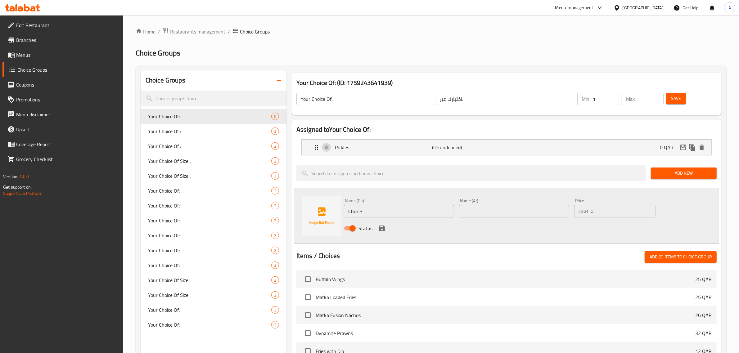
click at [370, 218] on div "Name (En) Choice Name (En)" at bounding box center [398, 208] width 115 height 24
click at [369, 214] on input "Choice" at bounding box center [399, 211] width 110 height 12
paste input "gherkins"
type input "gherkins"
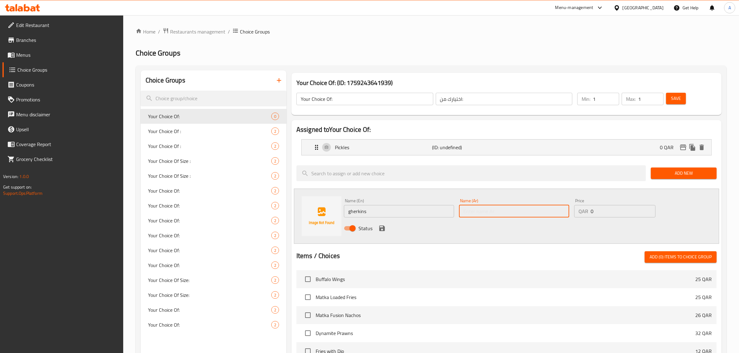
click at [491, 213] on input "text" at bounding box center [514, 211] width 110 height 12
paste input "خيار مخلل"
type input "خيار مخلل"
click at [379, 226] on icon "save" at bounding box center [382, 229] width 6 height 6
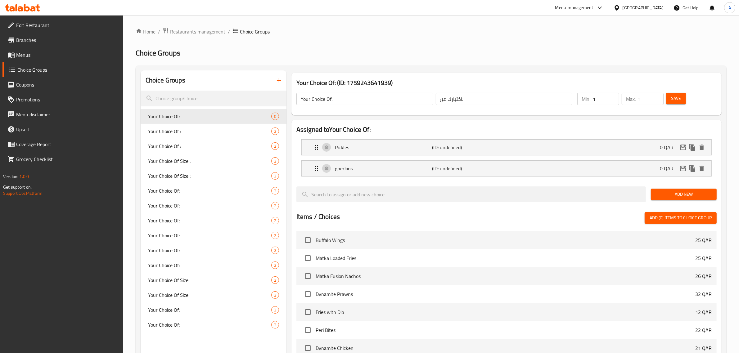
click at [672, 95] on span "Save" at bounding box center [676, 99] width 10 height 8
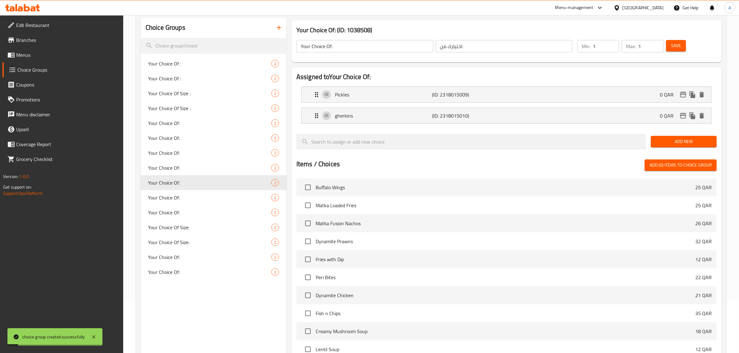
scroll to position [156, 0]
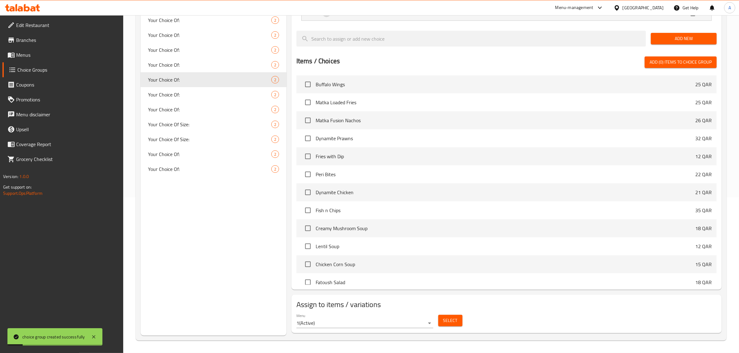
click at [456, 316] on button "Select" at bounding box center [450, 320] width 24 height 11
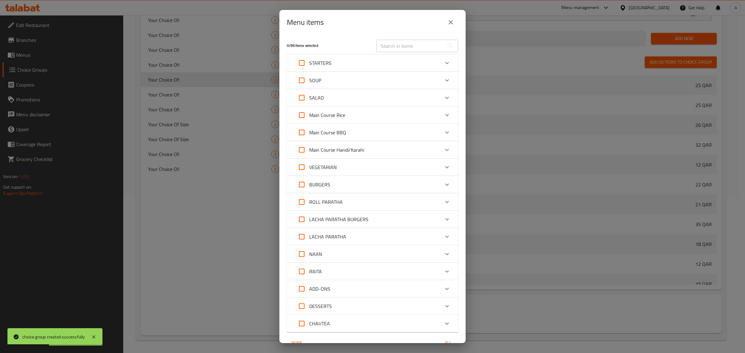
click at [390, 46] on input "text" at bounding box center [410, 46] width 68 height 12
paste input "[MEDICAL_DATA] Sauce"
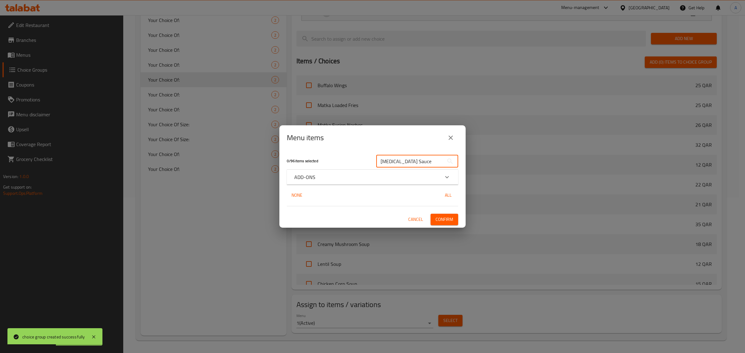
type input "[MEDICAL_DATA] Sauce"
click at [311, 177] on p "ADD-ONS" at bounding box center [304, 176] width 21 height 7
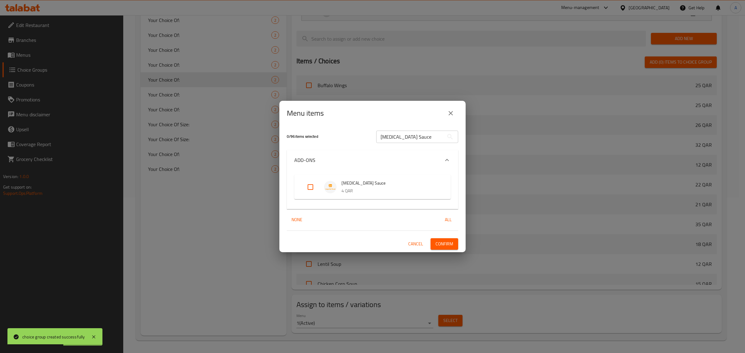
click at [310, 185] on input "Expand" at bounding box center [310, 187] width 15 height 15
checkbox input "true"
click at [447, 239] on button "Confirm" at bounding box center [444, 243] width 28 height 11
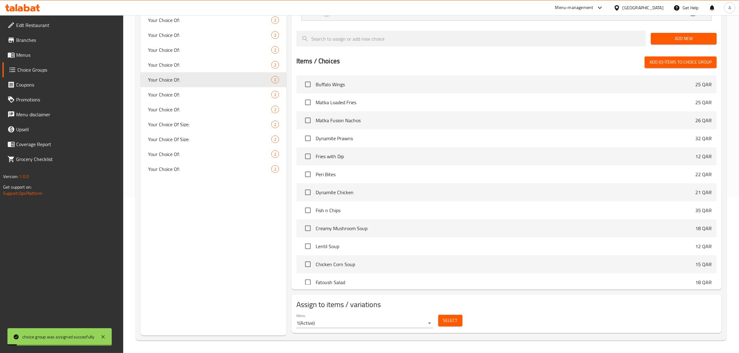
click at [196, 292] on div "Choice Groups Your Choice Of : 2 Your Choice Of : 2 Your Choice Of Size : 2 You…" at bounding box center [214, 125] width 146 height 421
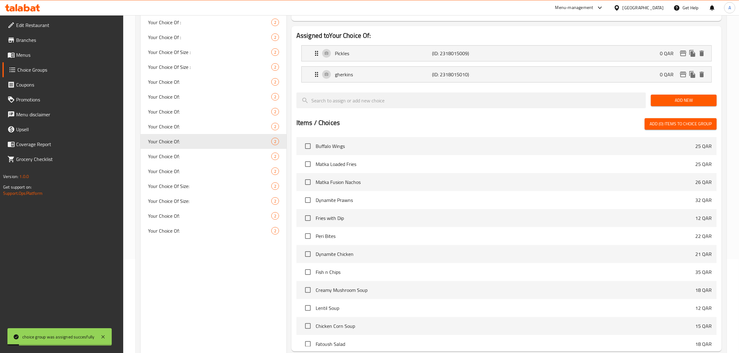
scroll to position [0, 0]
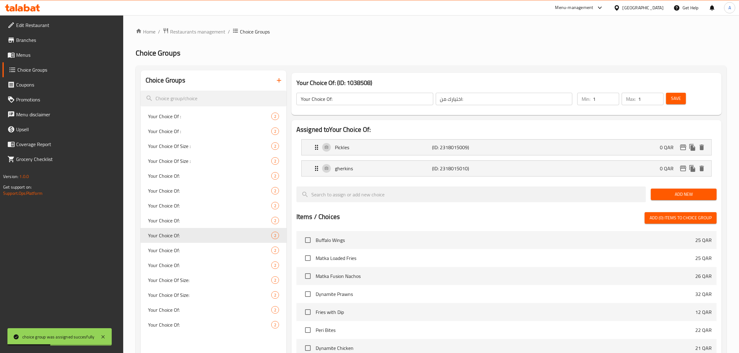
click at [278, 78] on icon "button" at bounding box center [278, 80] width 7 height 7
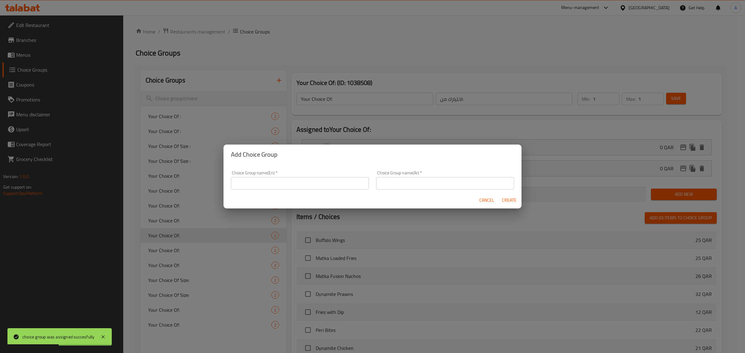
click at [288, 177] on input "text" at bounding box center [300, 183] width 138 height 12
type input "Your Choice Of:"
click at [430, 185] on input "text" at bounding box center [445, 183] width 138 height 12
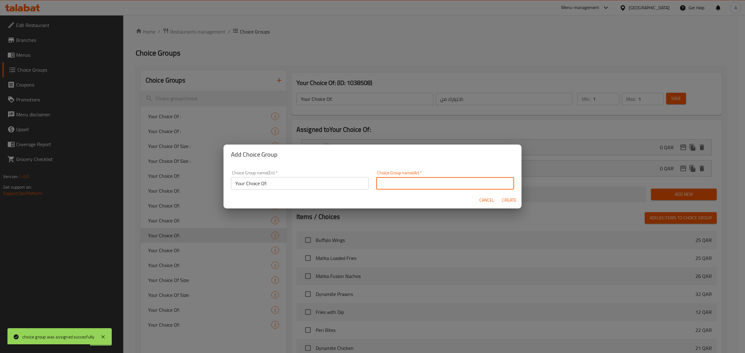
click at [418, 186] on input "text" at bounding box center [445, 183] width 138 height 12
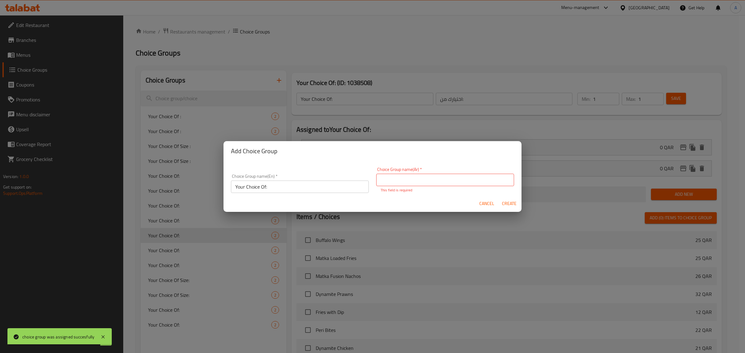
click at [418, 186] on div "Choice Group name(Ar)   * Choice Group name(Ar) * This field is required" at bounding box center [445, 180] width 138 height 26
click at [417, 183] on input "text" at bounding box center [445, 180] width 138 height 12
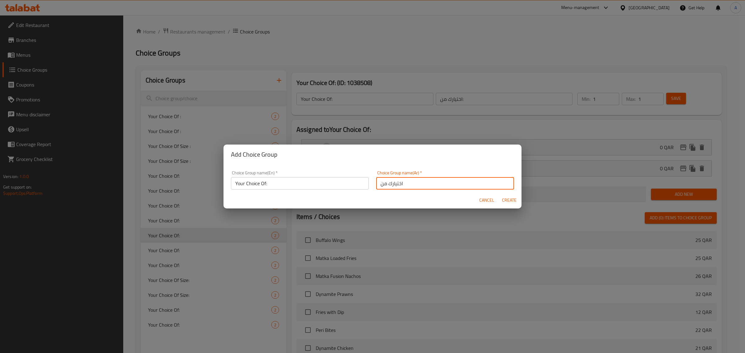
type input "اختيارك من"
drag, startPoint x: 318, startPoint y: 178, endPoint x: 320, endPoint y: 182, distance: 4.9
click at [318, 178] on input "Your Choice Of:" at bounding box center [300, 183] width 138 height 12
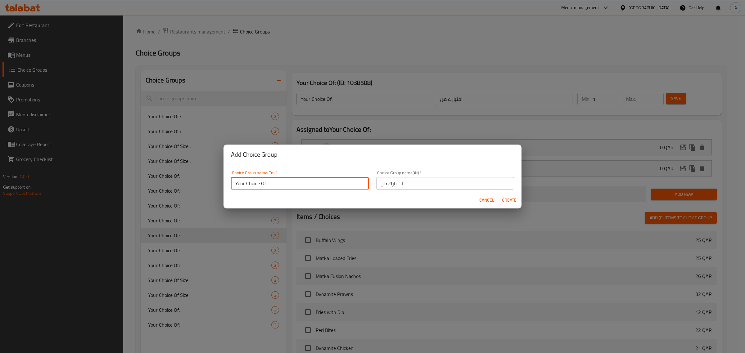
type input "Your Choice Of"
click at [511, 203] on span "Create" at bounding box center [508, 200] width 15 height 8
type input "Your Choice Of"
type input "اختيارك من"
type input "0"
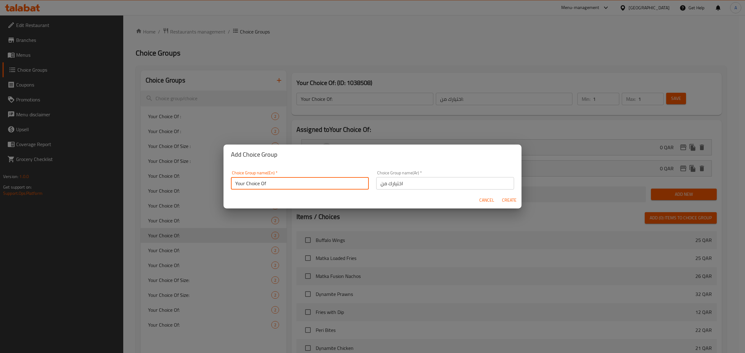
type input "0"
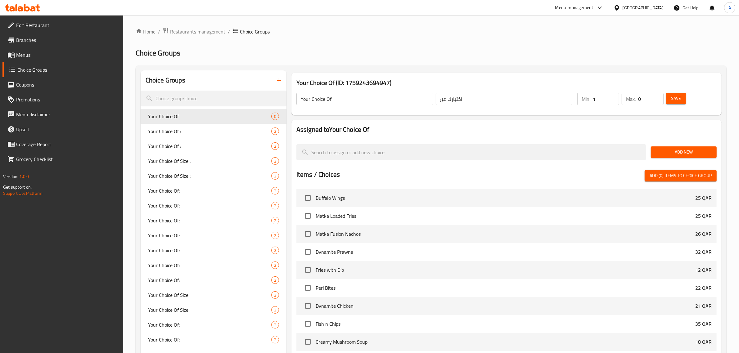
type input "1"
click at [614, 99] on input "1" at bounding box center [606, 99] width 26 height 12
type input "1"
click at [656, 98] on input "1" at bounding box center [650, 99] width 25 height 12
click at [666, 151] on span "Add New" at bounding box center [684, 152] width 56 height 8
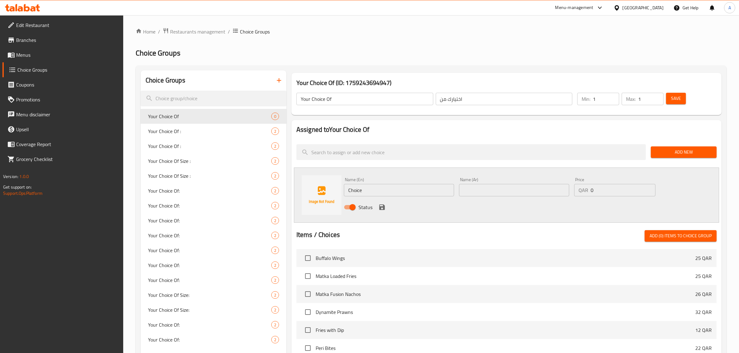
click at [371, 190] on input "Choice" at bounding box center [399, 190] width 110 height 12
type input "Ginger"
click at [497, 188] on input "text" at bounding box center [514, 190] width 110 height 12
paste input "زنجبيل"
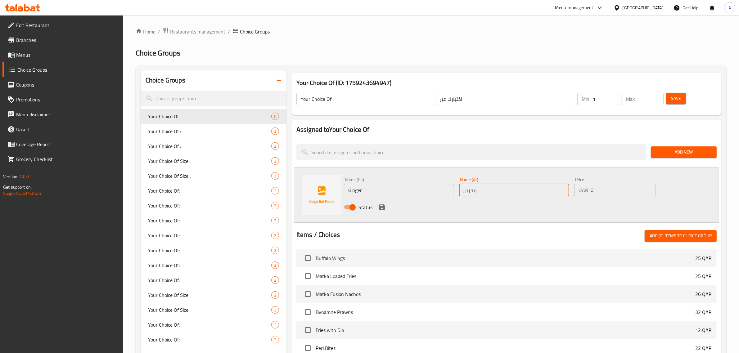
type input "زنجبيل"
click at [381, 206] on icon "save" at bounding box center [382, 207] width 6 height 6
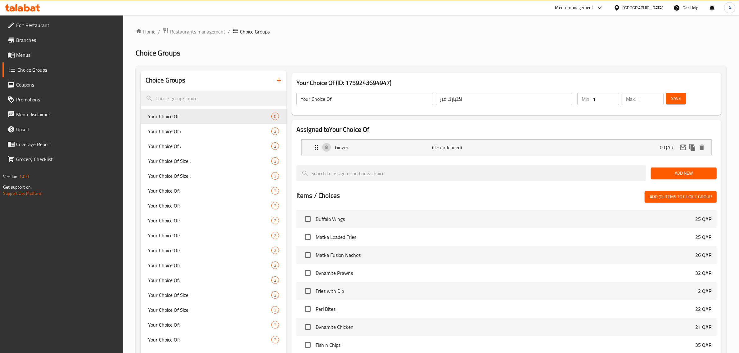
click at [677, 164] on div "Add New" at bounding box center [683, 173] width 71 height 21
click at [667, 159] on nav "Ginger (ID: undefined) 0 QAR Name (En) Ginger Name (En) Name (Ar) زنجبيل Name (…" at bounding box center [506, 147] width 420 height 26
click at [676, 173] on span "Add New" at bounding box center [684, 173] width 56 height 8
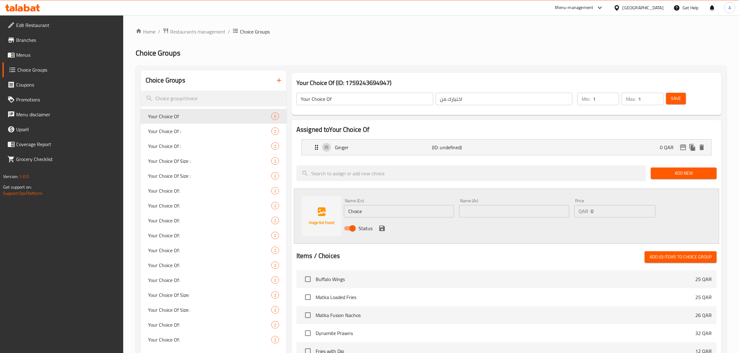
click at [429, 212] on input "Choice" at bounding box center [399, 211] width 110 height 12
click at [389, 213] on input "Cardmom" at bounding box center [399, 211] width 110 height 12
paste input "carda"
type input "cardamom"
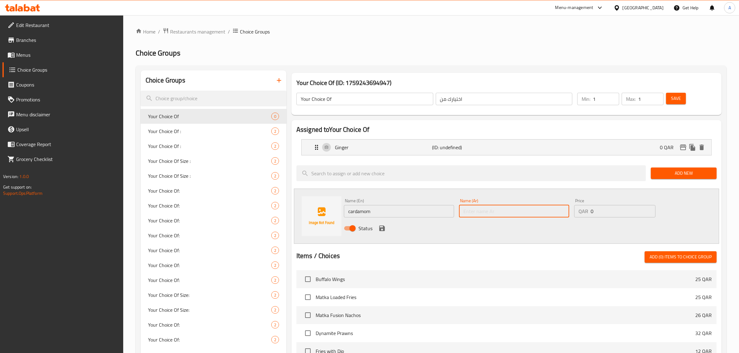
click at [507, 215] on input "text" at bounding box center [514, 211] width 110 height 12
paste input "الهيل"
type input "الهيل"
click at [377, 229] on button "save" at bounding box center [381, 228] width 9 height 9
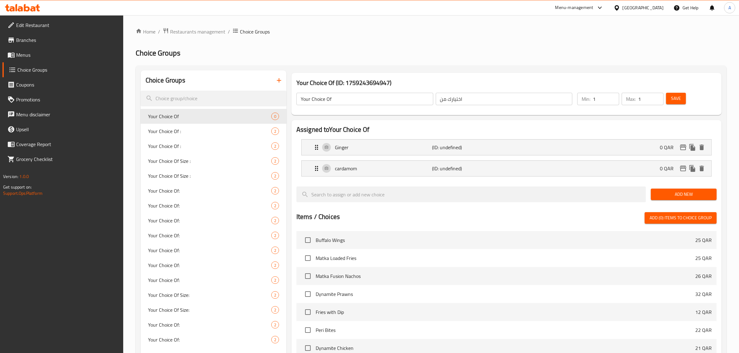
click at [424, 61] on div "Home / Restaurants management / Choice Groups Choice Groups Choice Groups Your …" at bounding box center [431, 262] width 591 height 469
click at [675, 95] on span "Save" at bounding box center [676, 99] width 10 height 8
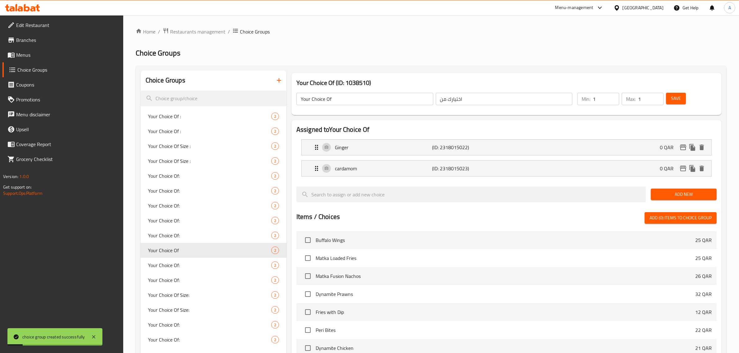
click at [425, 41] on div "Home / Restaurants management / Choice Groups Choice Groups Choice Groups Your …" at bounding box center [431, 262] width 591 height 469
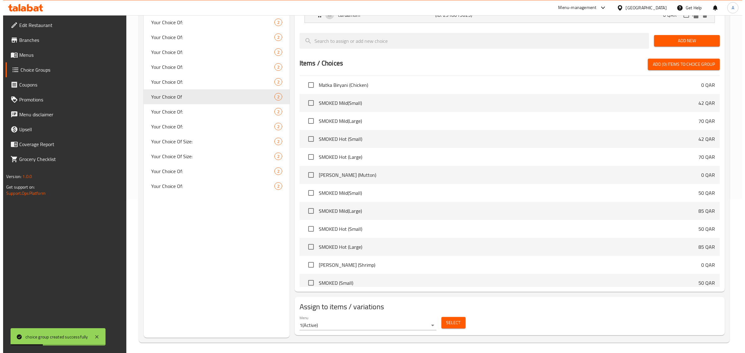
scroll to position [156, 0]
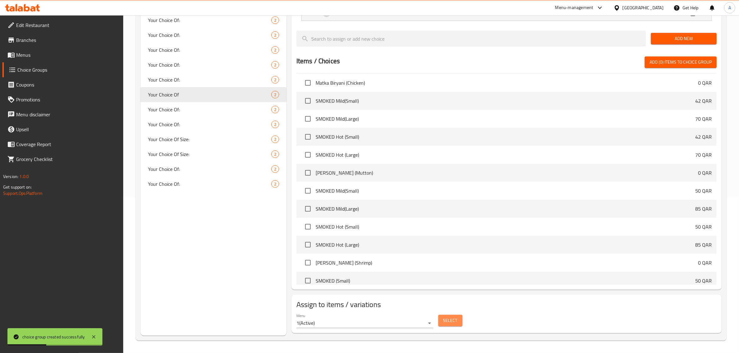
click at [455, 316] on button "Select" at bounding box center [450, 320] width 24 height 11
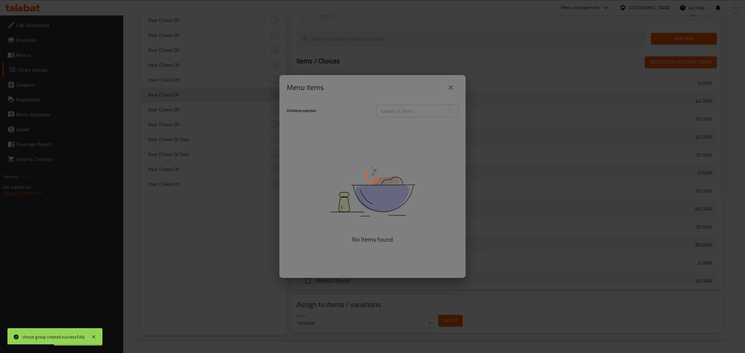
scroll to position [298, 0]
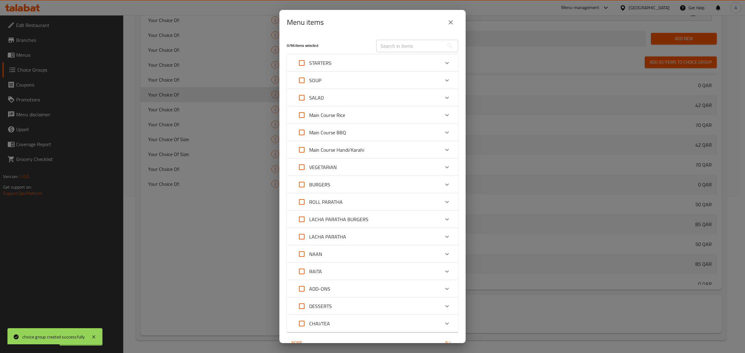
click at [404, 42] on input "text" at bounding box center [410, 46] width 68 height 12
paste input "THE MATKA [PERSON_NAME] (SIGNATURE)"
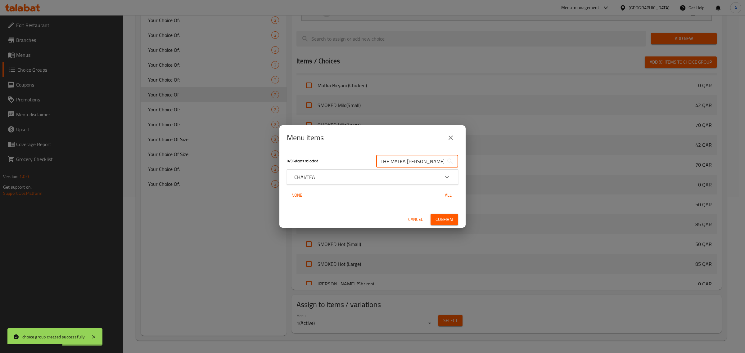
scroll to position [0, 1]
type input "THE MATKA [PERSON_NAME] (SIGNATURE)"
click at [304, 175] on p "CHAI/TEA" at bounding box center [304, 176] width 21 height 7
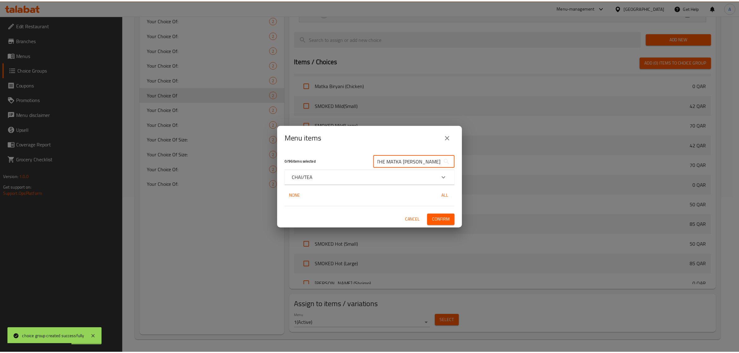
scroll to position [0, 0]
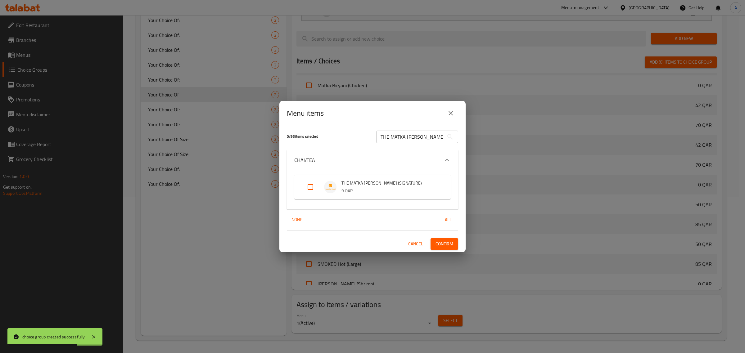
click at [309, 190] on input "Expand" at bounding box center [310, 187] width 15 height 15
checkbox input "true"
click at [452, 242] on span "Confirm" at bounding box center [444, 244] width 18 height 8
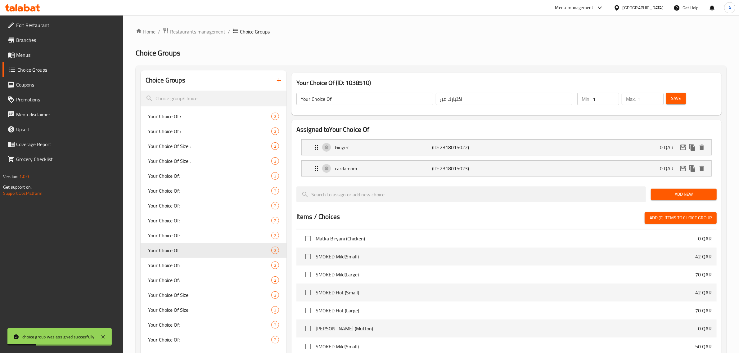
click at [287, 76] on div "Your Choice Of (ID: 1038510) Your Choice Of ​ اختيارك من ​ Min: 1 ​ Max: 1 ​ Sa…" at bounding box center [505, 280] width 438 height 421
click at [287, 79] on div "Your Choice Of (ID: 1038510) Your Choice Of ​ اختيارك من ​ Min: 1 ​ Max: 1 ​ Sa…" at bounding box center [505, 280] width 438 height 421
click at [274, 84] on button "button" at bounding box center [279, 80] width 15 height 15
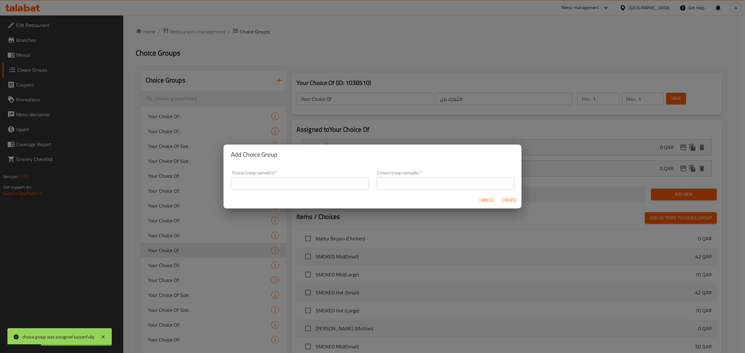
click at [280, 79] on div "Add Choice Group Choice Group name(En)   * Choice Group name(En) * Choice Group…" at bounding box center [372, 176] width 745 height 353
click at [297, 177] on input "text" at bounding box center [300, 183] width 138 height 12
type input "Your Choice Of:"
click at [404, 183] on input "text" at bounding box center [445, 183] width 138 height 12
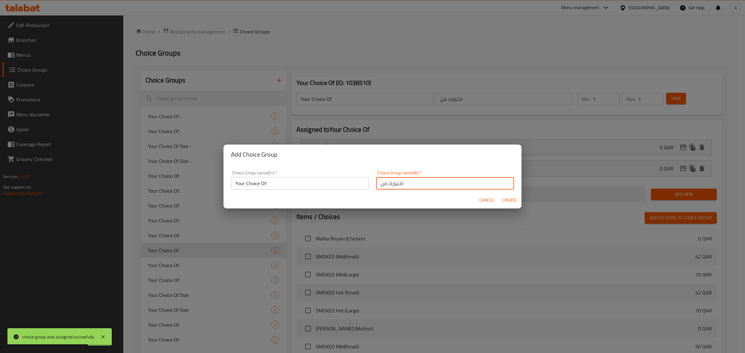
type input "اختيارك من:"
click at [509, 201] on span "Create" at bounding box center [508, 200] width 15 height 8
type input "Your Choice Of:"
type input "اختيارك من:"
type input "0"
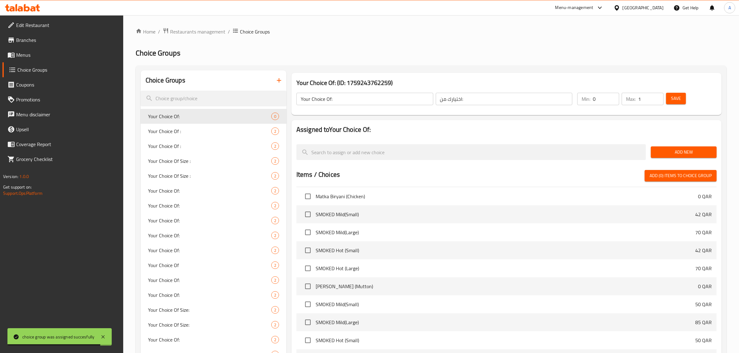
type input "1"
click at [655, 97] on input "1" at bounding box center [650, 99] width 25 height 12
type input "1"
click at [613, 98] on input "1" at bounding box center [606, 99] width 26 height 12
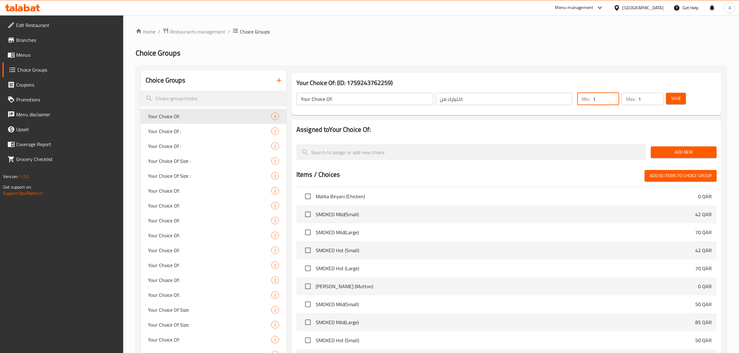
click at [687, 147] on button "Add New" at bounding box center [684, 151] width 66 height 11
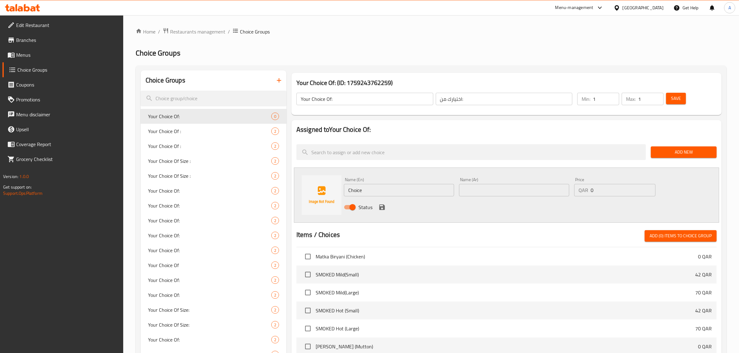
click at [371, 194] on input "Choice" at bounding box center [399, 190] width 110 height 12
type input "Black Tea"
click at [478, 194] on input "text" at bounding box center [514, 190] width 110 height 12
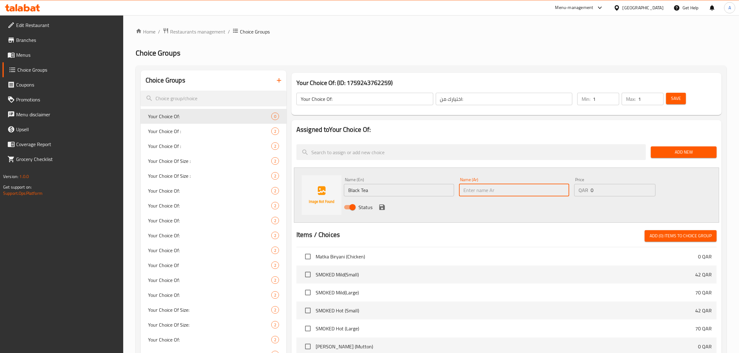
paste input "الشاي الأسود"
type input "الشاي الأسود"
click at [378, 207] on icon "save" at bounding box center [381, 207] width 7 height 7
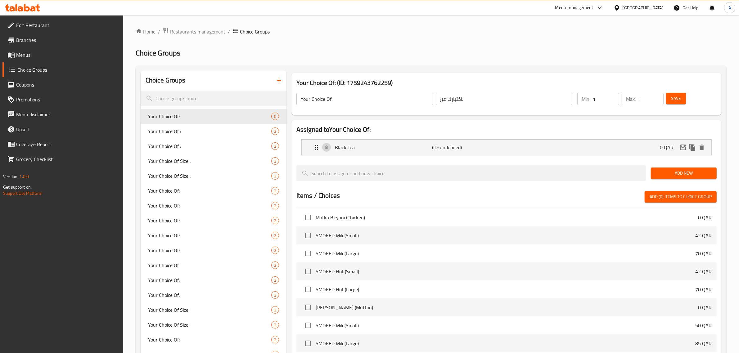
click at [694, 174] on span "Add New" at bounding box center [684, 173] width 56 height 8
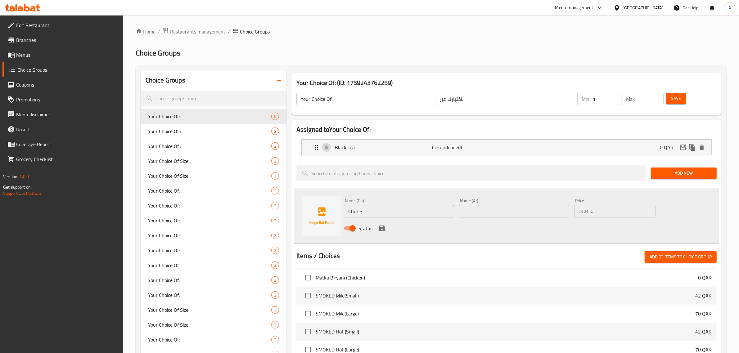
click at [397, 208] on input "Choice" at bounding box center [399, 211] width 110 height 12
type input "Hot Water"
click at [486, 213] on input "text" at bounding box center [514, 211] width 110 height 12
paste input "الماء الساخن"
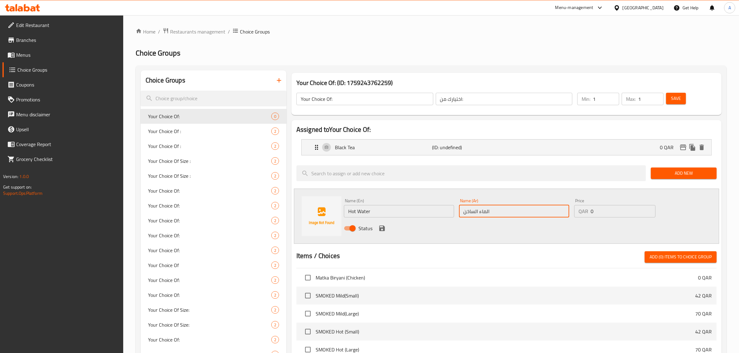
type input "الماء الساخن"
click at [376, 231] on div "Status" at bounding box center [513, 228] width 345 height 17
click at [381, 231] on icon "save" at bounding box center [382, 229] width 6 height 6
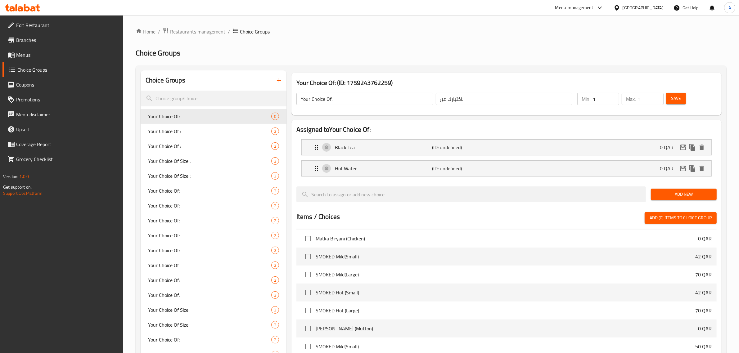
click at [680, 101] on span "Save" at bounding box center [676, 99] width 10 height 8
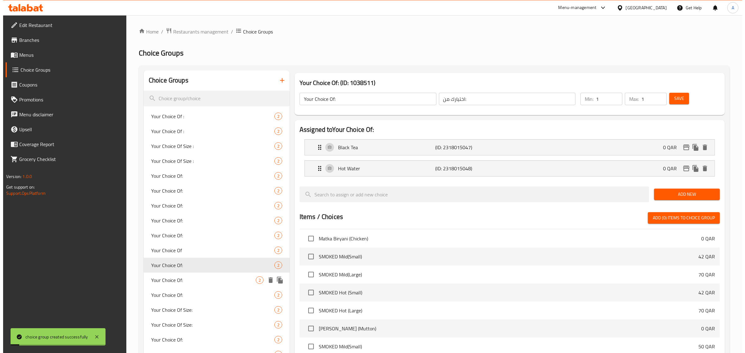
scroll to position [156, 0]
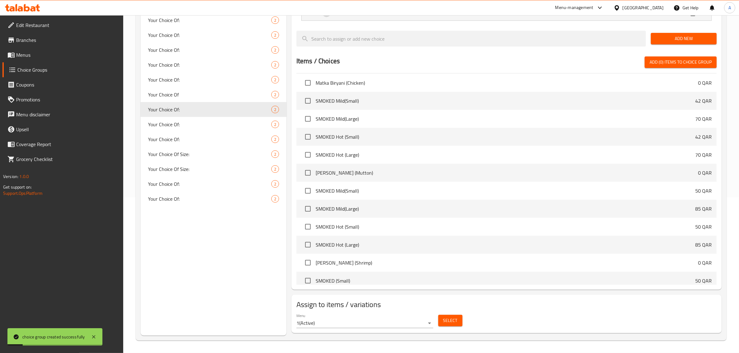
click at [453, 320] on span "Select" at bounding box center [450, 321] width 14 height 8
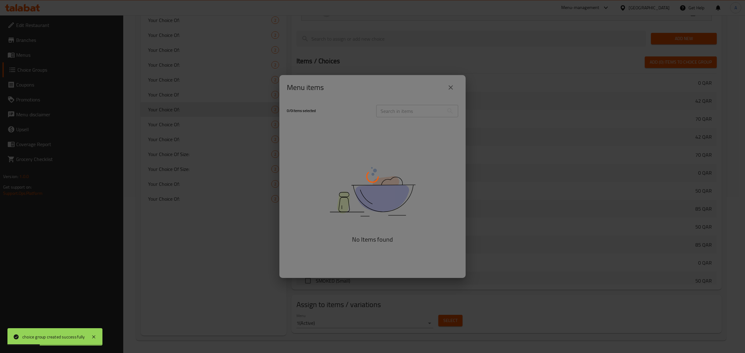
click at [390, 83] on div at bounding box center [372, 176] width 745 height 353
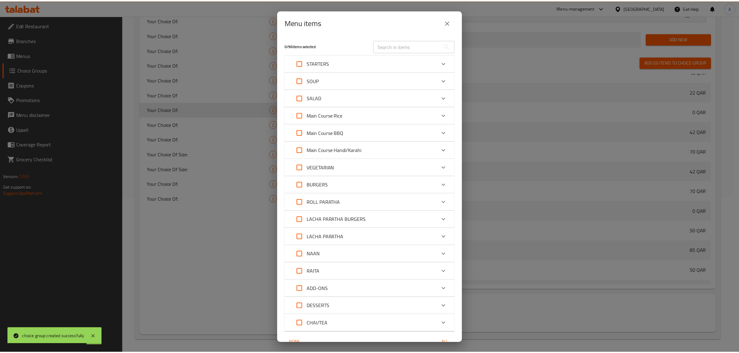
scroll to position [298, 0]
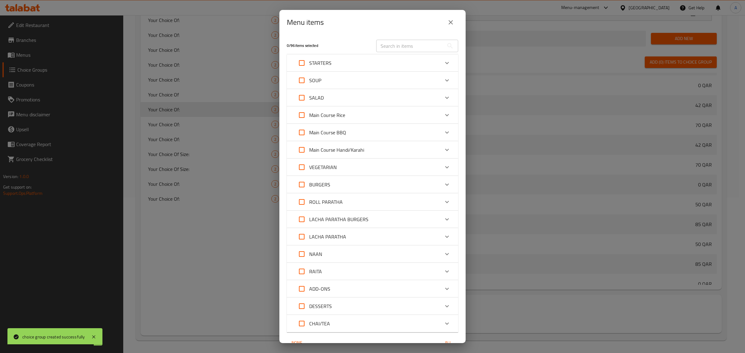
click at [387, 44] on input "text" at bounding box center [410, 46] width 68 height 12
paste input "Lemon Ginger Tea"
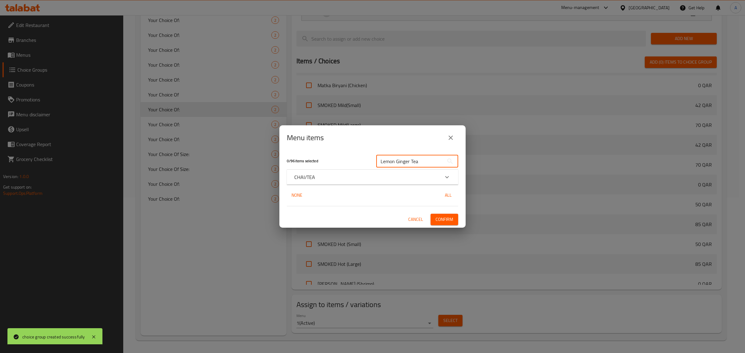
type input "Lemon Ginger Tea"
click at [319, 174] on div "CHAI/TEA" at bounding box center [366, 176] width 145 height 7
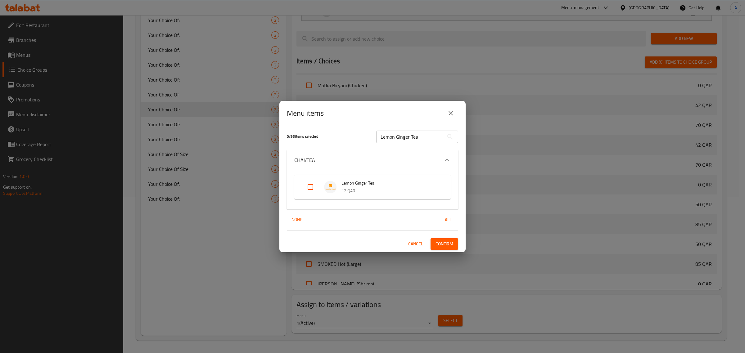
click at [317, 186] on input "Expand" at bounding box center [310, 187] width 15 height 15
checkbox input "true"
click at [449, 246] on span "Confirm" at bounding box center [444, 244] width 18 height 8
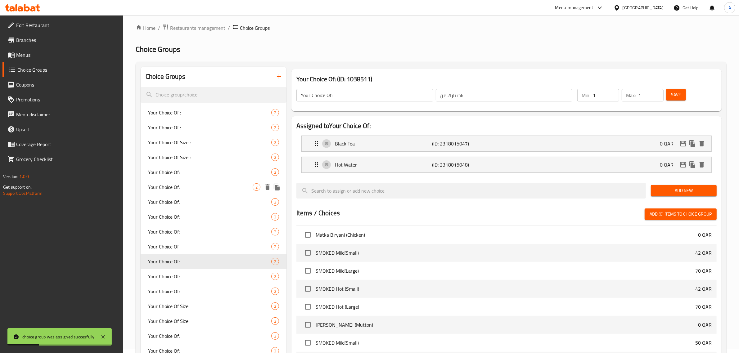
scroll to position [0, 0]
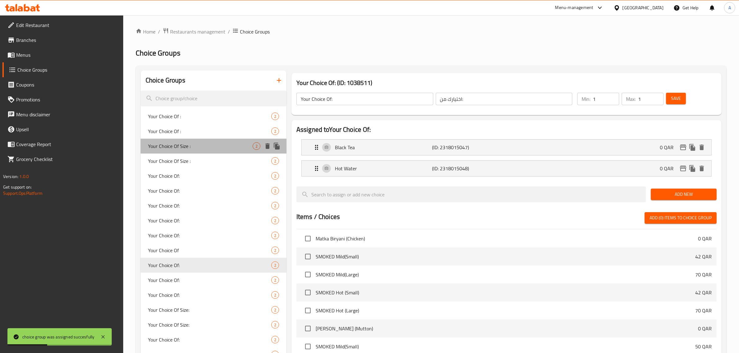
click at [181, 144] on span "Your Choice Of Size :" at bounding box center [200, 145] width 105 height 7
type input "Your Choice Of Size :"
type input "اختيارك من الحجم :"
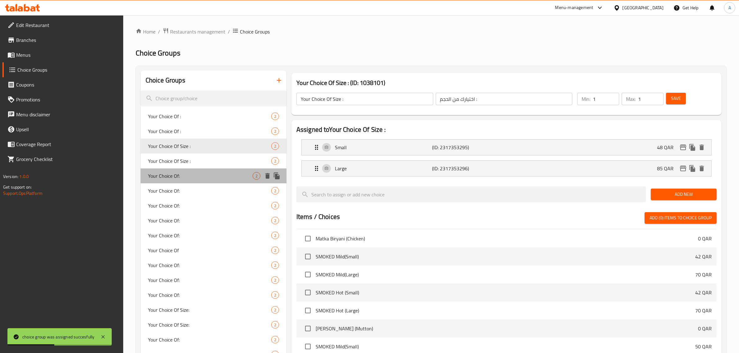
click at [183, 170] on div "Your Choice Of: 2" at bounding box center [214, 175] width 146 height 15
type input "Your Choice Of:"
type input "اختيارك من:"
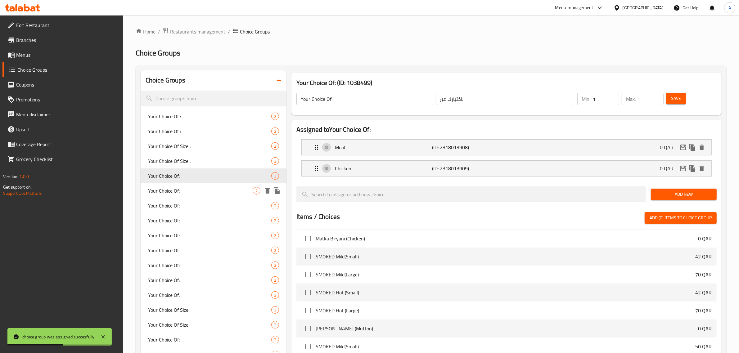
click at [202, 195] on div "Your Choice Of: 2" at bounding box center [214, 190] width 146 height 15
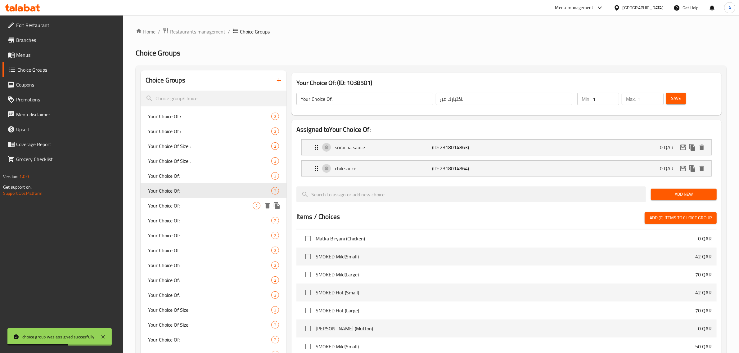
click at [184, 206] on span "Your Choice Of:" at bounding box center [200, 205] width 105 height 7
type input "Your Choice Of:"
type input "اختيارك من:"
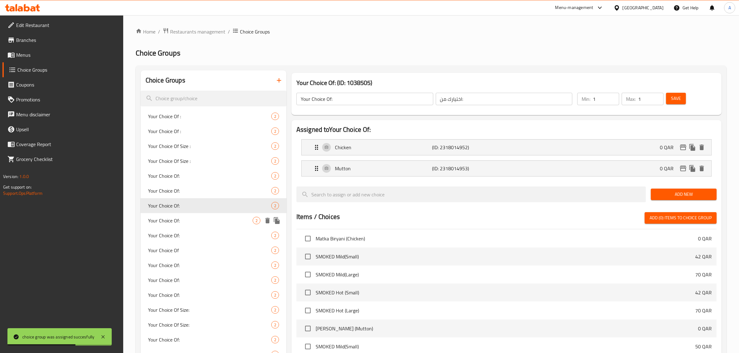
click at [186, 214] on div "Your Choice Of: 2" at bounding box center [214, 220] width 146 height 15
type input "Your Choice Of:"
type input "اختيارك من:"
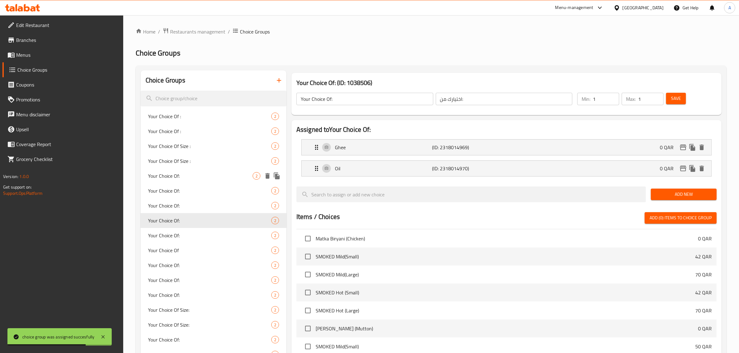
click at [188, 179] on span "Your Choice Of:" at bounding box center [200, 175] width 105 height 7
type input "Your Choice Of:"
type input "اختيارك من:"
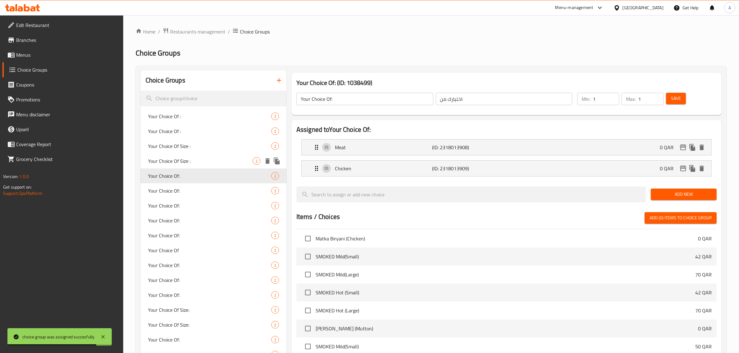
click at [204, 160] on span "Your Choice Of Size :" at bounding box center [200, 160] width 105 height 7
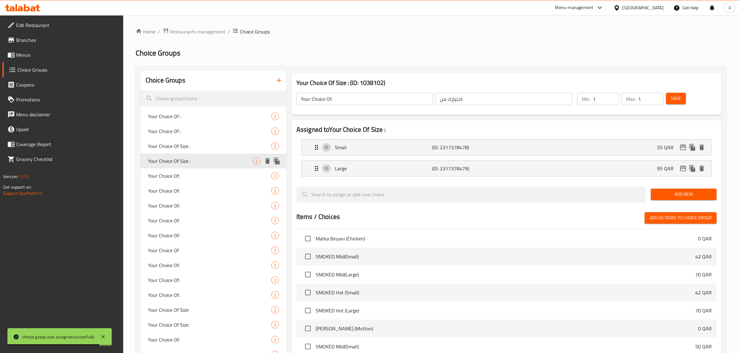
type input "Your Choice Of Size :"
type input "اختيارك من الحجم :"
click at [203, 147] on span "Your Choice Of Size :" at bounding box center [200, 145] width 105 height 7
type input "Your Choice Of Size :"
type input "اختيارك من الحجم :"
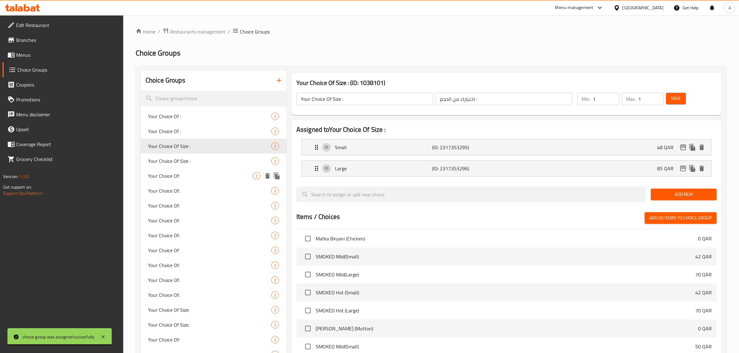
click at [198, 177] on span "Your Choice Of:" at bounding box center [200, 175] width 105 height 7
type input "Your Choice Of:"
type input "اختيارك من:"
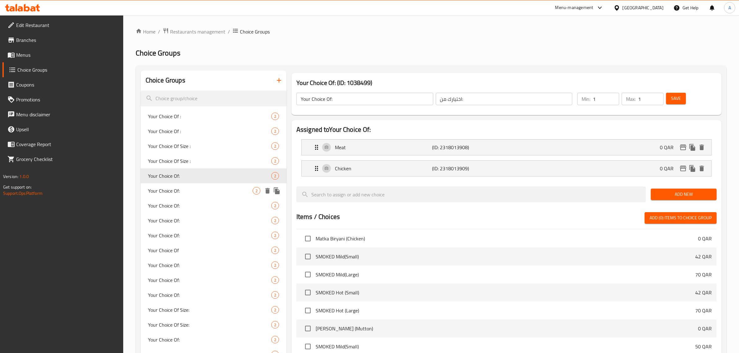
click at [197, 189] on span "Your Choice Of:" at bounding box center [200, 190] width 105 height 7
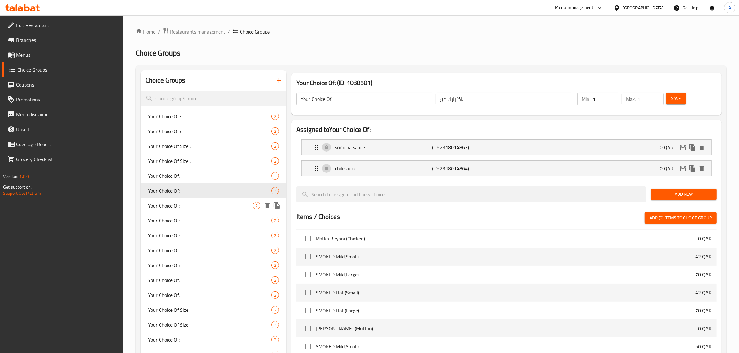
click at [199, 204] on span "Your Choice Of:" at bounding box center [200, 205] width 105 height 7
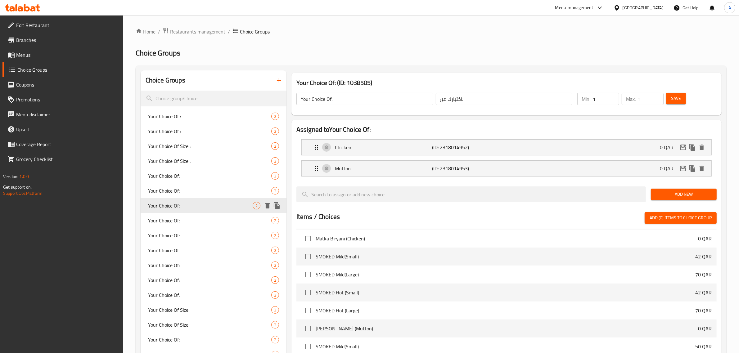
type input "Your Choice Of:"
type input "اختيارك من:"
click at [195, 220] on span "Your Choice Of:" at bounding box center [200, 220] width 105 height 7
type input "Your Choice Of:"
type input "اختيارك من:"
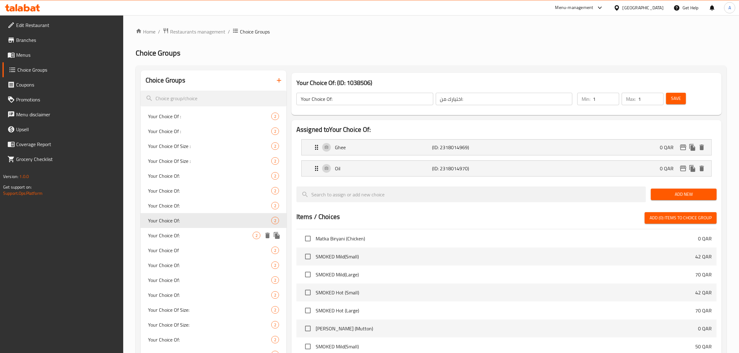
click at [195, 230] on div "Your Choice Of: 2" at bounding box center [214, 235] width 146 height 15
type input "Your Choice Of:"
type input "اختيارك من:"
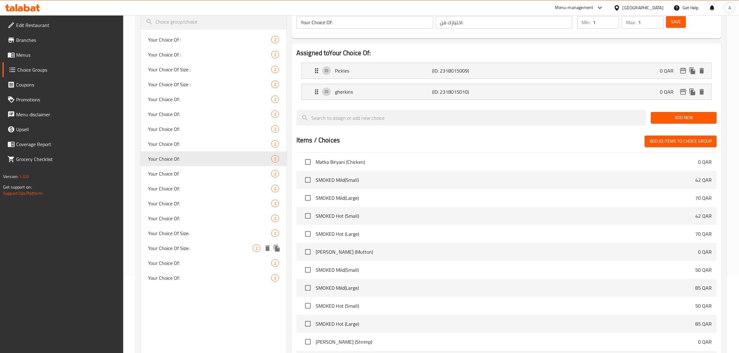
scroll to position [78, 0]
click at [177, 176] on span "Your Choice Of" at bounding box center [200, 172] width 105 height 7
type input "Your Choice Of"
type input "اختيارك من"
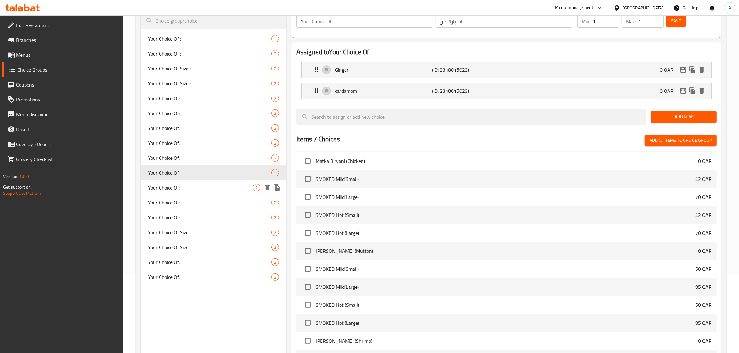
click at [183, 184] on span "Your Choice Of:" at bounding box center [200, 187] width 105 height 7
type input "Your Choice Of:"
type input "اختيارك من:"
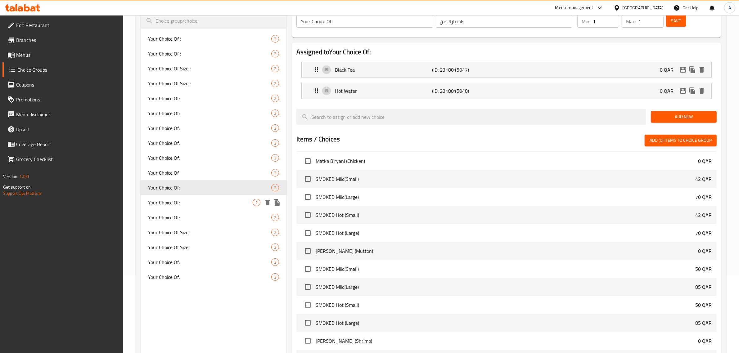
click at [191, 199] on span "Your Choice Of:" at bounding box center [200, 202] width 105 height 7
type input "Your Choice Of:"
type input "إختيارك من:"
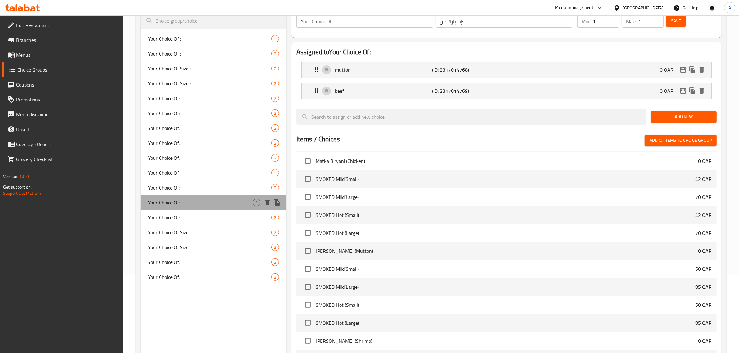
click at [191, 209] on div "Your Choice Of: 2" at bounding box center [214, 202] width 146 height 15
click at [191, 214] on span "Your Choice Of:" at bounding box center [200, 217] width 105 height 7
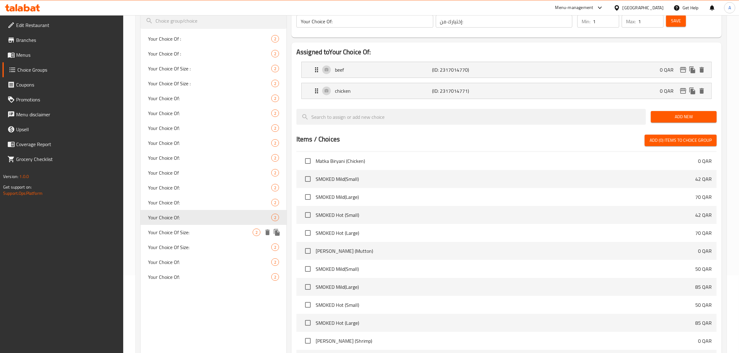
click at [192, 227] on div "Your Choice Of Size: 2" at bounding box center [214, 232] width 146 height 15
type input "Your Choice Of Size:"
type input "إختيارك من الحجم:"
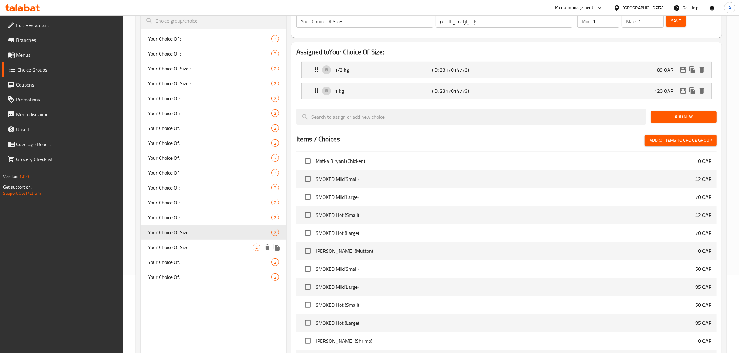
click at [199, 241] on div "Your Choice Of Size: 2" at bounding box center [214, 247] width 146 height 15
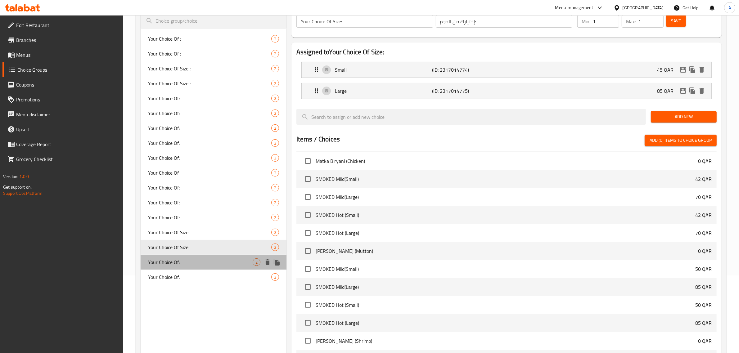
click at [197, 263] on span "Your Choice Of:" at bounding box center [200, 261] width 105 height 7
type input "Your Choice Of:"
type input "إختيارك من:"
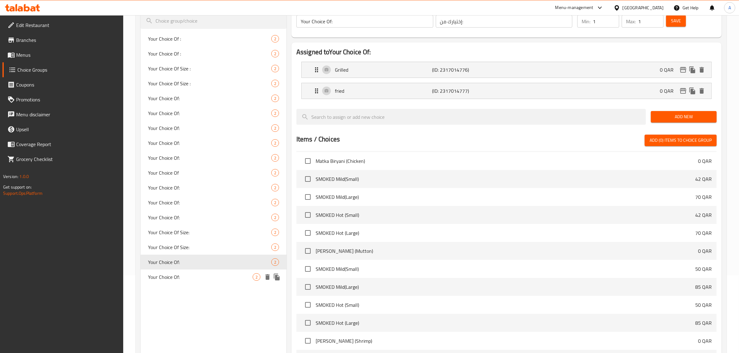
click at [192, 272] on div "Your Choice Of: 2" at bounding box center [214, 277] width 146 height 15
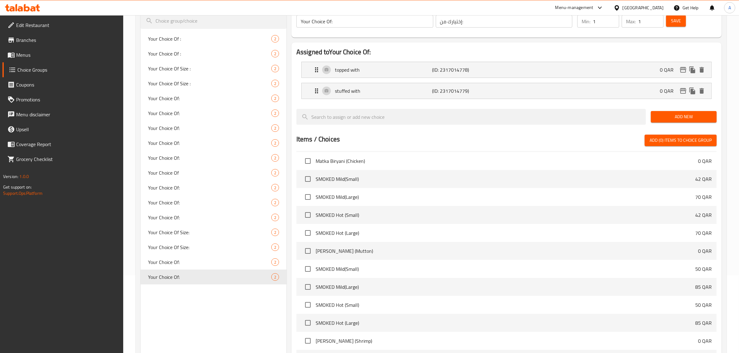
click at [192, 321] on div "Choice Groups Your Choice Of : 2 Your Choice Of : 2 Your Choice Of Size : 2 You…" at bounding box center [214, 203] width 146 height 421
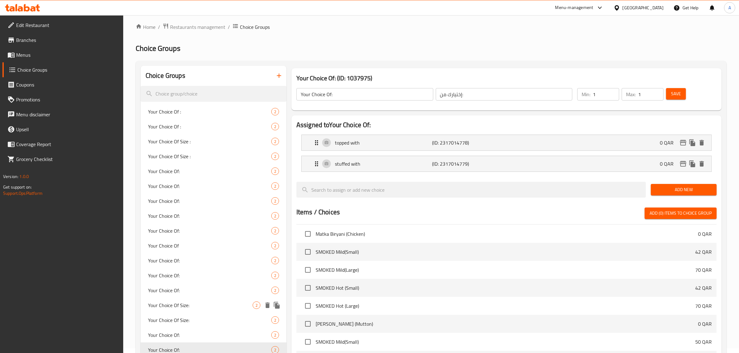
scroll to position [0, 0]
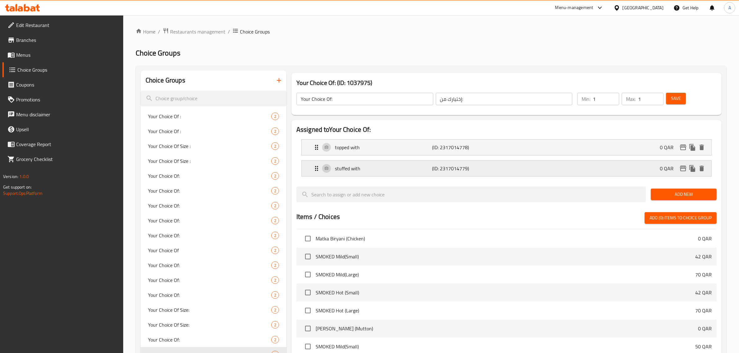
click at [440, 171] on p "(ID: 2317014779)" at bounding box center [464, 168] width 65 height 7
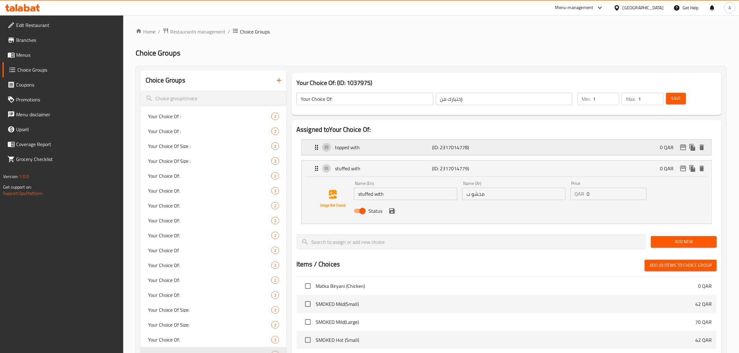
click at [424, 145] on p "topped with" at bounding box center [383, 147] width 97 height 7
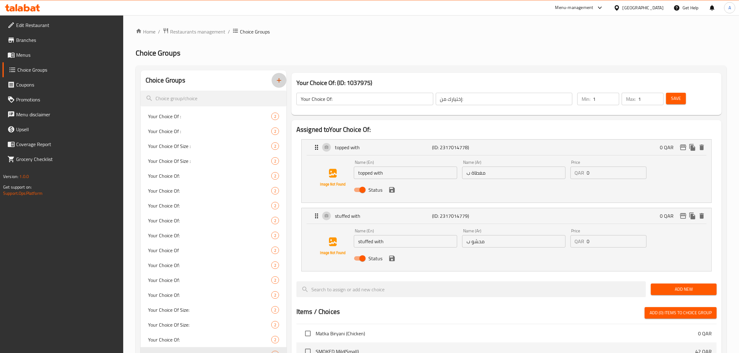
click at [278, 81] on icon "button" at bounding box center [279, 80] width 4 height 4
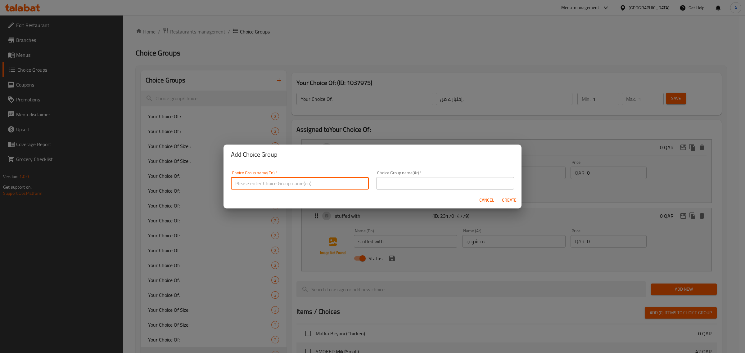
click at [310, 178] on input "text" at bounding box center [300, 183] width 138 height 12
type input "Your Choice Of:"
click at [390, 182] on input "text" at bounding box center [445, 183] width 138 height 12
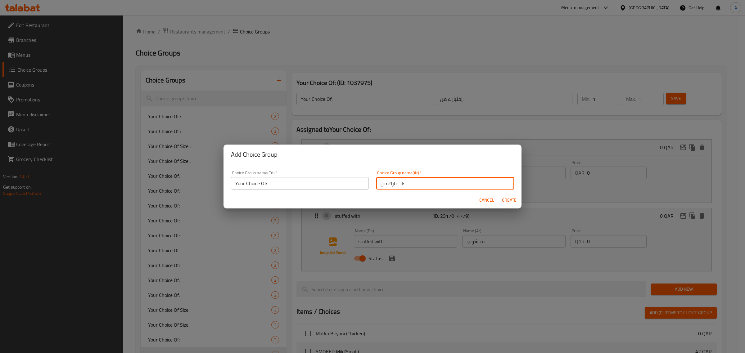
type input "اختيارك من:"
click at [511, 199] on span "Create" at bounding box center [508, 200] width 15 height 8
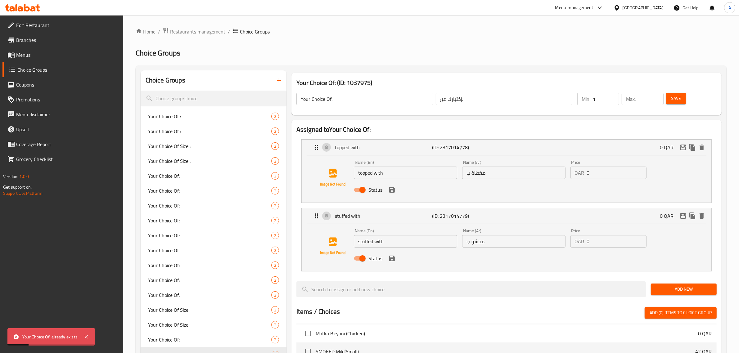
click at [276, 84] on icon "button" at bounding box center [278, 80] width 7 height 7
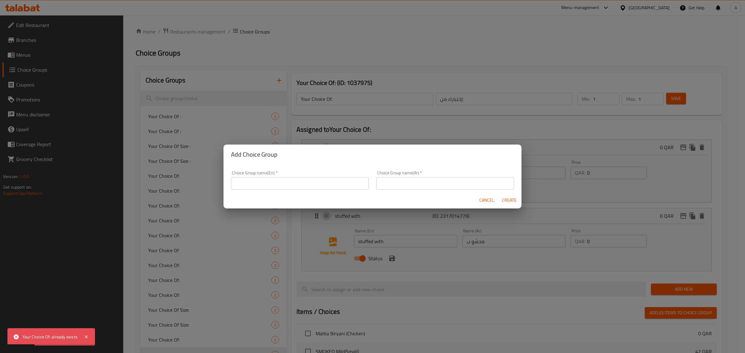
click at [295, 183] on input "text" at bounding box center [300, 183] width 138 height 12
type input "Your Choice Of:"
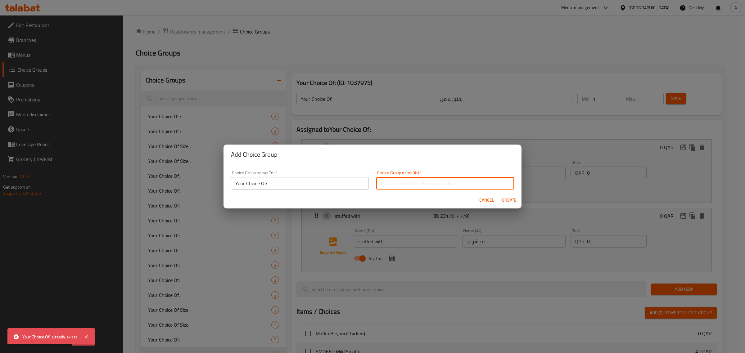
click at [402, 185] on input "text" at bounding box center [445, 183] width 138 height 12
drag, startPoint x: 407, startPoint y: 191, endPoint x: 404, endPoint y: 183, distance: 8.6
click at [407, 191] on div "Choice Group name(Ar)   * Choice Group name(Ar) *" at bounding box center [444, 180] width 145 height 26
click at [404, 183] on input "text" at bounding box center [445, 183] width 138 height 12
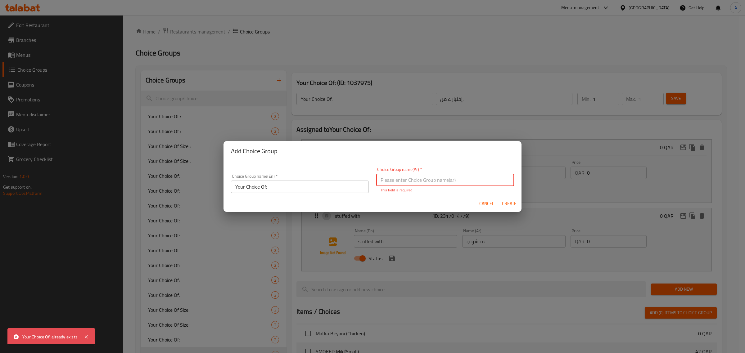
click at [402, 176] on input "text" at bounding box center [445, 180] width 138 height 12
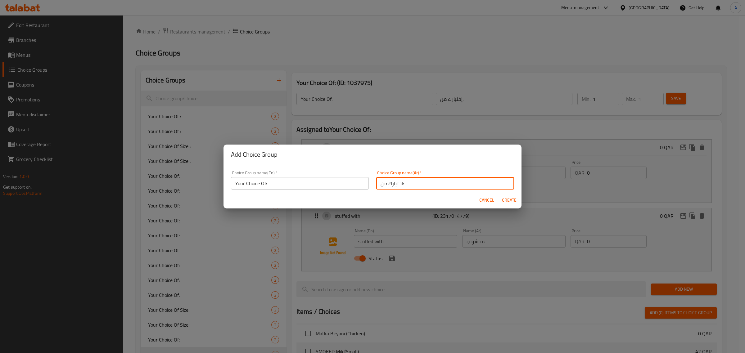
type input "اختيارك من:"
click at [507, 203] on span "Create" at bounding box center [508, 200] width 15 height 8
type input "Your Choice Of:"
type input "اختيارك من:"
type input "0"
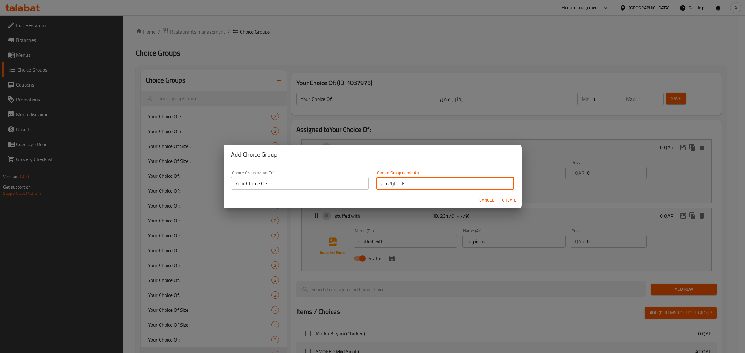
type input "0"
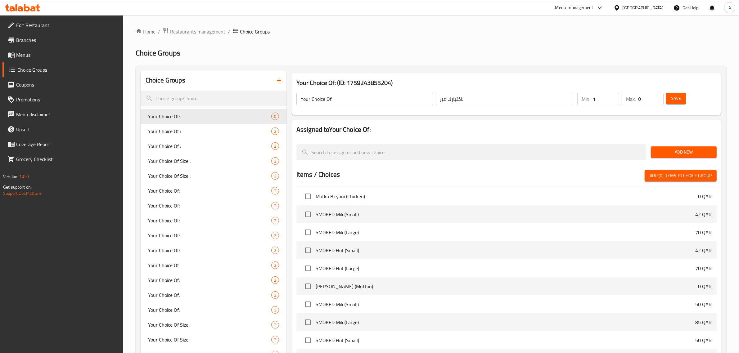
type input "1"
click at [612, 96] on input "1" at bounding box center [606, 99] width 26 height 12
type input "1"
click at [658, 96] on input "1" at bounding box center [650, 99] width 25 height 12
click at [460, 47] on div "Home / Restaurants management / Choice Groups Choice Groups Choice Groups Your …" at bounding box center [431, 241] width 591 height 427
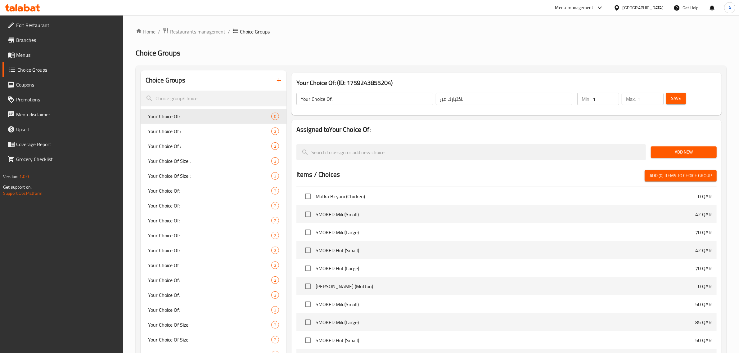
click at [673, 150] on span "Add New" at bounding box center [684, 152] width 56 height 8
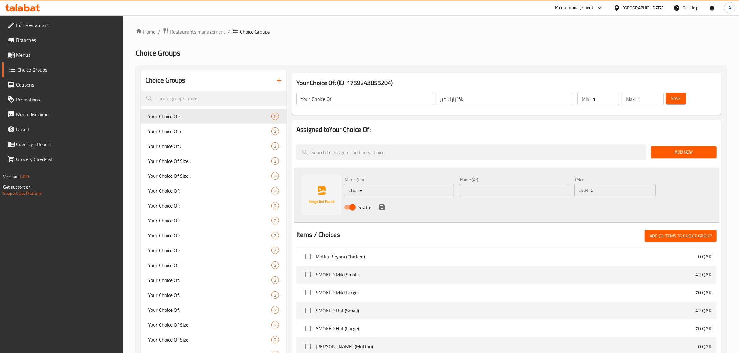
click at [418, 189] on input "Choice" at bounding box center [399, 190] width 110 height 12
click at [384, 191] on input "SUGER" at bounding box center [399, 190] width 110 height 12
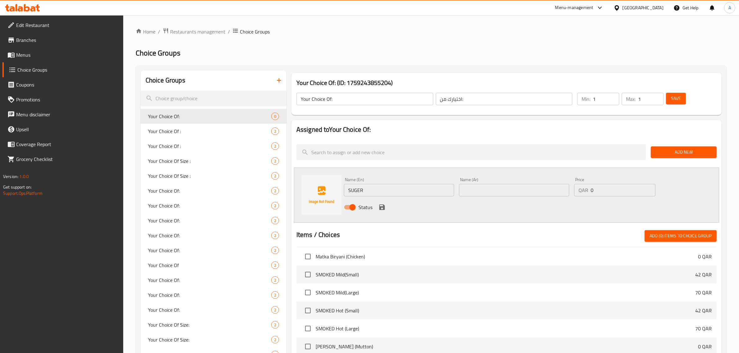
click at [387, 189] on input "SUGER" at bounding box center [399, 190] width 110 height 12
click at [367, 186] on input "Suger" at bounding box center [399, 190] width 110 height 12
click at [356, 191] on input "Suger" at bounding box center [399, 190] width 110 height 12
paste input "suga"
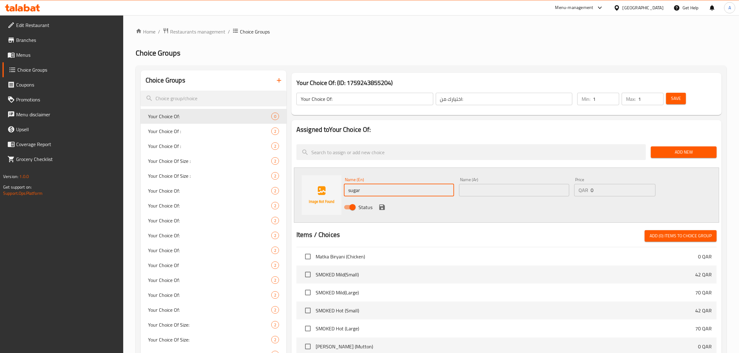
type input "sugar"
click at [486, 184] on input "text" at bounding box center [514, 190] width 110 height 12
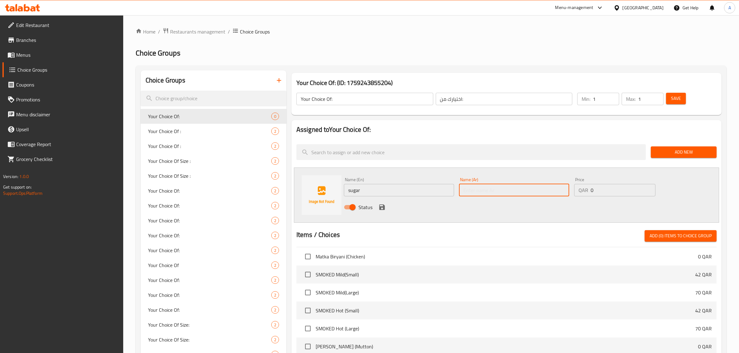
paste input "سكر"
type input "سكر"
click at [381, 206] on icon "save" at bounding box center [382, 207] width 6 height 6
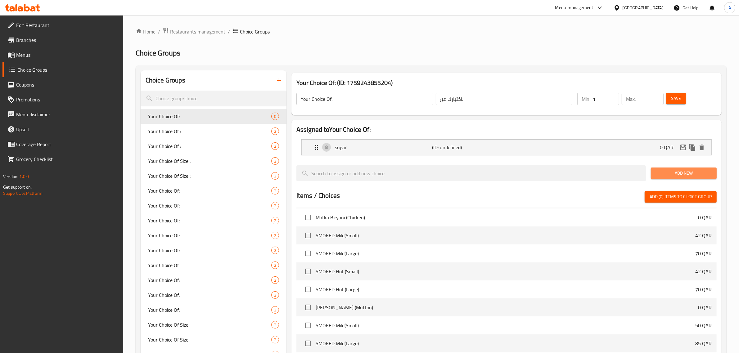
click at [675, 168] on button "Add New" at bounding box center [684, 173] width 66 height 11
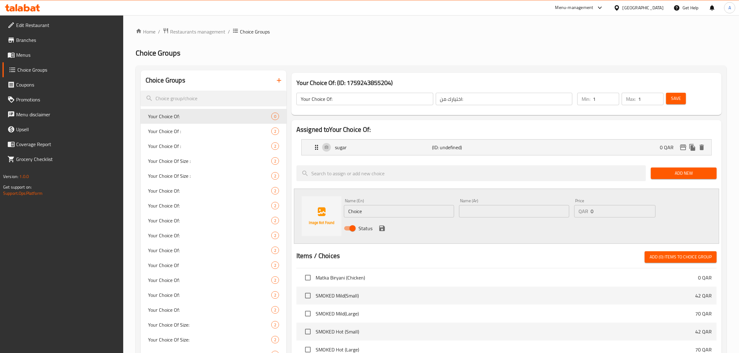
click at [400, 209] on input "Choice" at bounding box center [399, 211] width 110 height 12
type input "Honey"
click at [483, 206] on input "text" at bounding box center [514, 211] width 110 height 12
paste input "عسل"
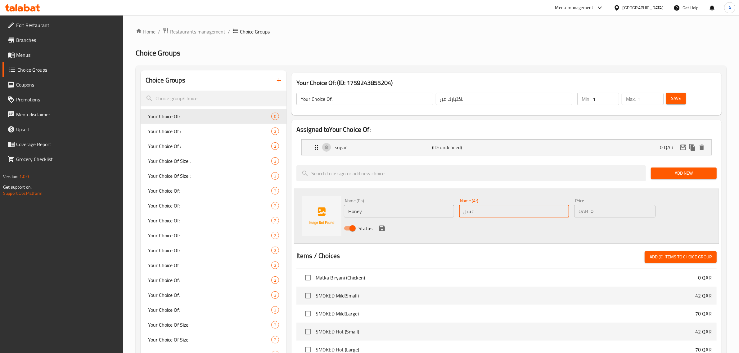
type input "عسل"
click at [379, 232] on icon "save" at bounding box center [381, 228] width 7 height 7
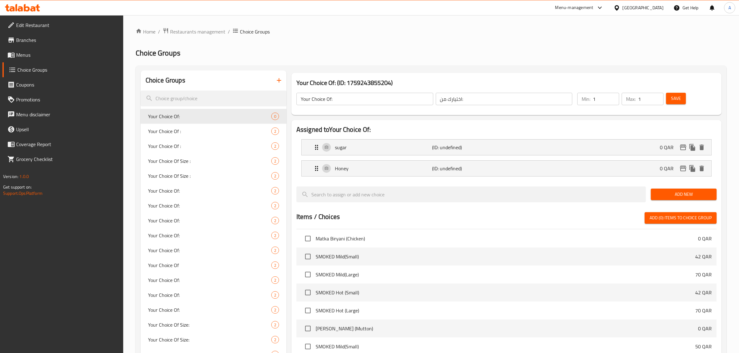
click at [679, 100] on span "Save" at bounding box center [676, 99] width 10 height 8
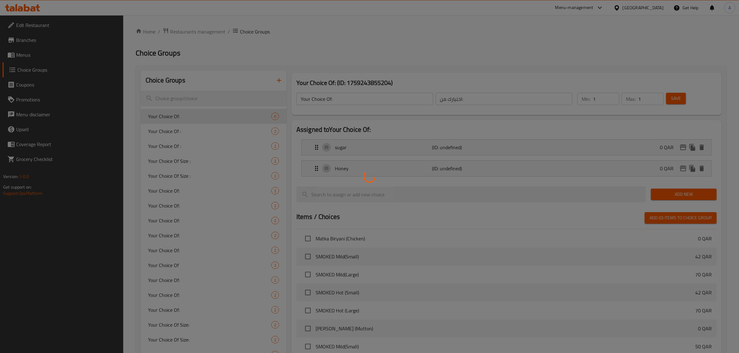
click at [439, 33] on div at bounding box center [369, 176] width 739 height 353
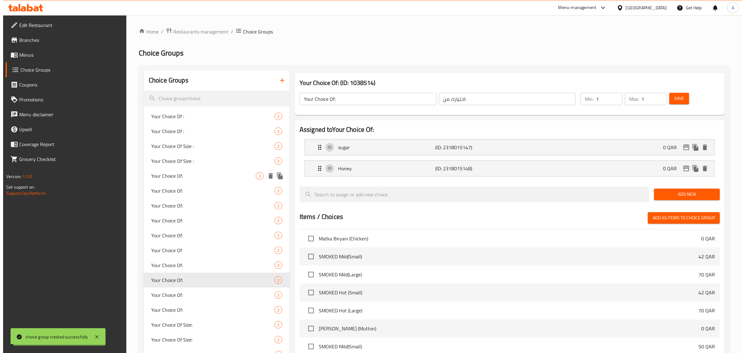
scroll to position [156, 0]
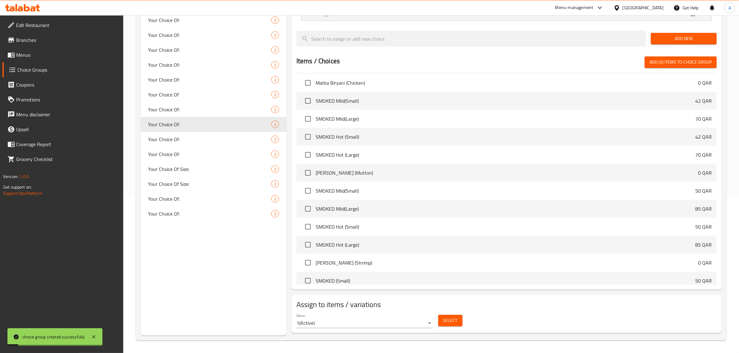
click at [461, 316] on button "Select" at bounding box center [450, 320] width 24 height 11
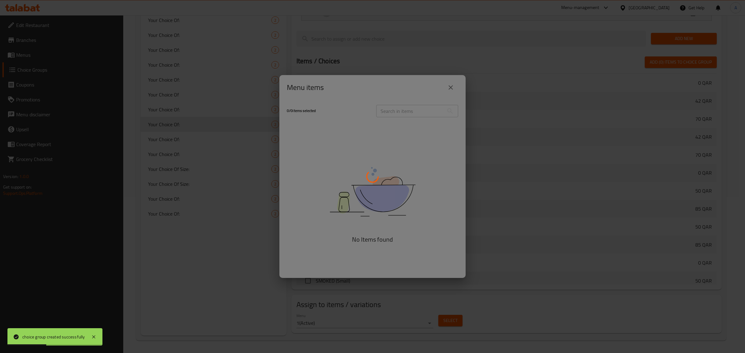
scroll to position [298, 0]
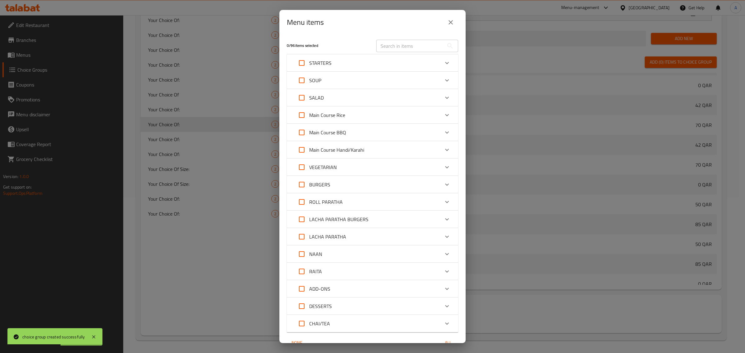
click at [391, 48] on input "text" at bounding box center [410, 46] width 68 height 12
paste input "Lemon Ginger Tea"
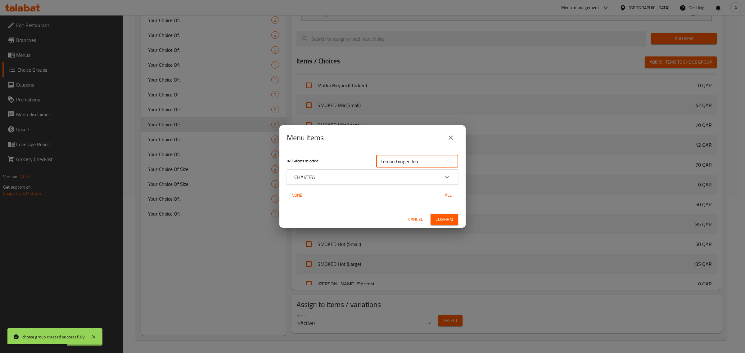
type input "Lemon Ginger Tea"
click at [309, 176] on p "CHAI/TEA" at bounding box center [304, 176] width 21 height 7
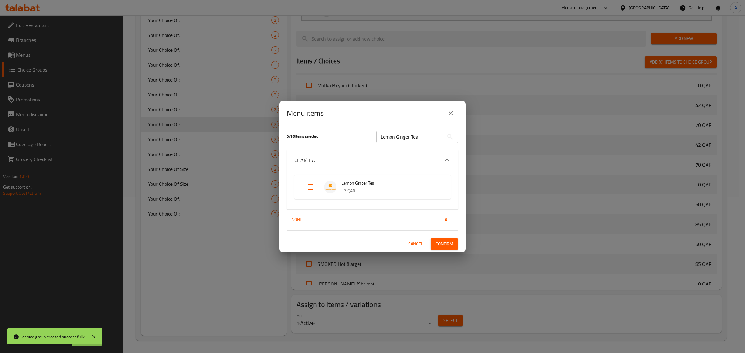
click at [303, 186] on input "Expand" at bounding box center [310, 187] width 15 height 15
checkbox input "true"
click at [435, 240] on span "Confirm" at bounding box center [444, 244] width 18 height 8
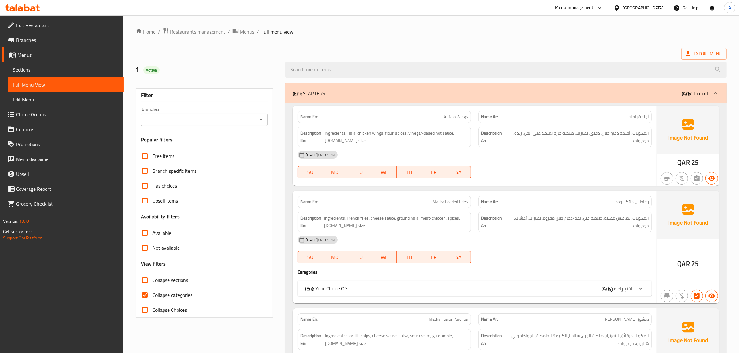
click at [145, 295] on input "Collapse categories" at bounding box center [144, 295] width 15 height 15
checkbox input "false"
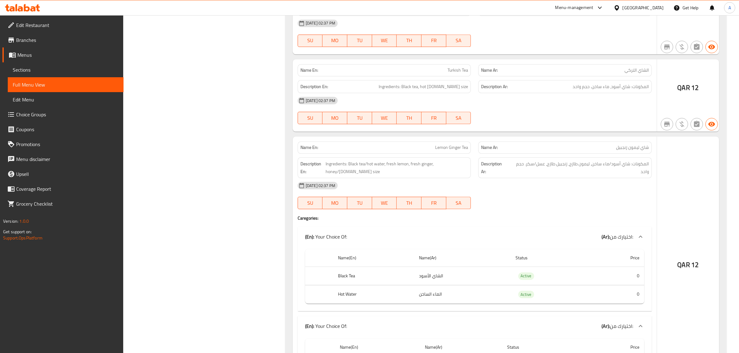
scroll to position [10748, 0]
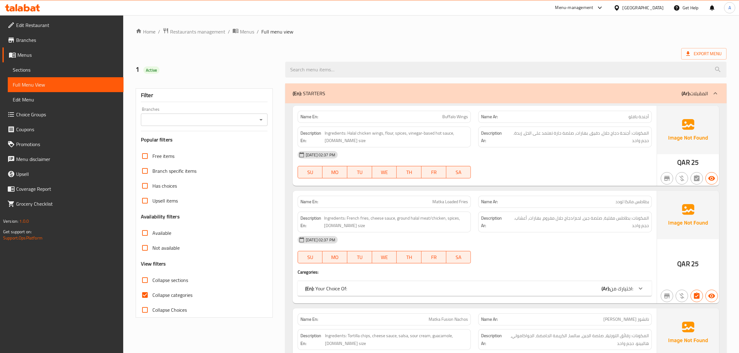
click at [146, 296] on input "Collapse categories" at bounding box center [144, 295] width 15 height 15
checkbox input "false"
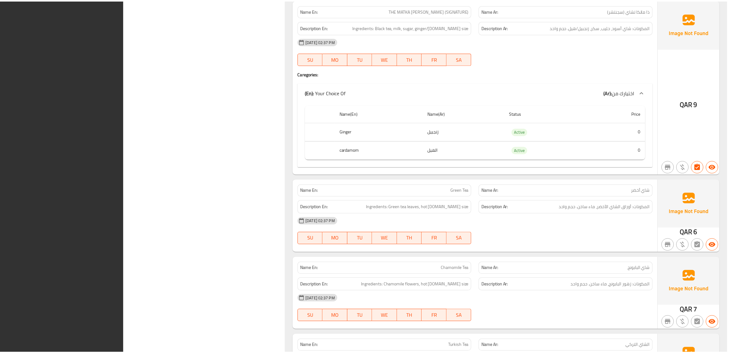
scroll to position [10732, 0]
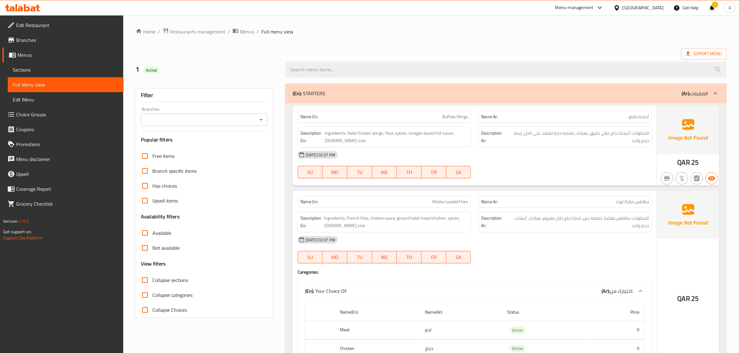
scroll to position [2649, 0]
